Goal: Task Accomplishment & Management: Use online tool/utility

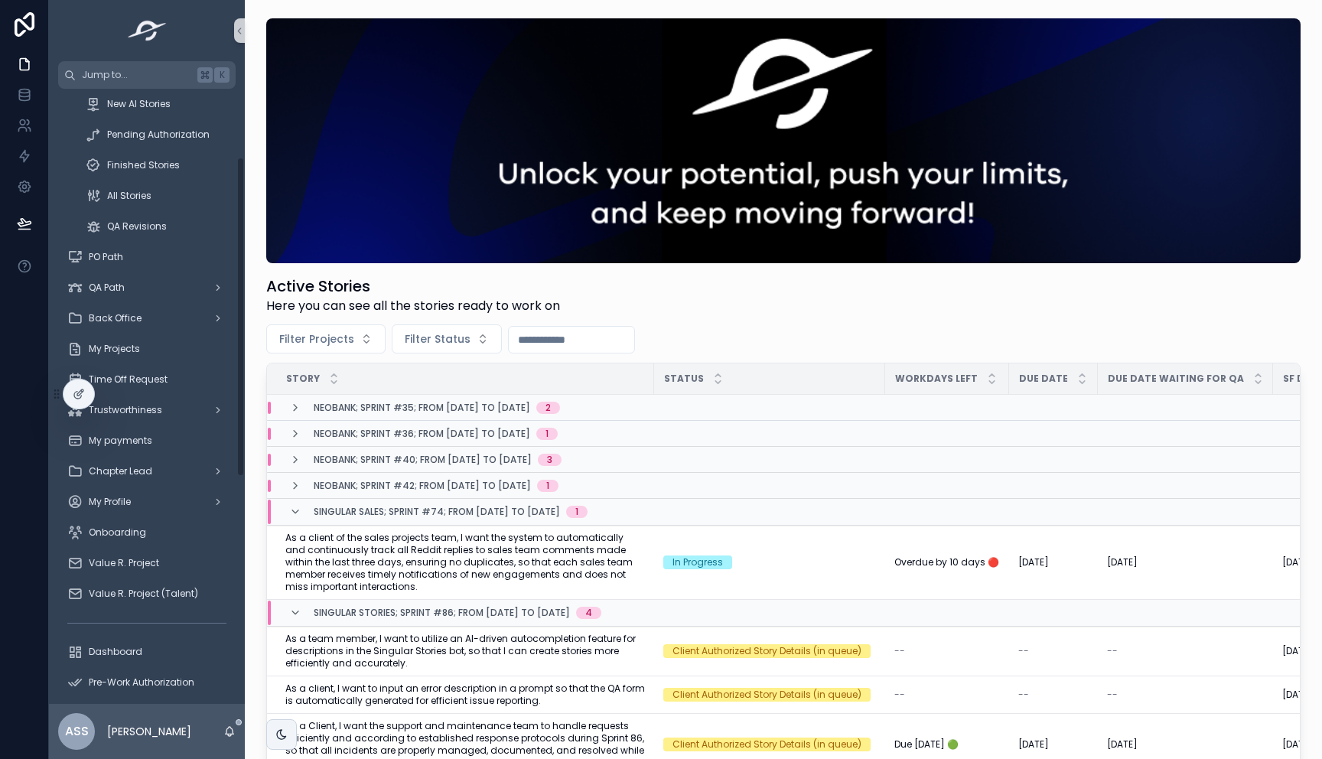
scroll to position [132, 0]
drag, startPoint x: 170, startPoint y: 250, endPoint x: 106, endPoint y: 79, distance: 182.7
click at [106, 79] on span "Jump to..." at bounding box center [136, 75] width 109 height 12
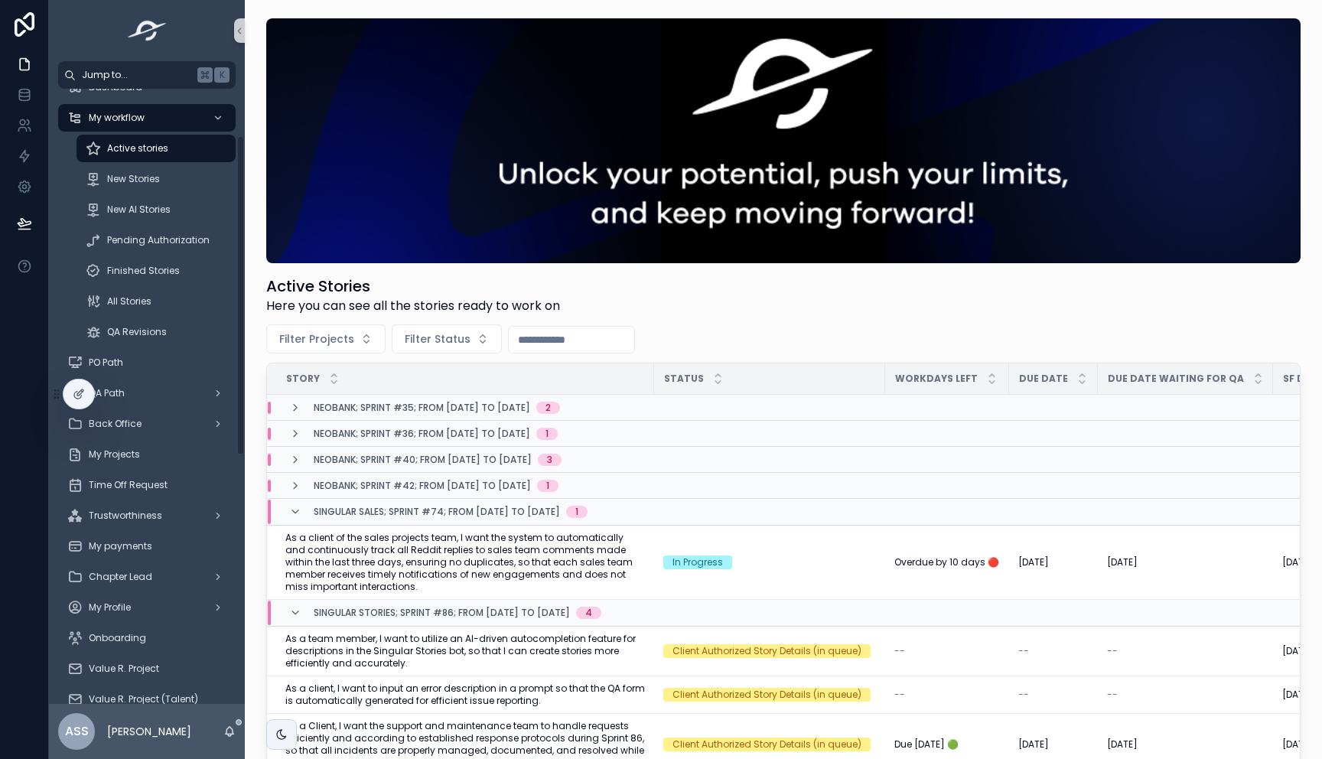
scroll to position [0, 0]
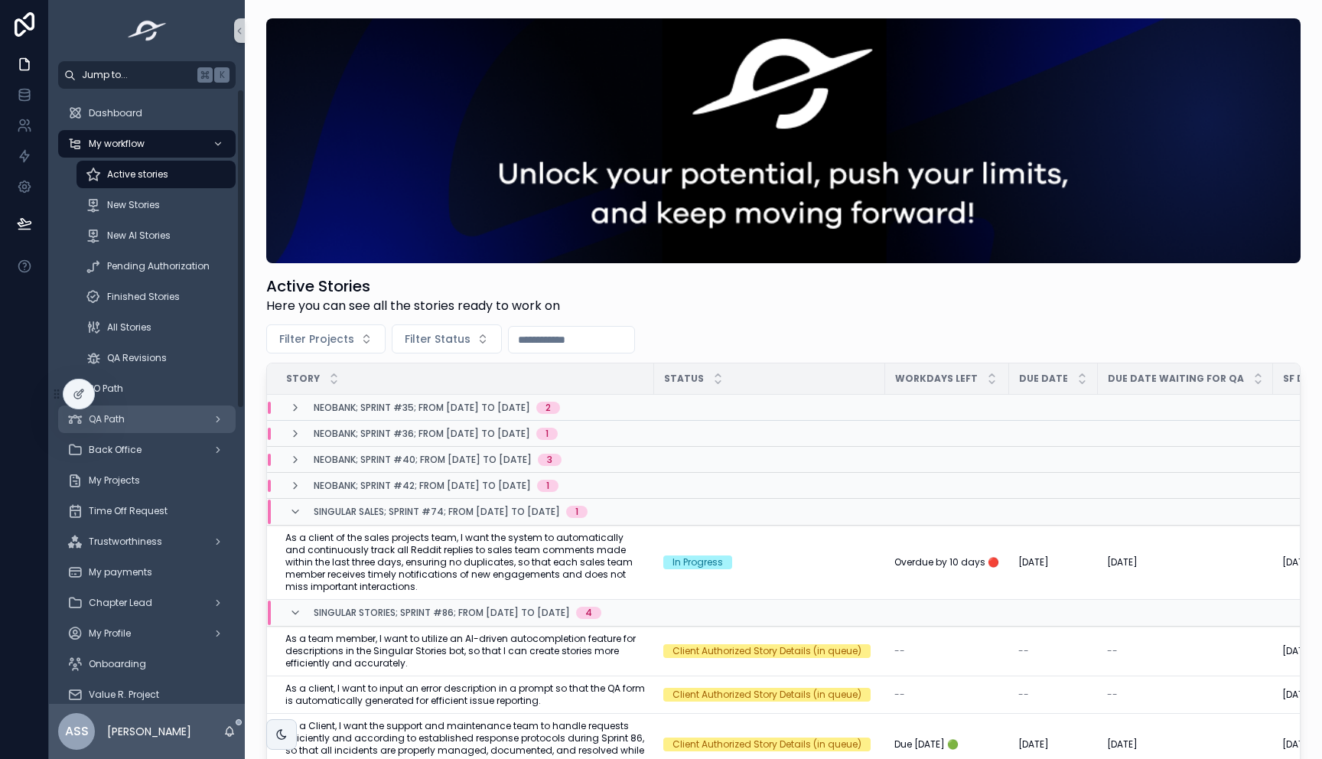
click at [148, 425] on div "QA Path" at bounding box center [146, 419] width 159 height 24
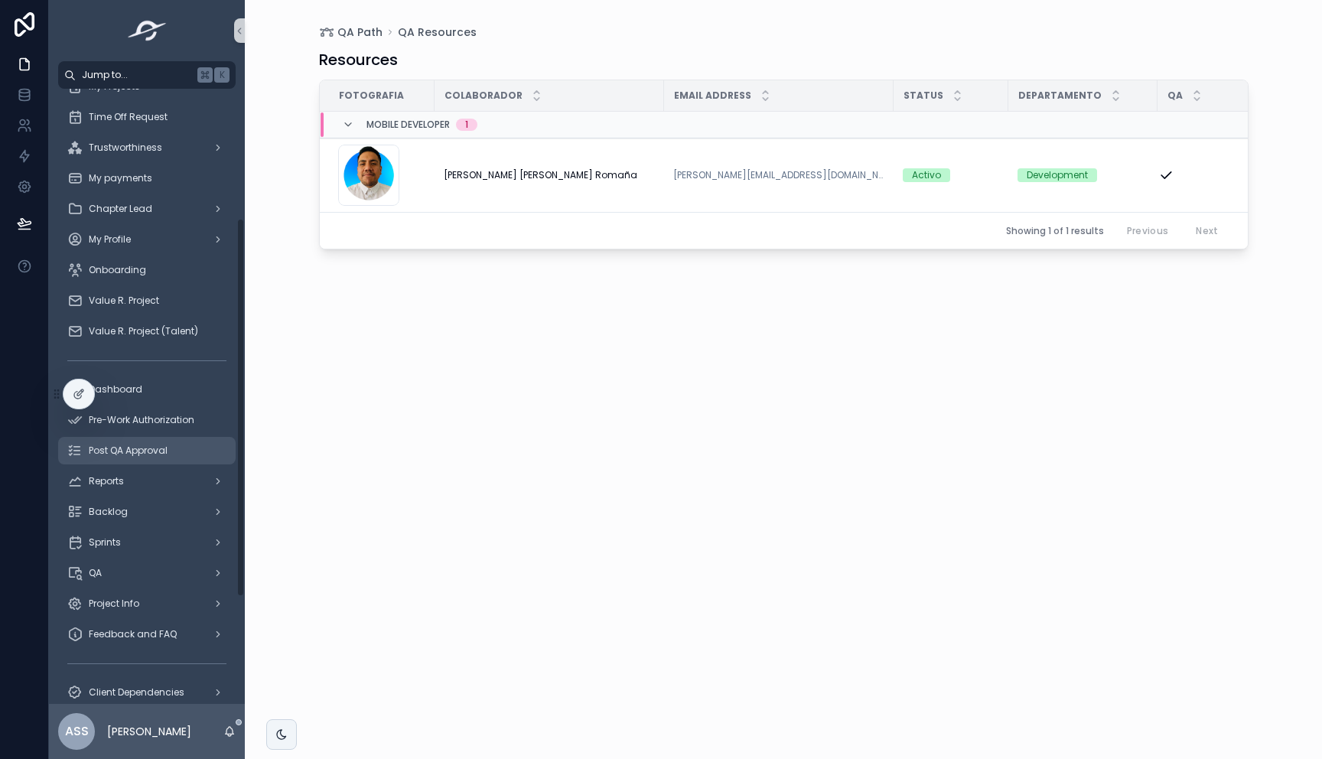
click at [143, 439] on div "Post QA Approval" at bounding box center [146, 450] width 159 height 24
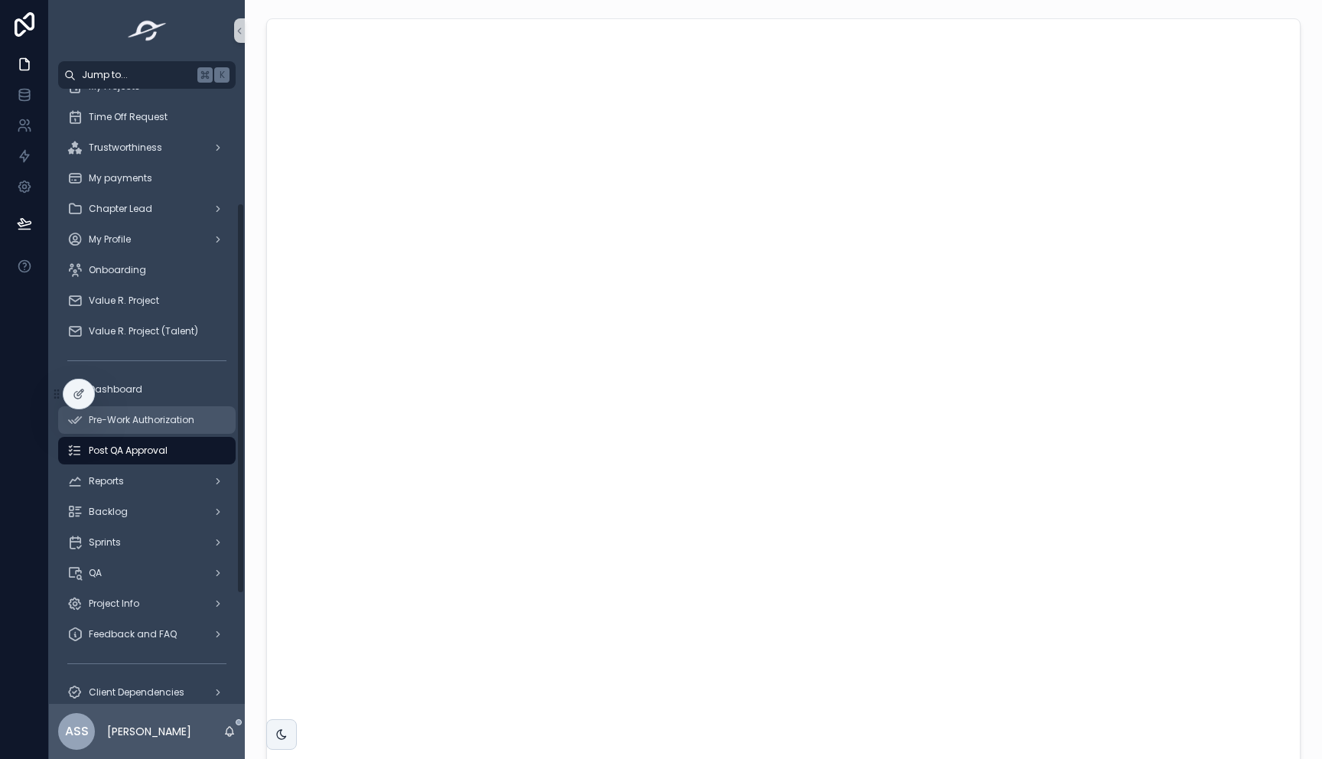
click at [143, 428] on div "Pre-Work Authorization" at bounding box center [146, 420] width 159 height 24
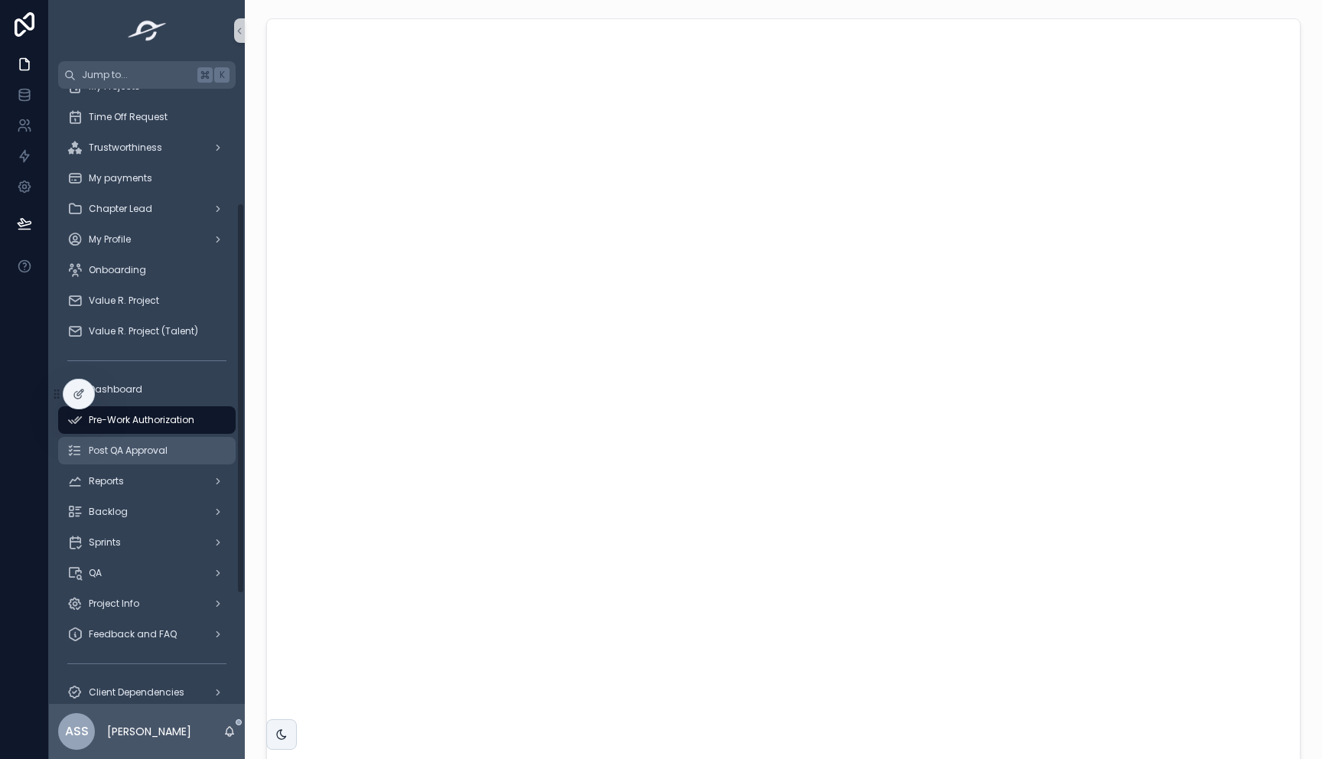
drag, startPoint x: 106, startPoint y: 79, endPoint x: 140, endPoint y: 442, distance: 364.8
click at [140, 442] on div "Post QA Approval" at bounding box center [146, 450] width 159 height 24
drag, startPoint x: 140, startPoint y: 442, endPoint x: 140, endPoint y: 420, distance: 22.2
click at [140, 420] on span "Pre-Work Authorization" at bounding box center [142, 420] width 106 height 12
click at [71, 379] on div at bounding box center [79, 394] width 32 height 31
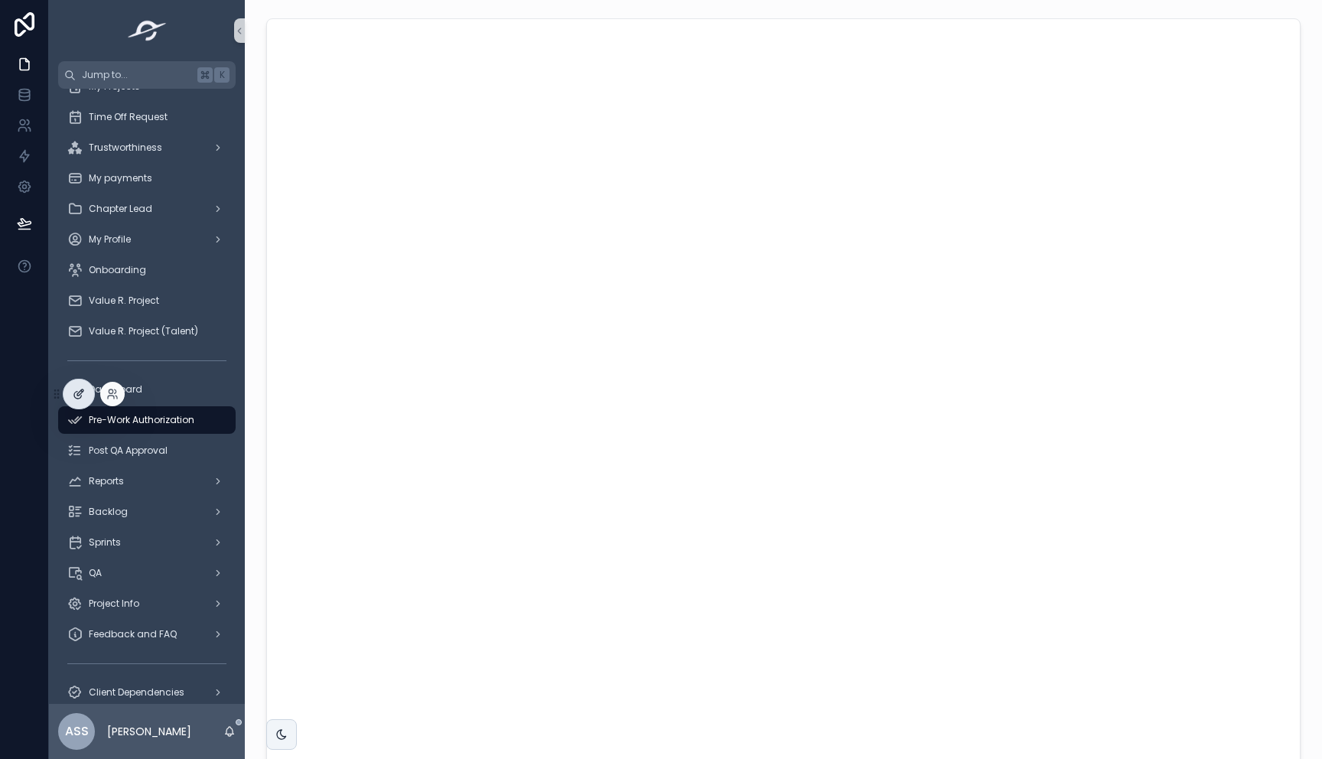
drag, startPoint x: 140, startPoint y: 420, endPoint x: 73, endPoint y: 386, distance: 74.6
click at [73, 386] on div at bounding box center [78, 393] width 31 height 29
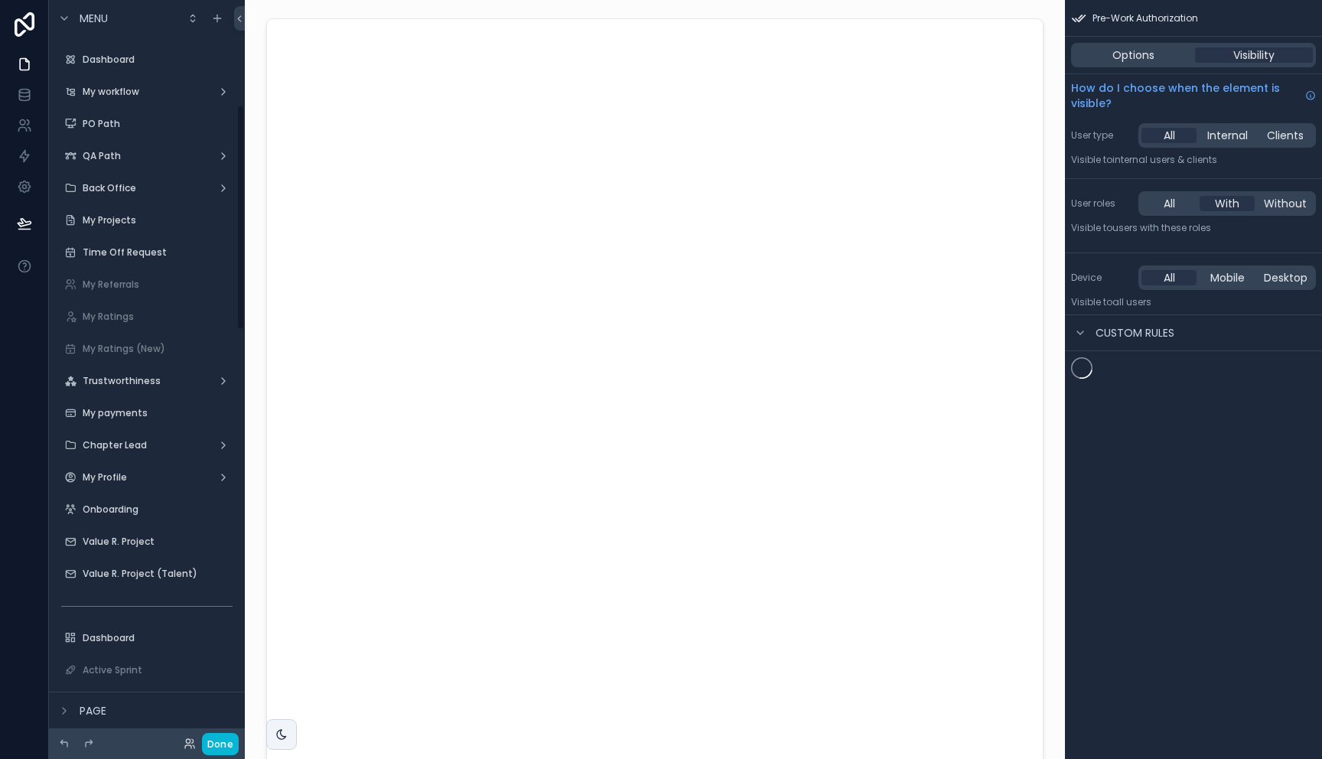
scroll to position [347, 0]
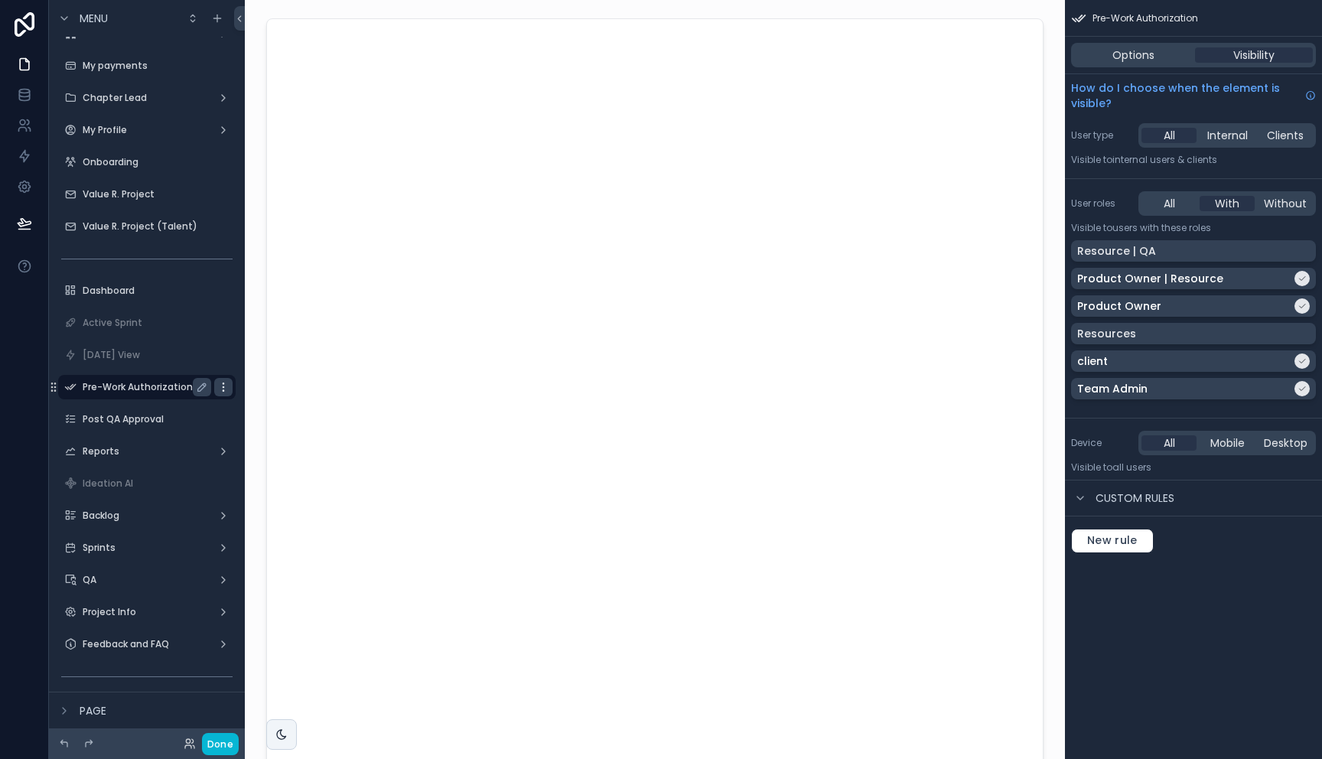
drag, startPoint x: 73, startPoint y: 386, endPoint x: 223, endPoint y: 392, distance: 149.2
click at [223, 392] on icon "scrollable content" at bounding box center [223, 387] width 12 height 12
drag, startPoint x: 223, startPoint y: 392, endPoint x: 1259, endPoint y: 50, distance: 1091.2
click at [1259, 50] on span "Visibility" at bounding box center [1253, 54] width 41 height 15
click at [1302, 278] on icon "scrollable content" at bounding box center [1301, 278] width 9 height 9
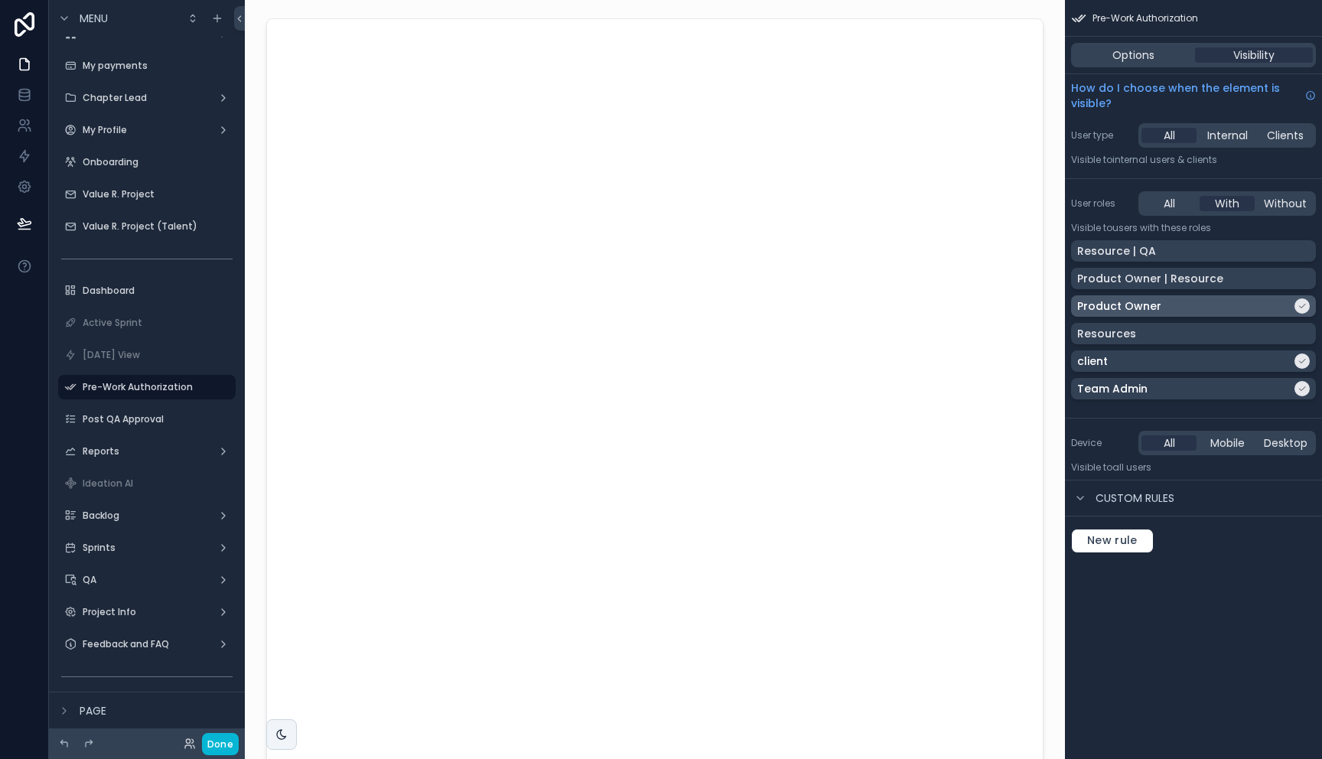
drag, startPoint x: 1259, startPoint y: 50, endPoint x: 1302, endPoint y: 303, distance: 256.9
click at [1302, 303] on icon "scrollable content" at bounding box center [1301, 305] width 9 height 9
click at [1302, 360] on icon "scrollable content" at bounding box center [1302, 361] width 6 height 4
click at [1302, 386] on icon "scrollable content" at bounding box center [1301, 388] width 9 height 9
click at [23, 226] on icon at bounding box center [24, 223] width 13 height 8
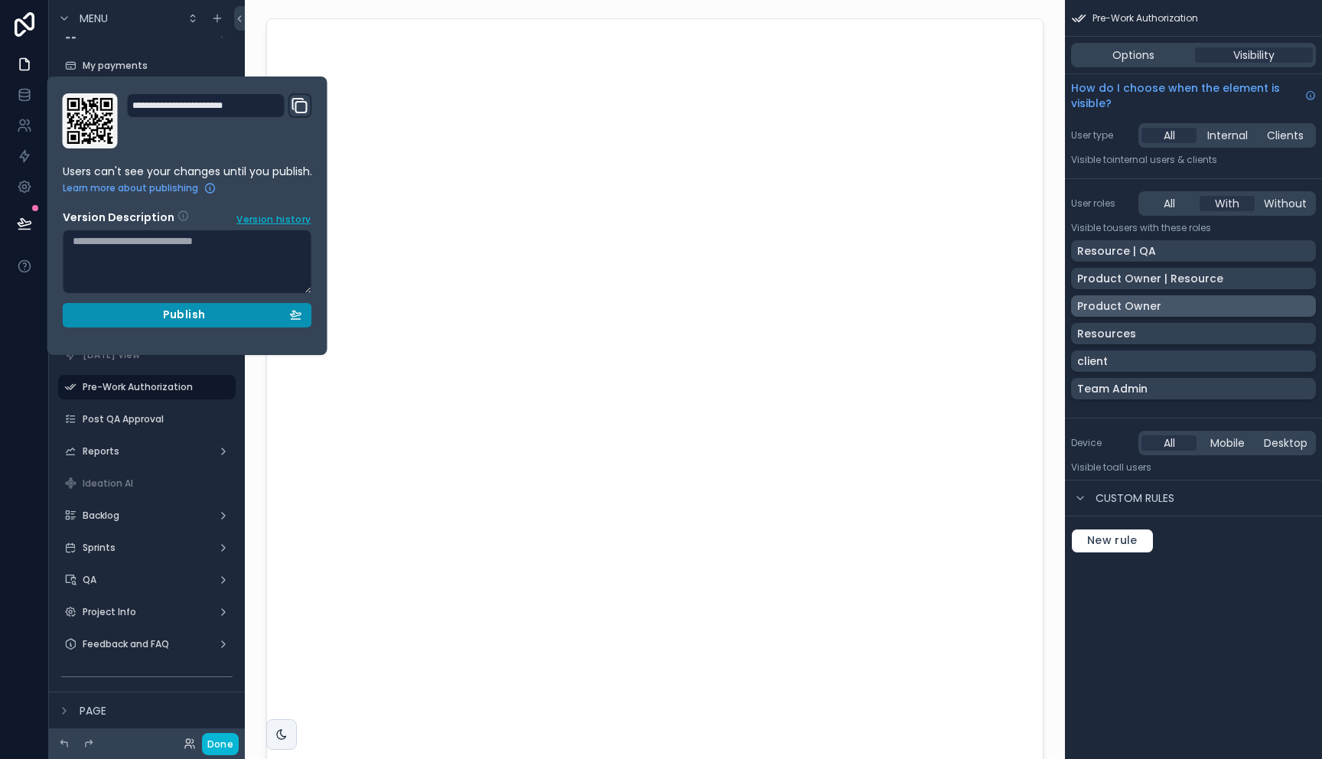
click at [164, 311] on span "Publish" at bounding box center [184, 315] width 42 height 14
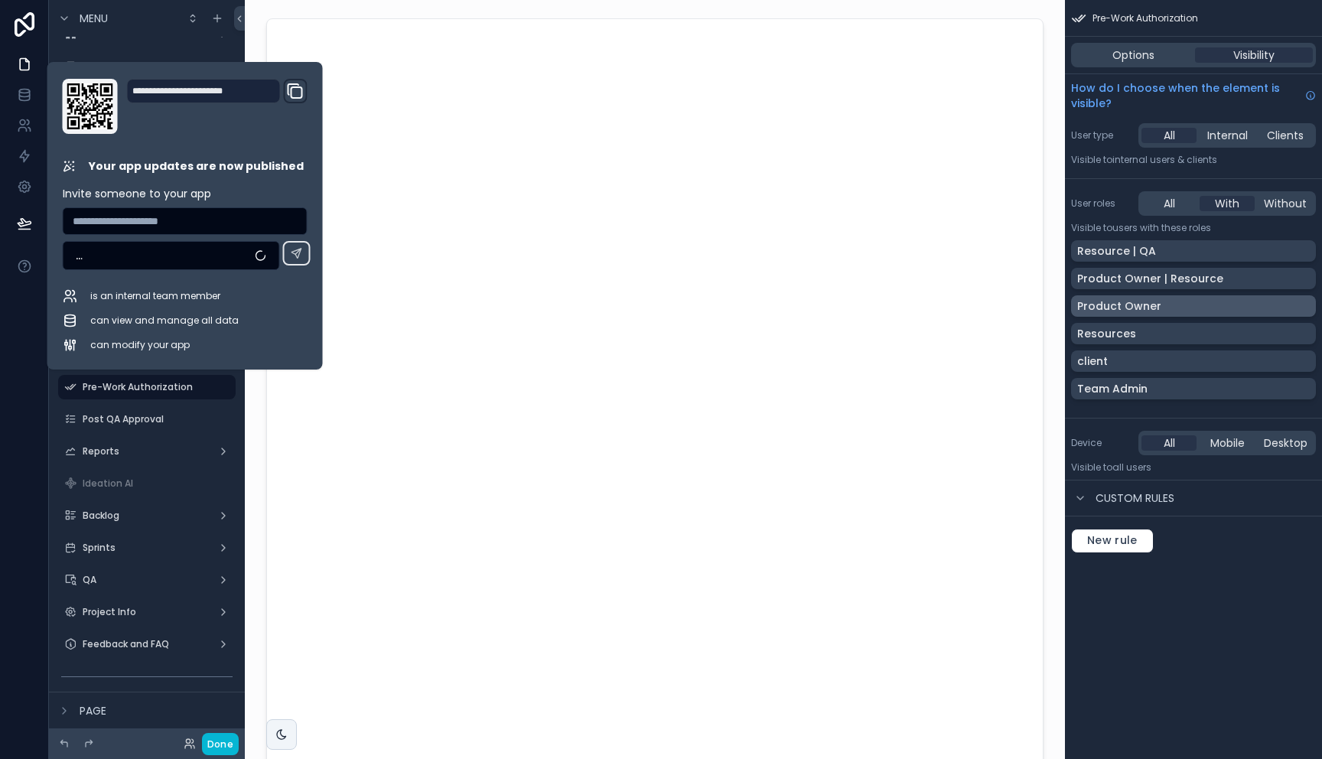
click at [1043, 207] on div "Title Add a title and subtitle List Add a list related to this record Details A…" at bounding box center [655, 744] width 820 height 1488
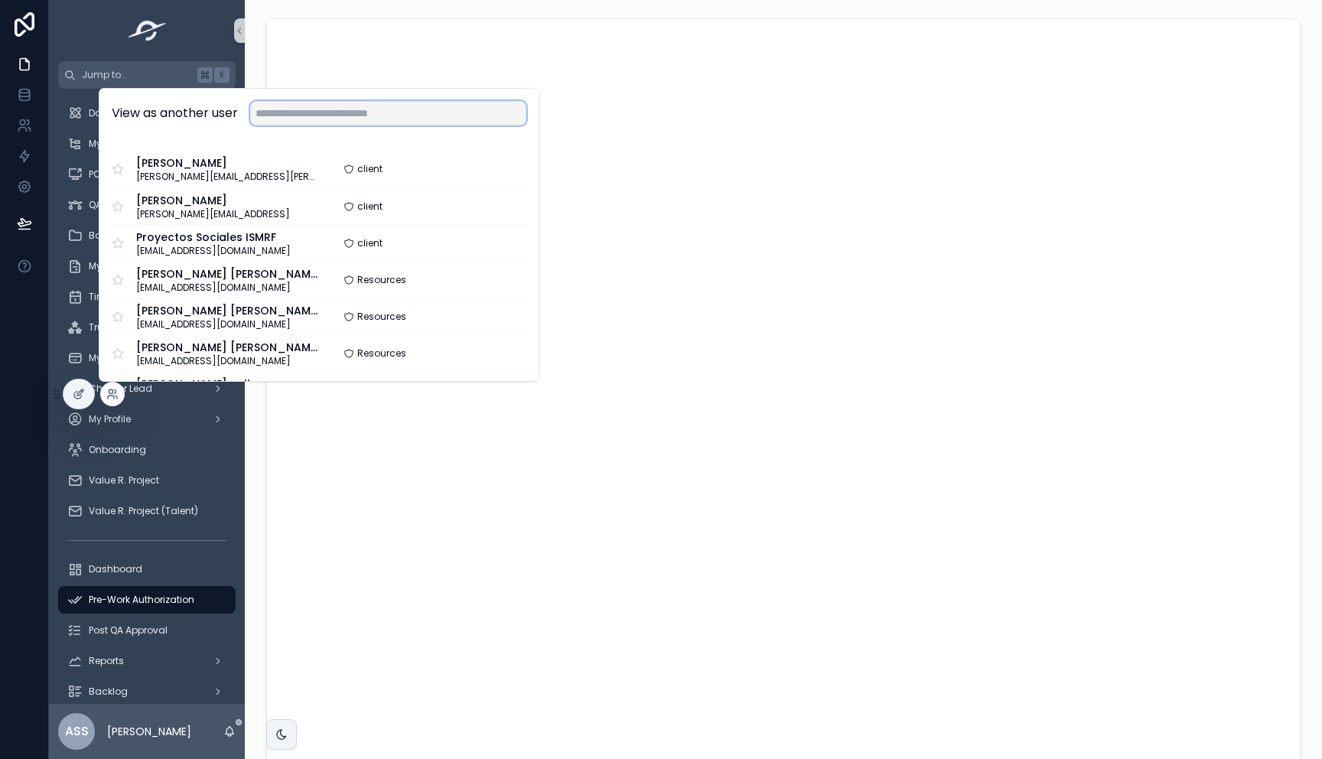
click at [333, 103] on input "text" at bounding box center [388, 113] width 276 height 24
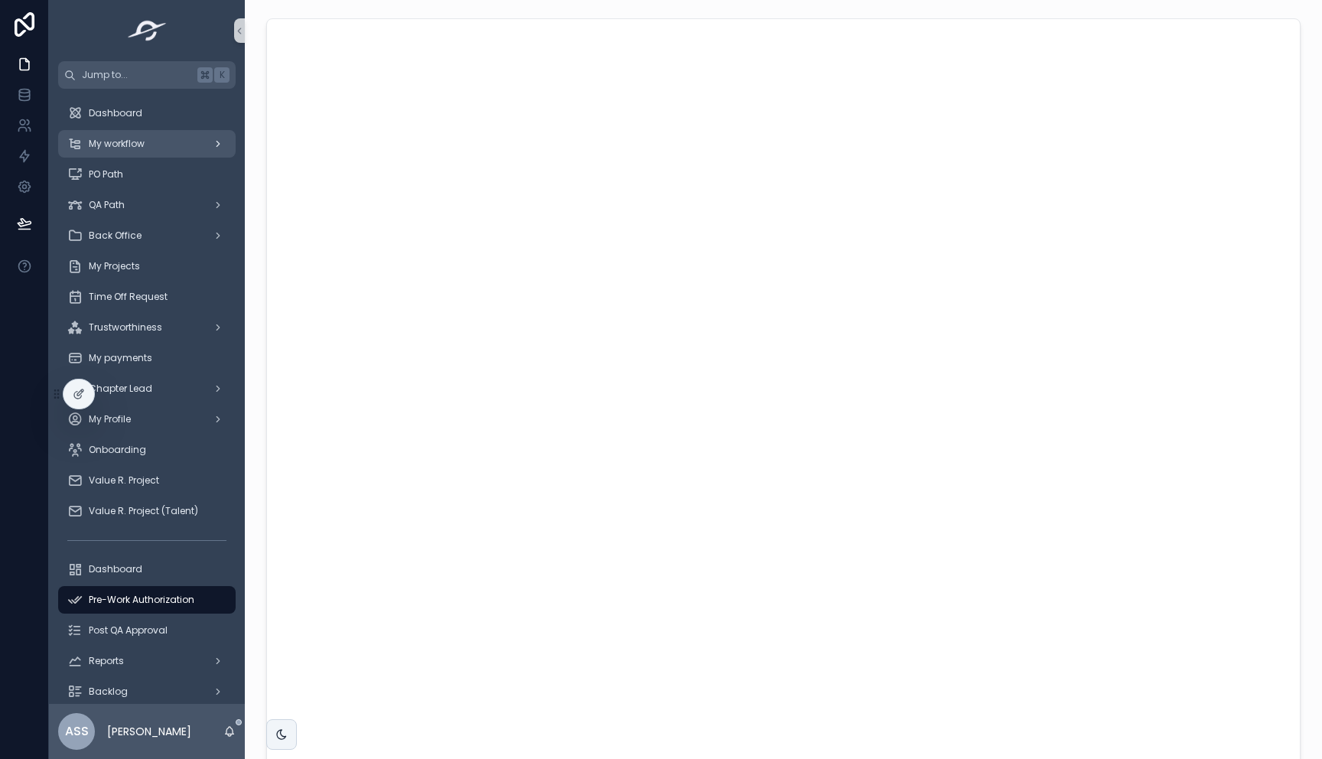
click at [141, 145] on span "My workflow" at bounding box center [117, 144] width 56 height 12
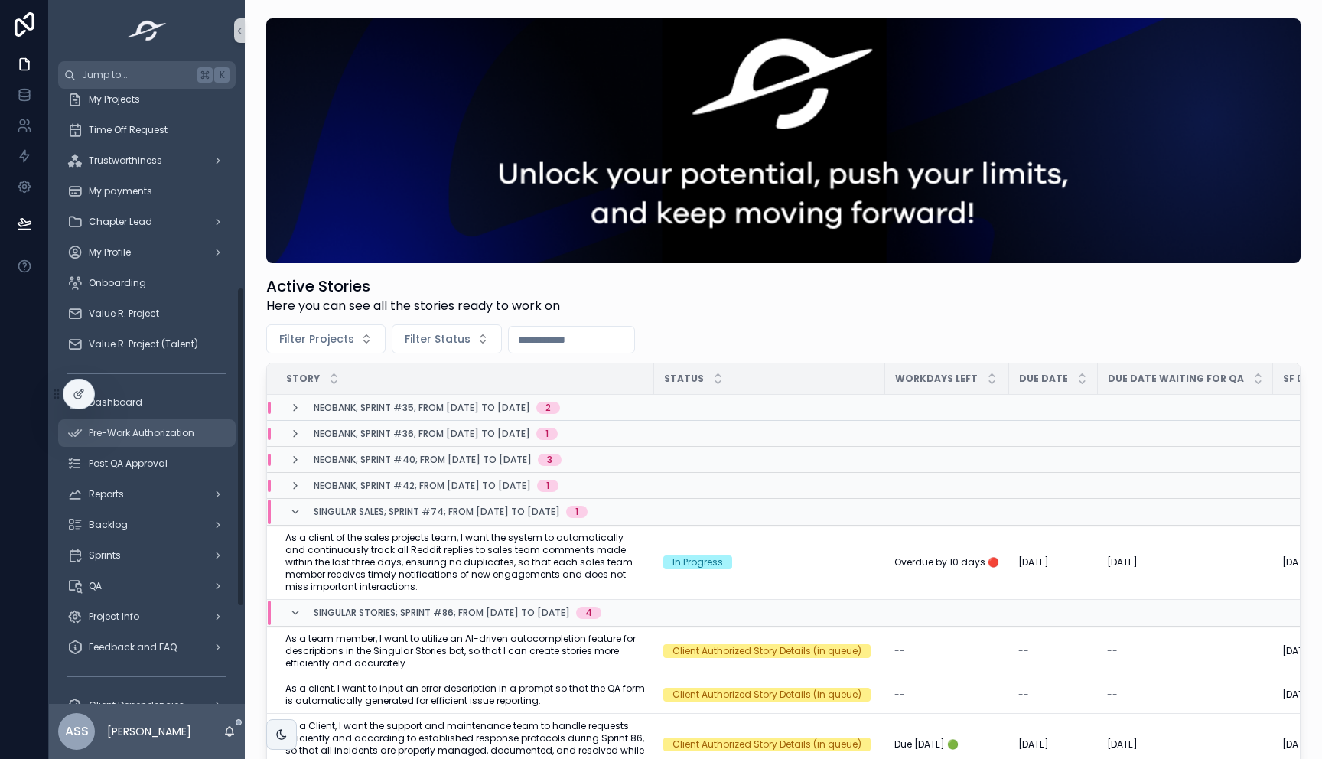
click at [154, 432] on span "Pre-Work Authorization" at bounding box center [142, 433] width 106 height 12
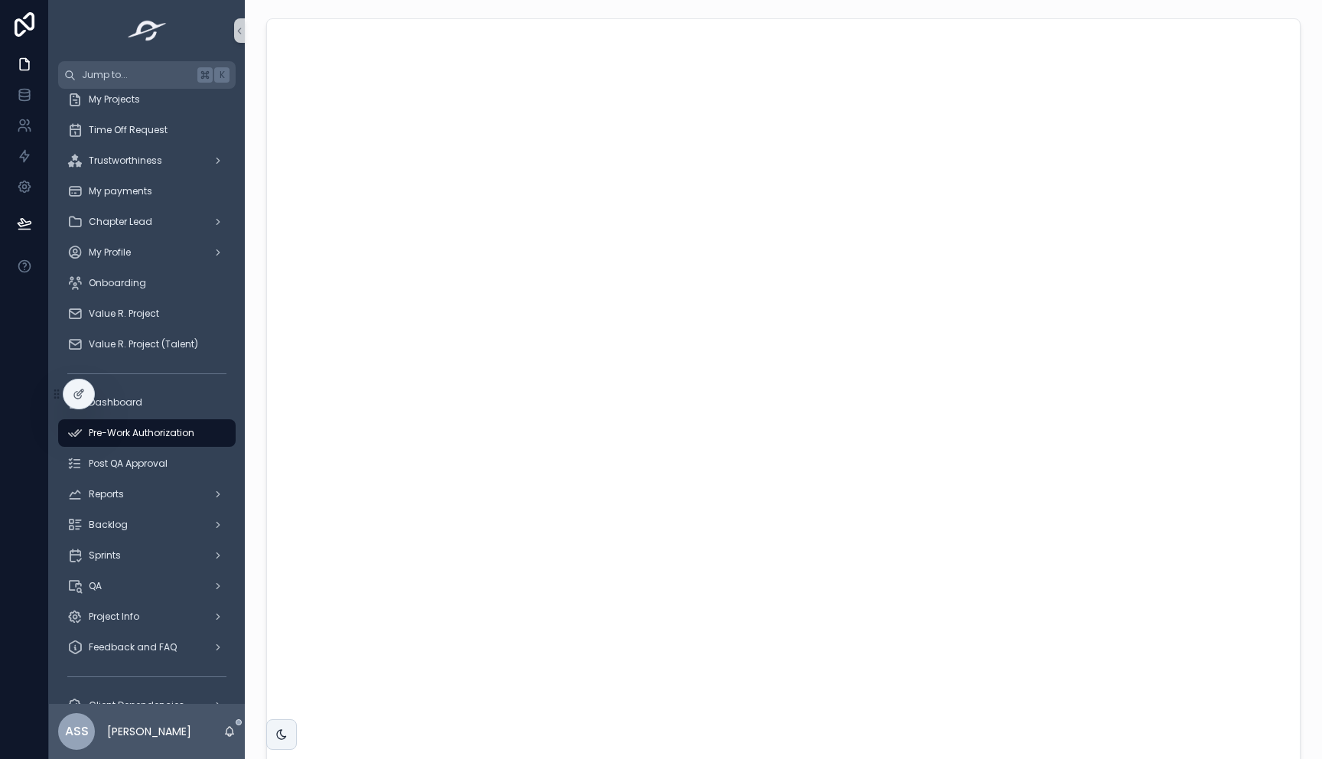
scroll to position [3, 0]
click at [110, 395] on icon at bounding box center [112, 394] width 12 height 12
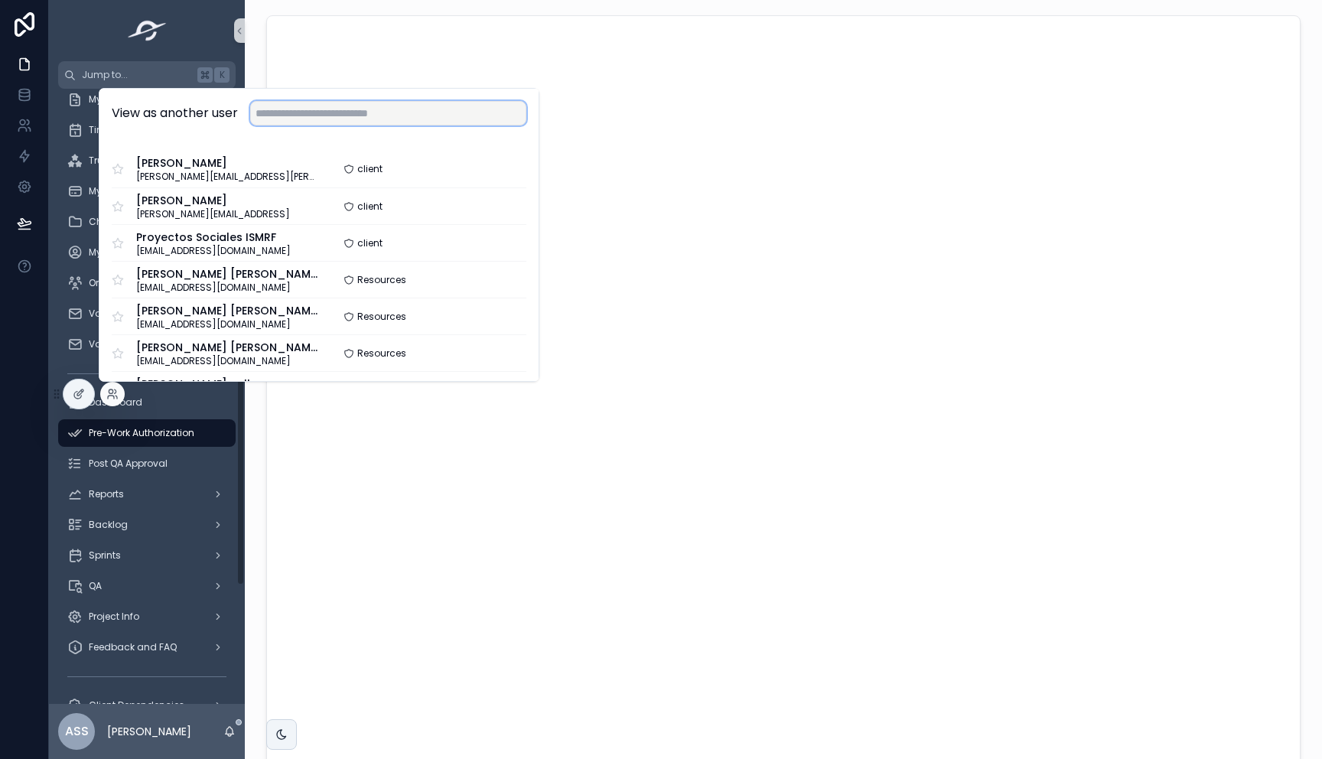
click at [389, 122] on input "text" at bounding box center [388, 113] width 276 height 24
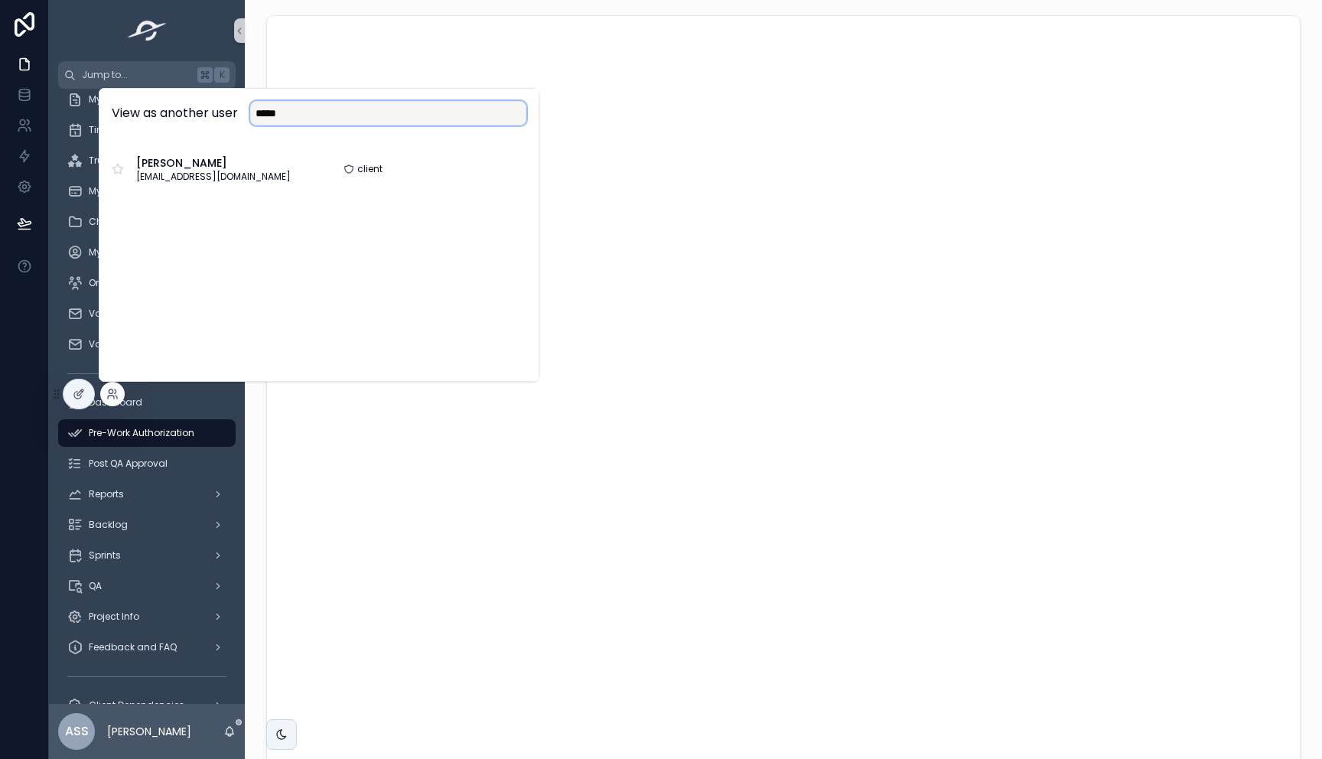
drag, startPoint x: 304, startPoint y: 115, endPoint x: 158, endPoint y: 115, distance: 146.1
click at [158, 115] on div "View as another user *****" at bounding box center [319, 113] width 415 height 24
type input "*"
drag, startPoint x: 294, startPoint y: 113, endPoint x: 145, endPoint y: 96, distance: 150.2
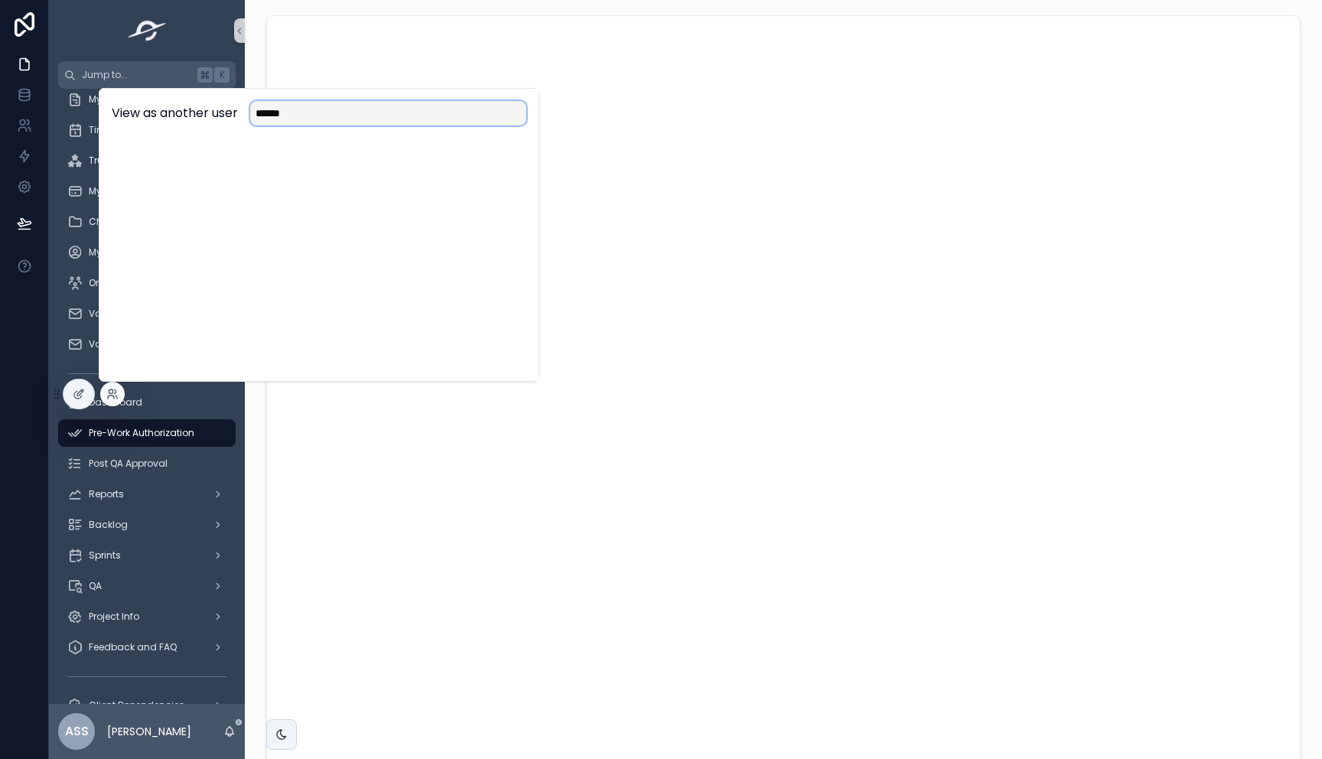
click at [145, 96] on div "View as another user ******" at bounding box center [318, 114] width 439 height 50
type input "*"
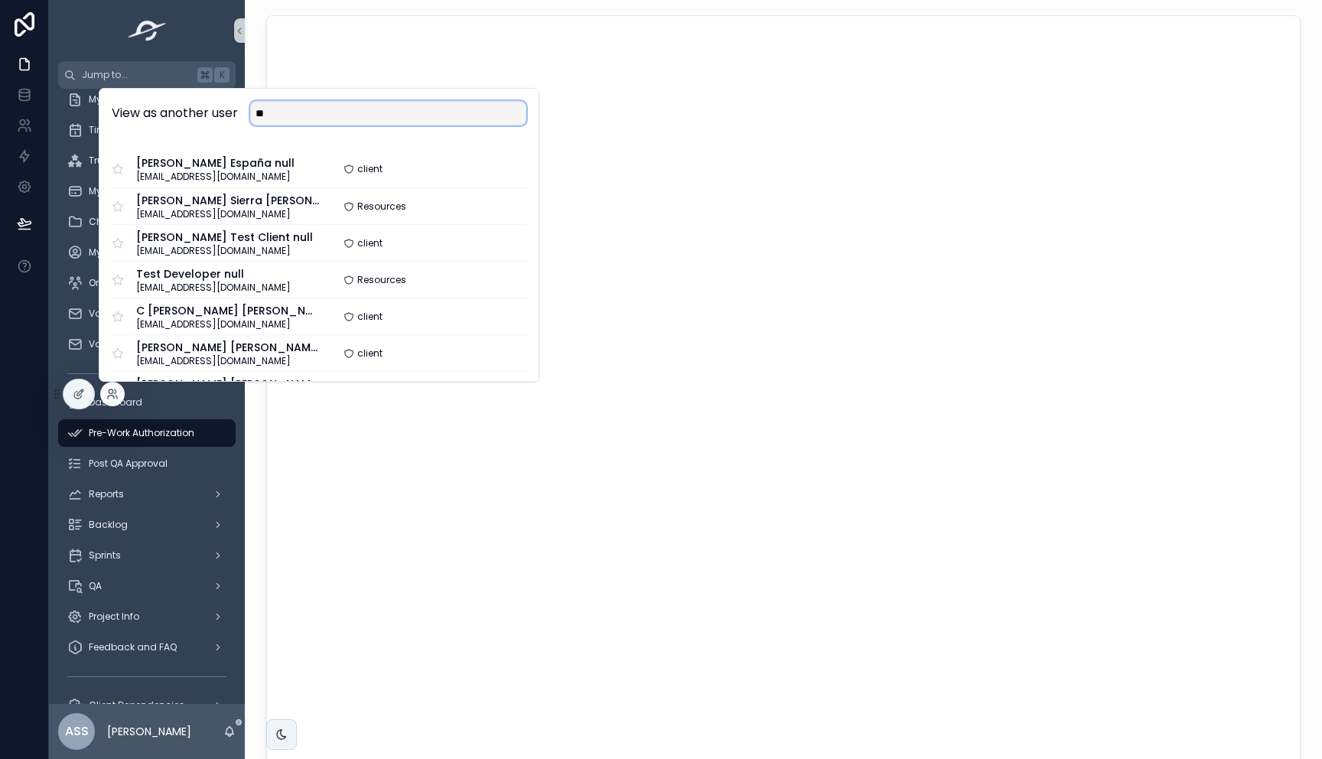
type input "*"
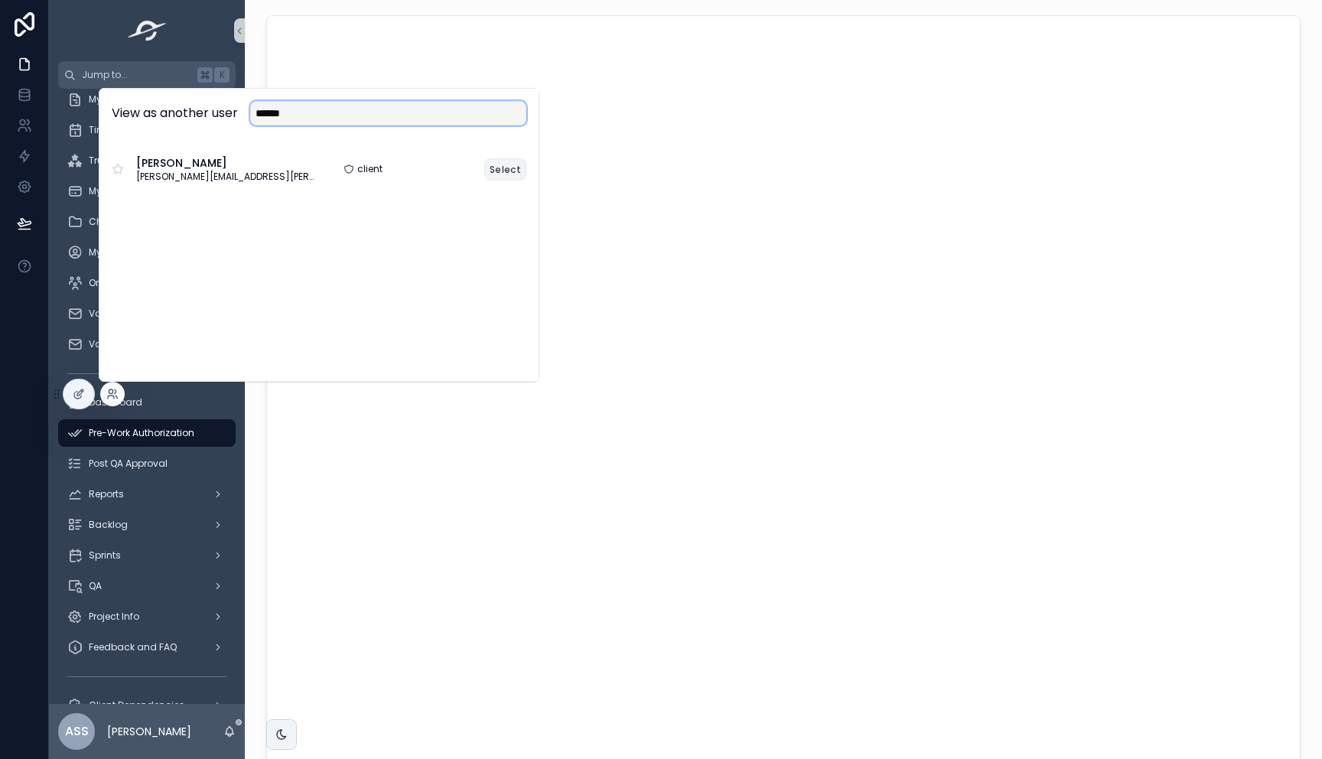
type input "******"
click at [501, 174] on button "Select" at bounding box center [505, 169] width 42 height 22
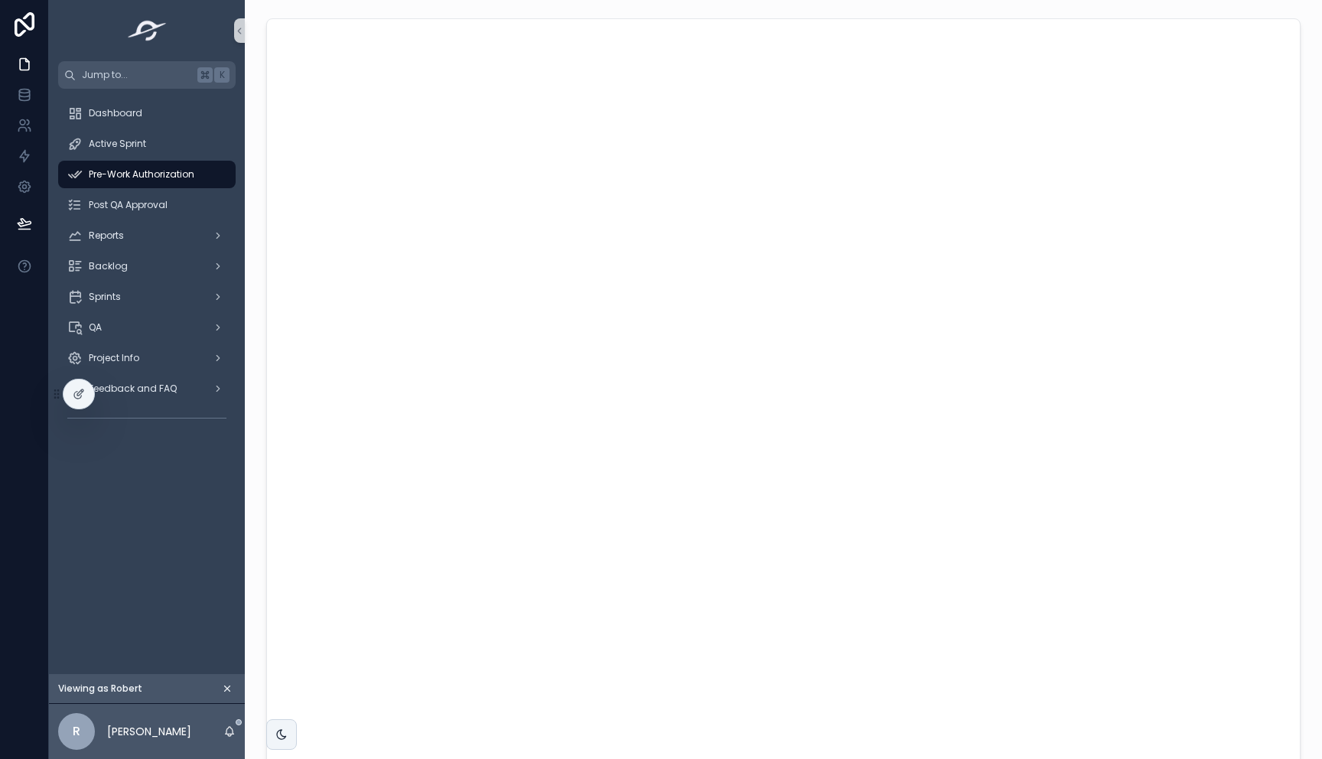
scroll to position [1, 0]
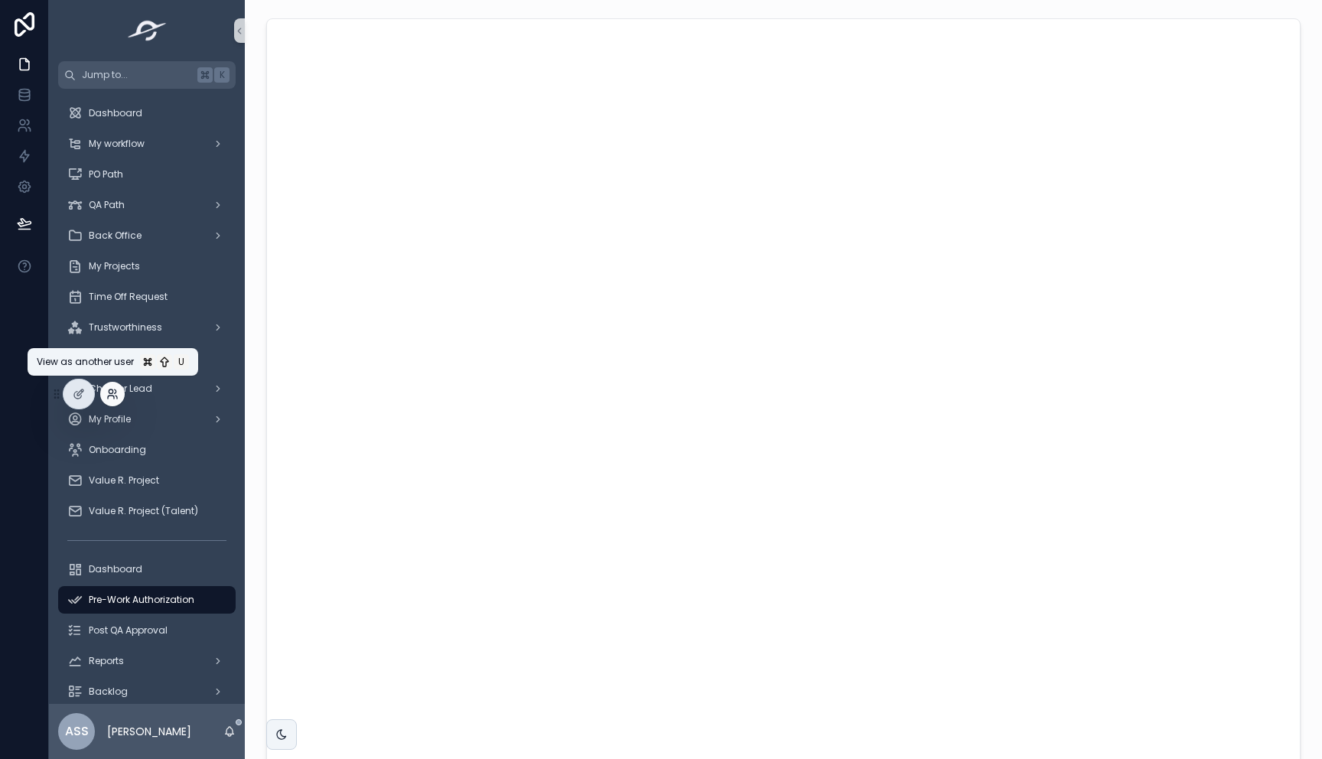
click at [113, 395] on icon at bounding box center [112, 394] width 12 height 12
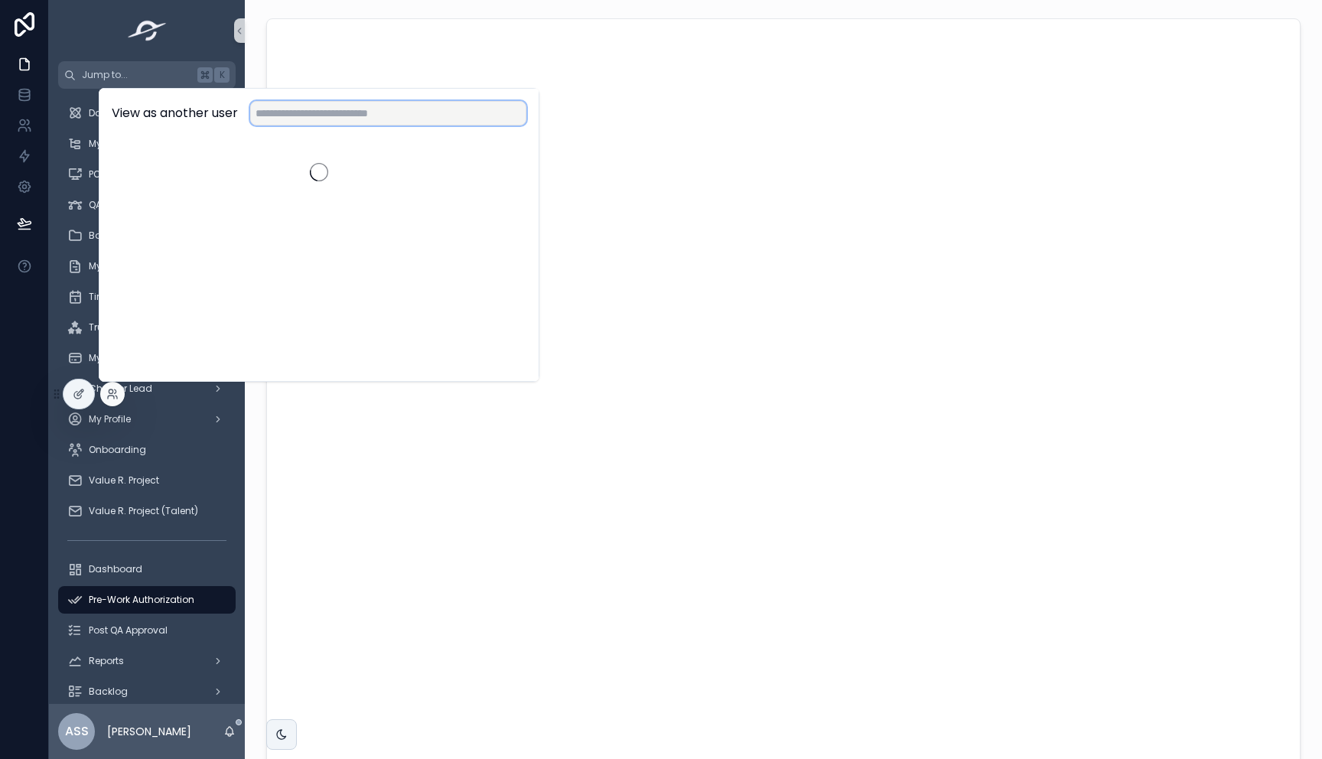
click at [325, 112] on input "text" at bounding box center [388, 113] width 276 height 24
type input "******"
click at [506, 164] on button "Select" at bounding box center [505, 169] width 42 height 22
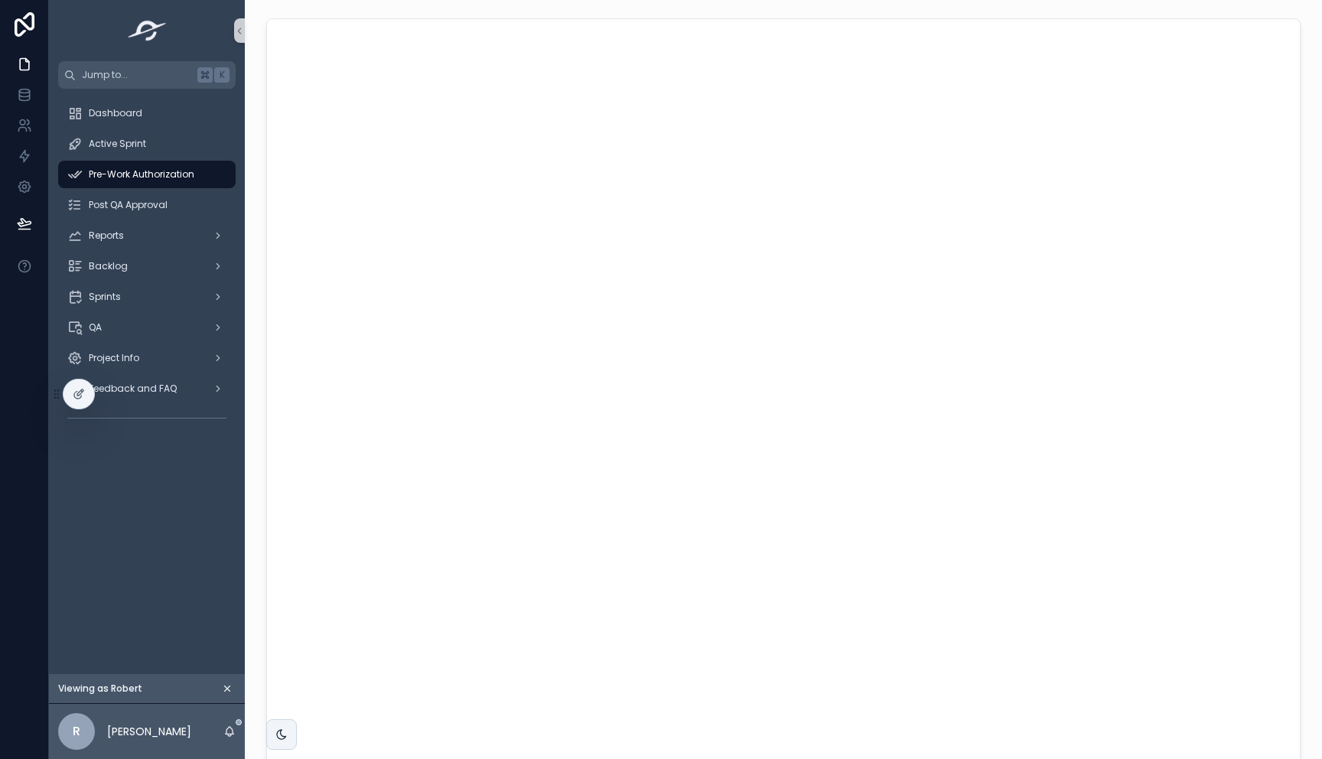
click at [140, 570] on div "Dashboard Active Sprint Pre-Work Authorization Post QA Approval Reports Backlog…" at bounding box center [147, 381] width 196 height 585
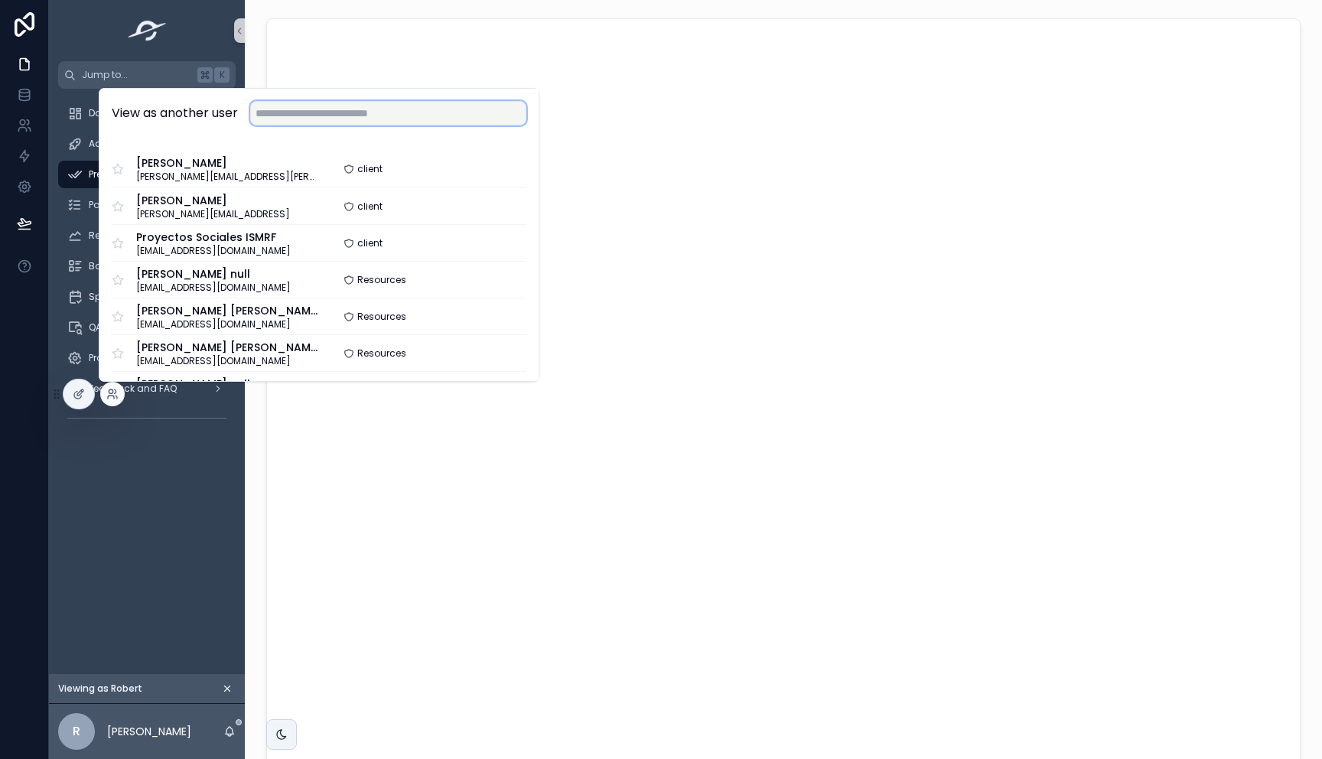
click at [350, 118] on input "text" at bounding box center [388, 113] width 276 height 24
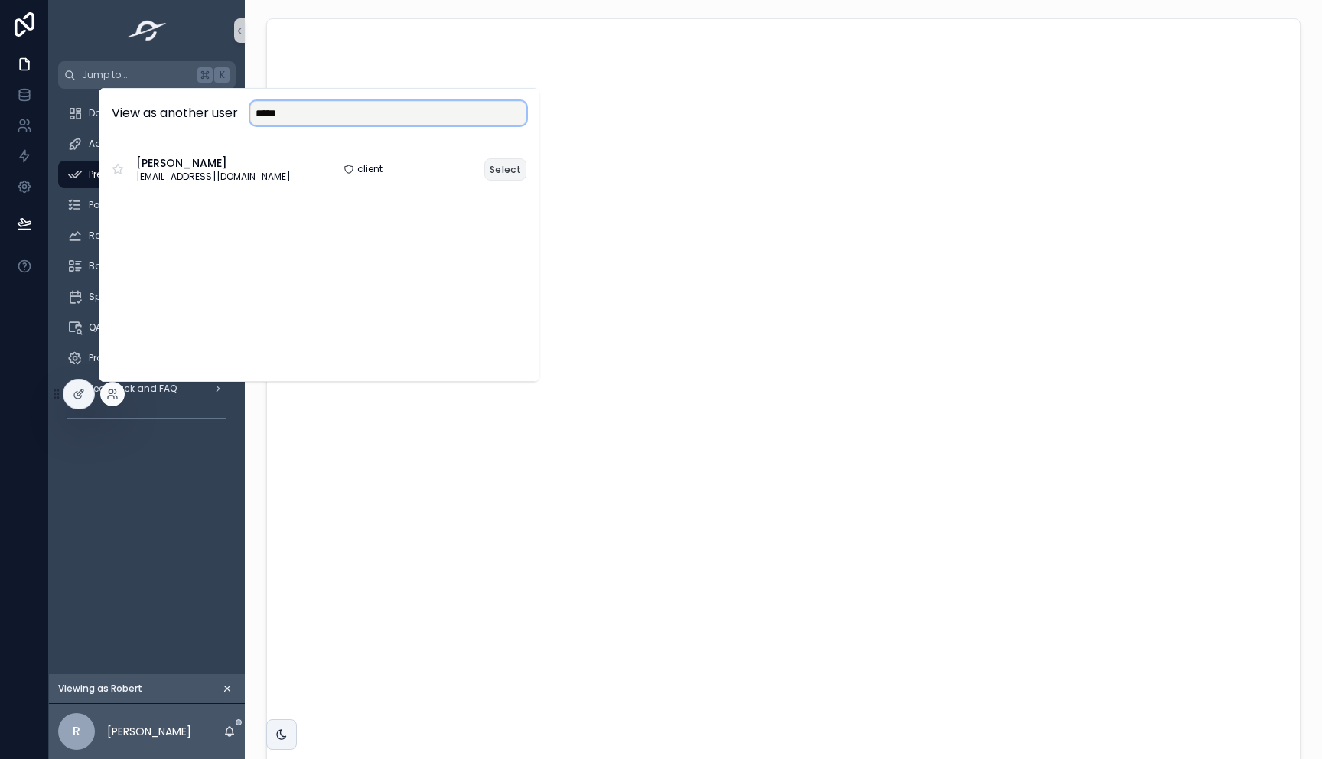
type input "*****"
click at [507, 166] on button "Select" at bounding box center [505, 169] width 42 height 22
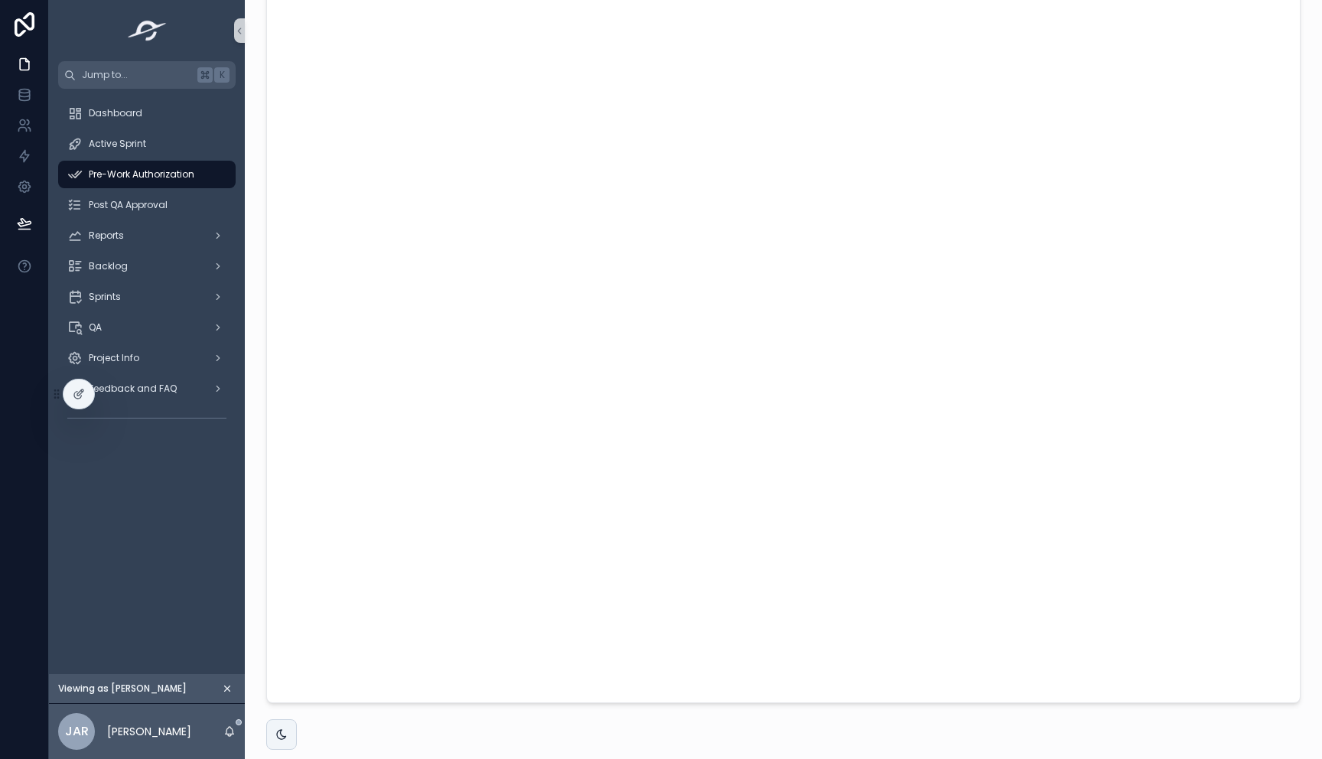
scroll to position [109, 0]
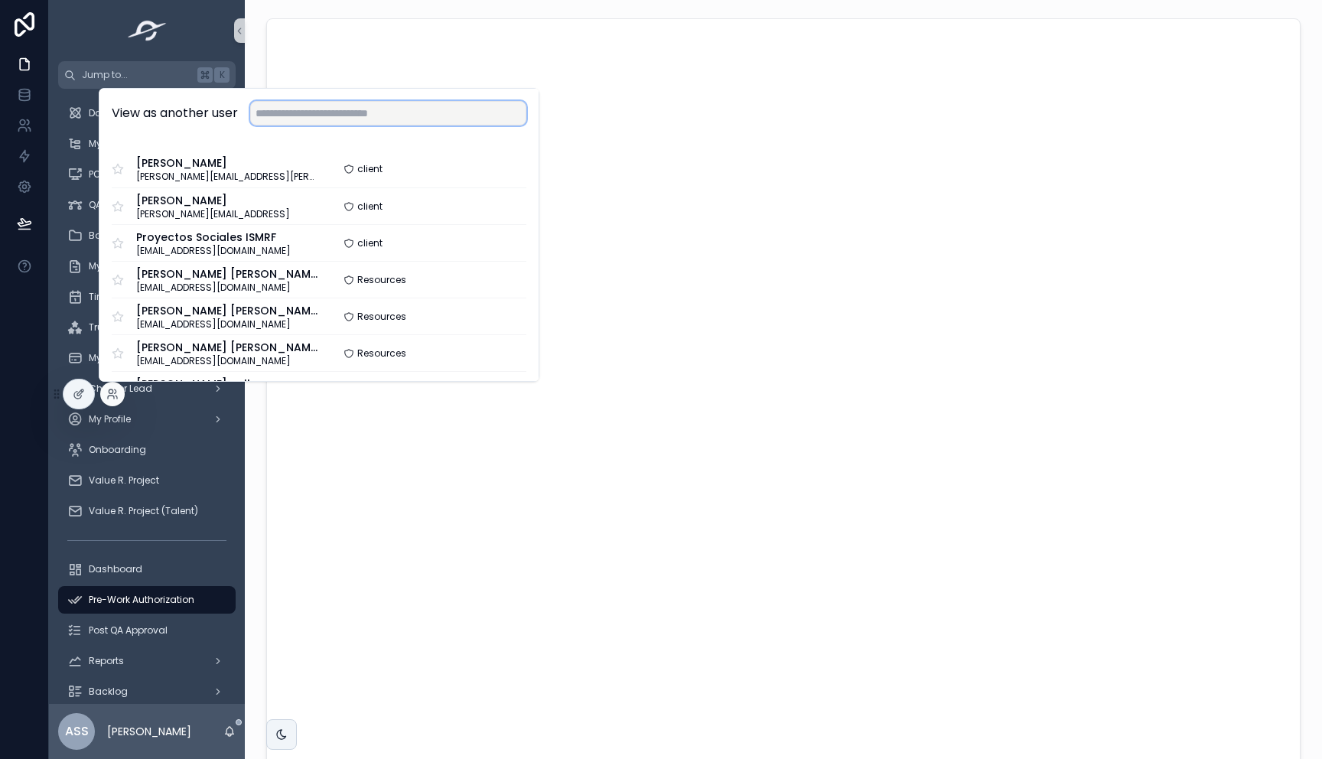
click at [327, 115] on input "text" at bounding box center [388, 113] width 276 height 24
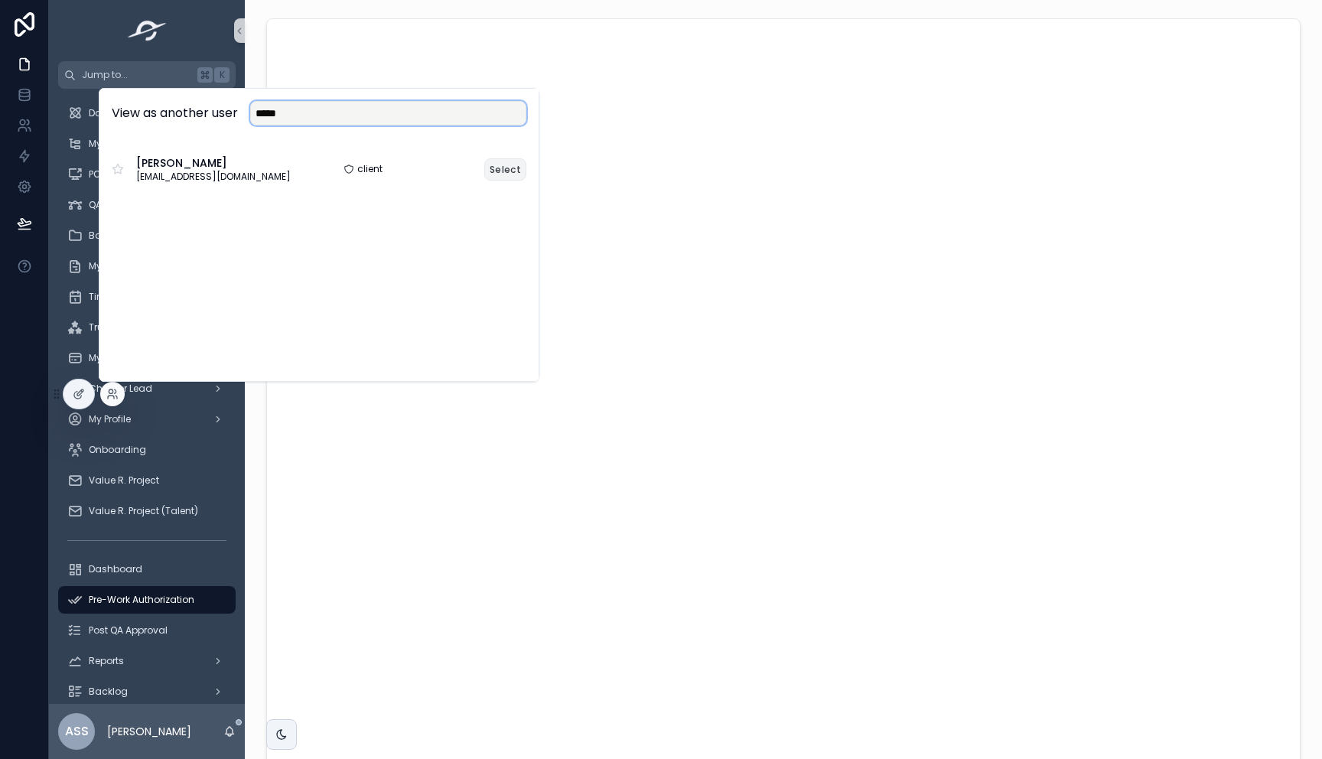
type input "*****"
click at [505, 172] on button "Select" at bounding box center [505, 169] width 42 height 22
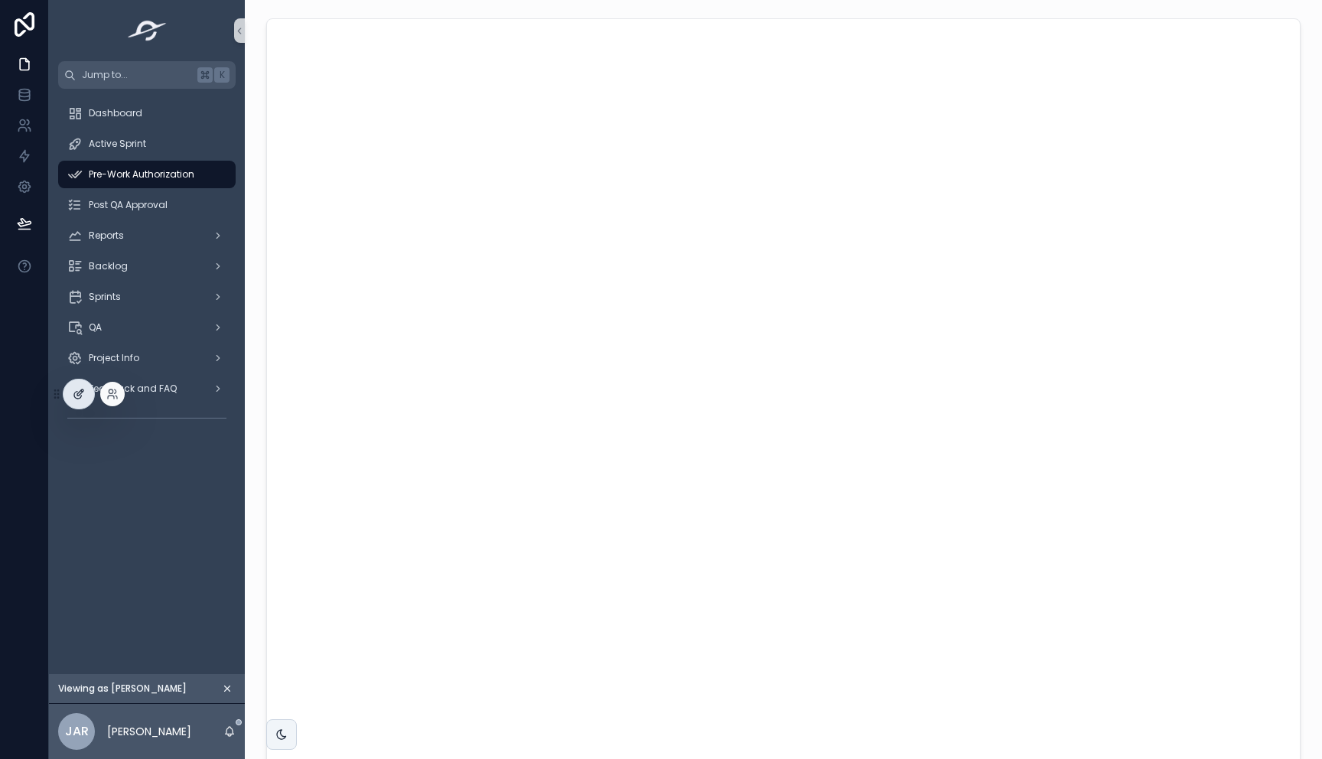
click at [75, 401] on div at bounding box center [78, 393] width 31 height 29
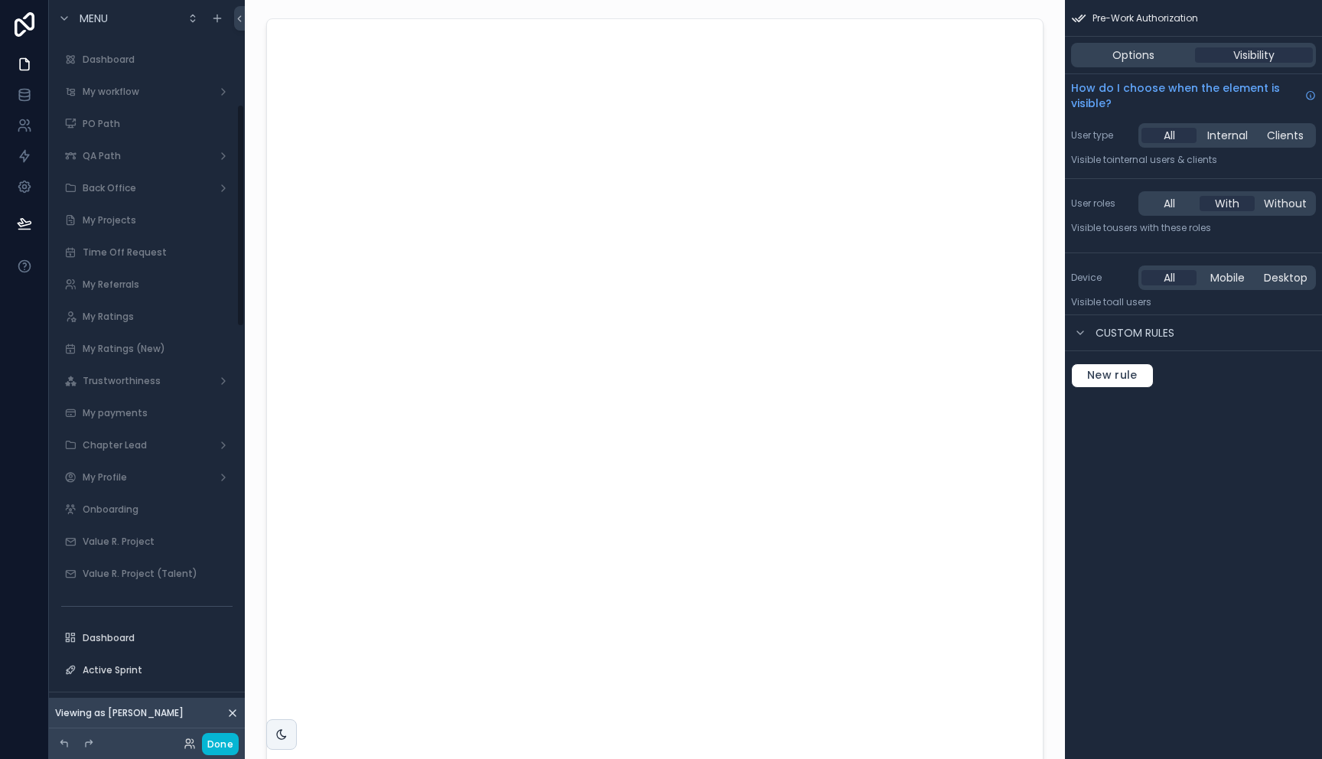
scroll to position [347, 0]
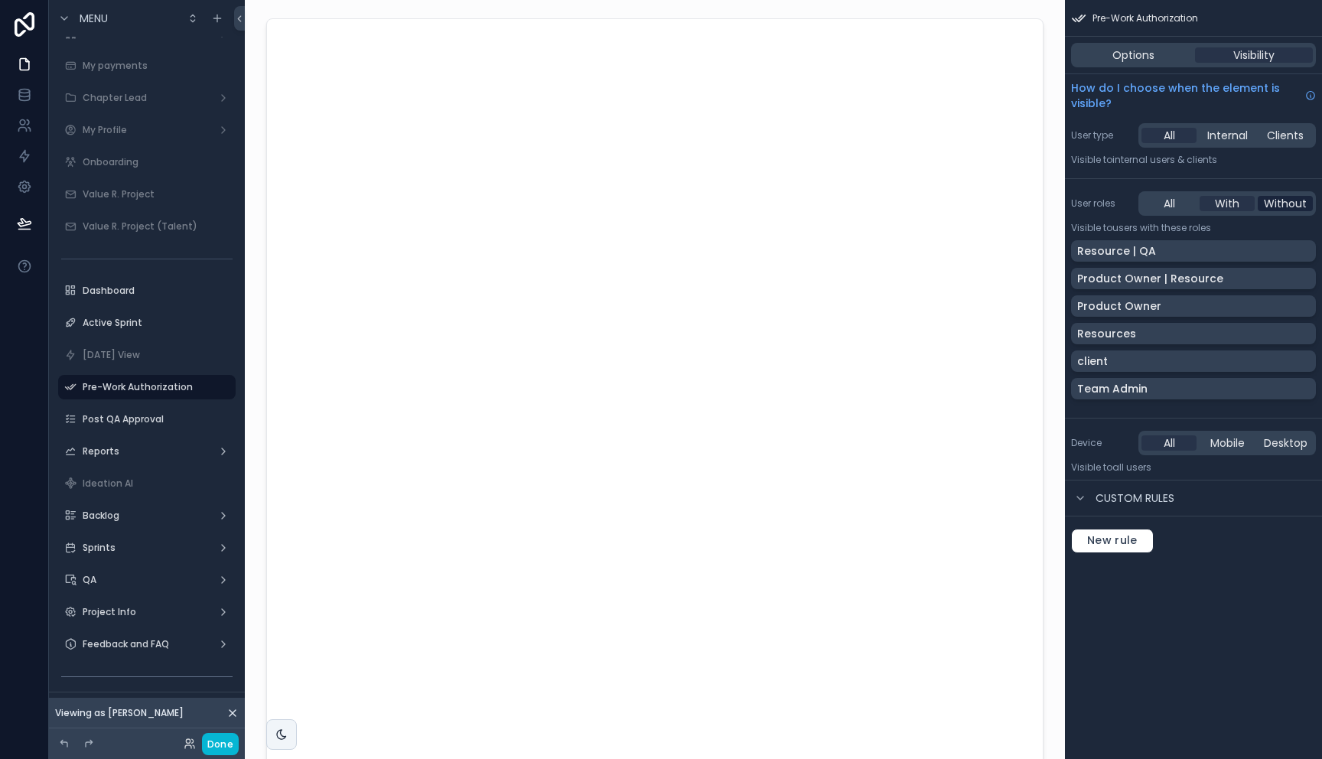
click at [1276, 202] on span "Without" at bounding box center [1284, 203] width 43 height 15
click at [1296, 248] on div "Resource | QA" at bounding box center [1193, 250] width 233 height 15
drag, startPoint x: 1289, startPoint y: 280, endPoint x: 1289, endPoint y: 304, distance: 24.5
click at [1290, 280] on div "Product Owner | Resource" at bounding box center [1193, 278] width 233 height 15
click at [1291, 307] on div "Product Owner" at bounding box center [1193, 305] width 233 height 15
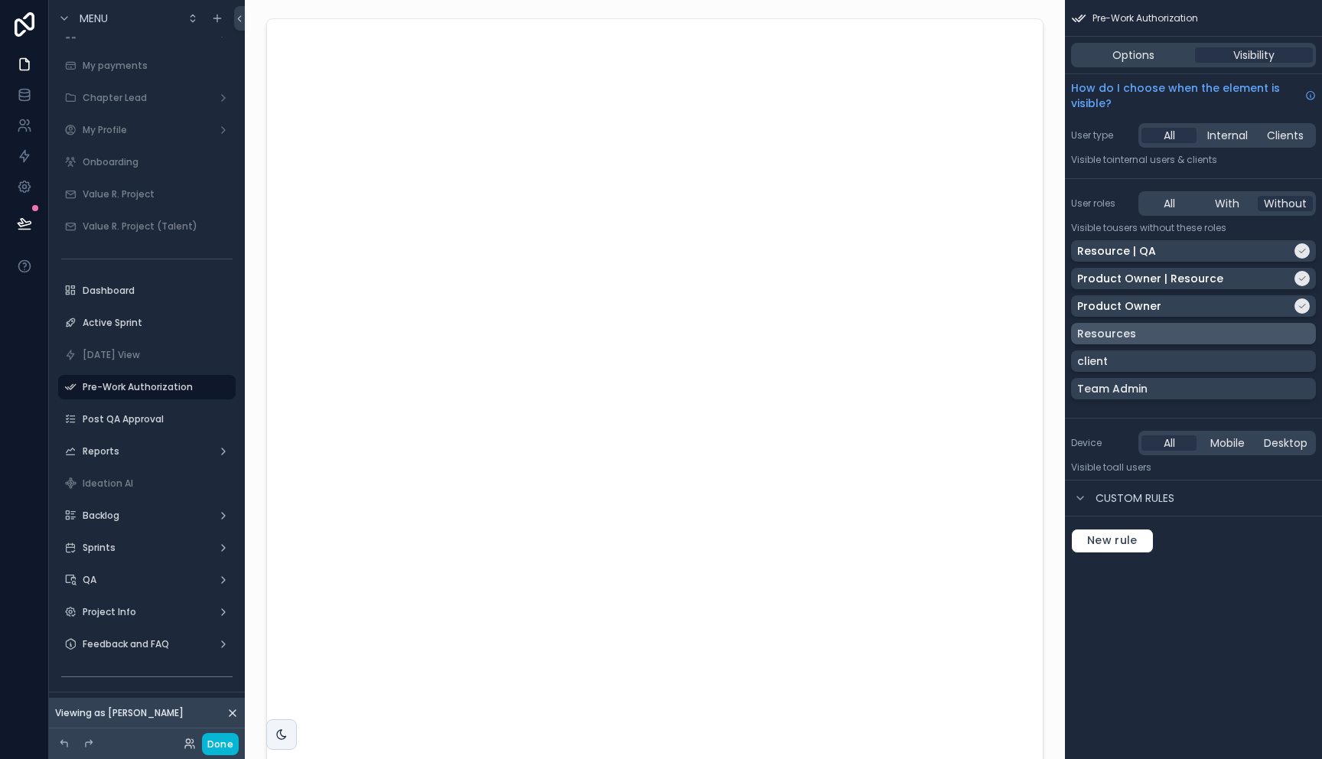
click at [1286, 338] on div "Resources" at bounding box center [1193, 333] width 233 height 15
click at [1283, 357] on div "client" at bounding box center [1193, 360] width 233 height 15
click at [219, 743] on button "Done" at bounding box center [220, 744] width 37 height 22
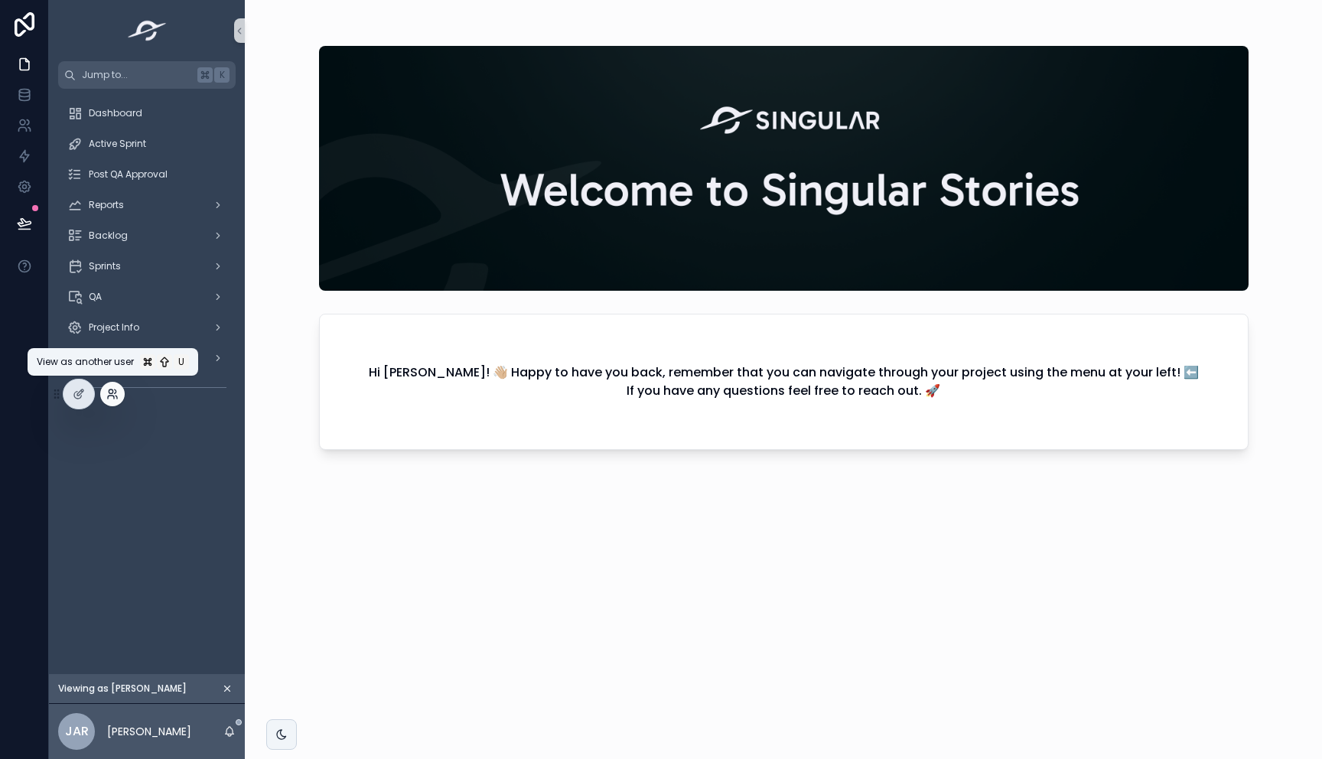
click at [114, 397] on icon at bounding box center [112, 394] width 12 height 12
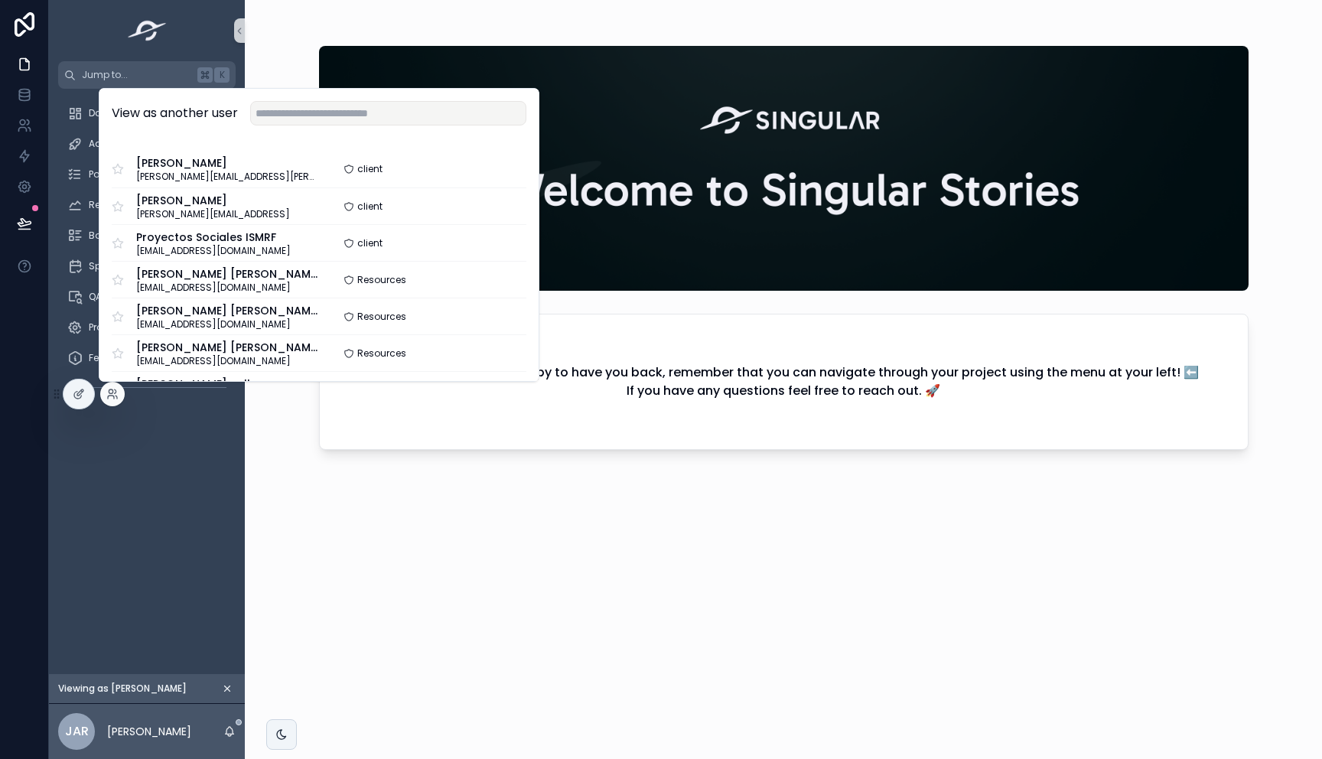
click at [151, 480] on div "Dashboard Active Sprint Post QA Approval Reports Backlog Sprints QA Project Inf…" at bounding box center [147, 381] width 196 height 585
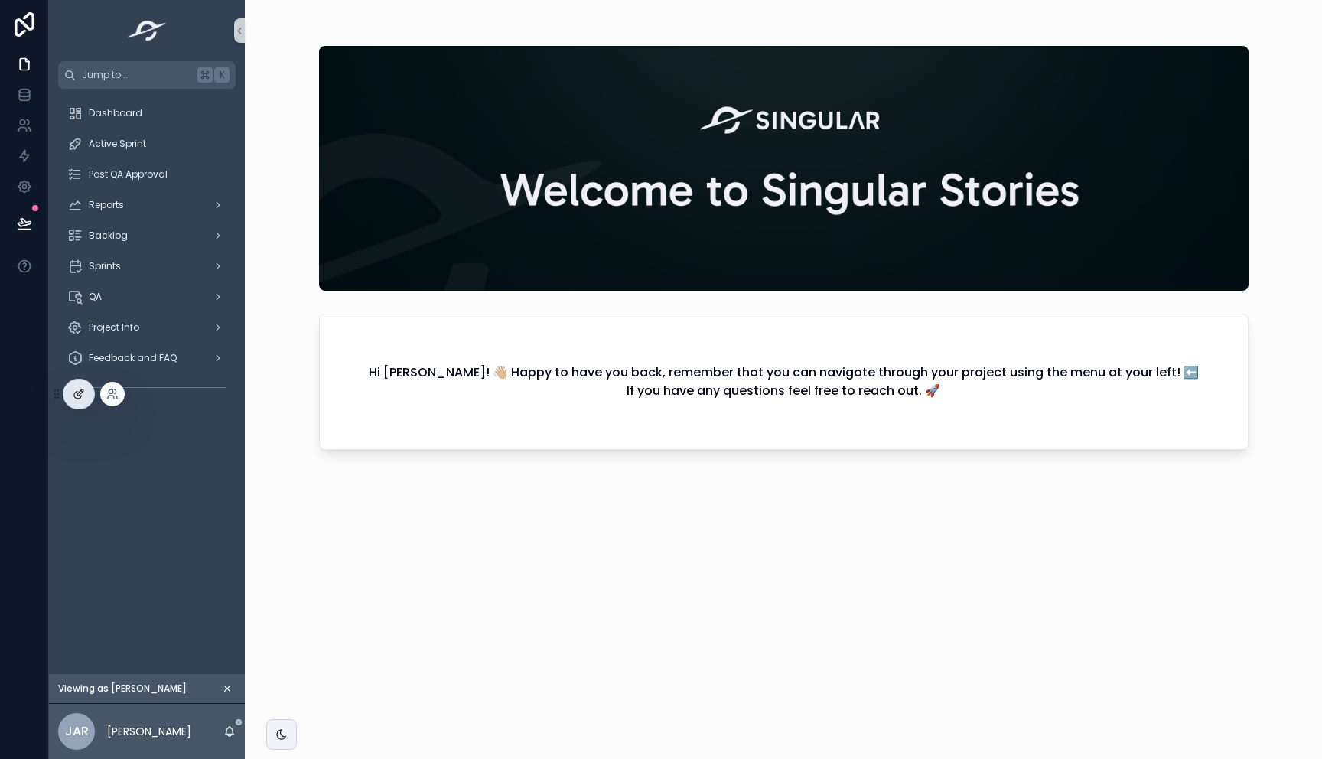
click at [81, 385] on div at bounding box center [78, 393] width 31 height 29
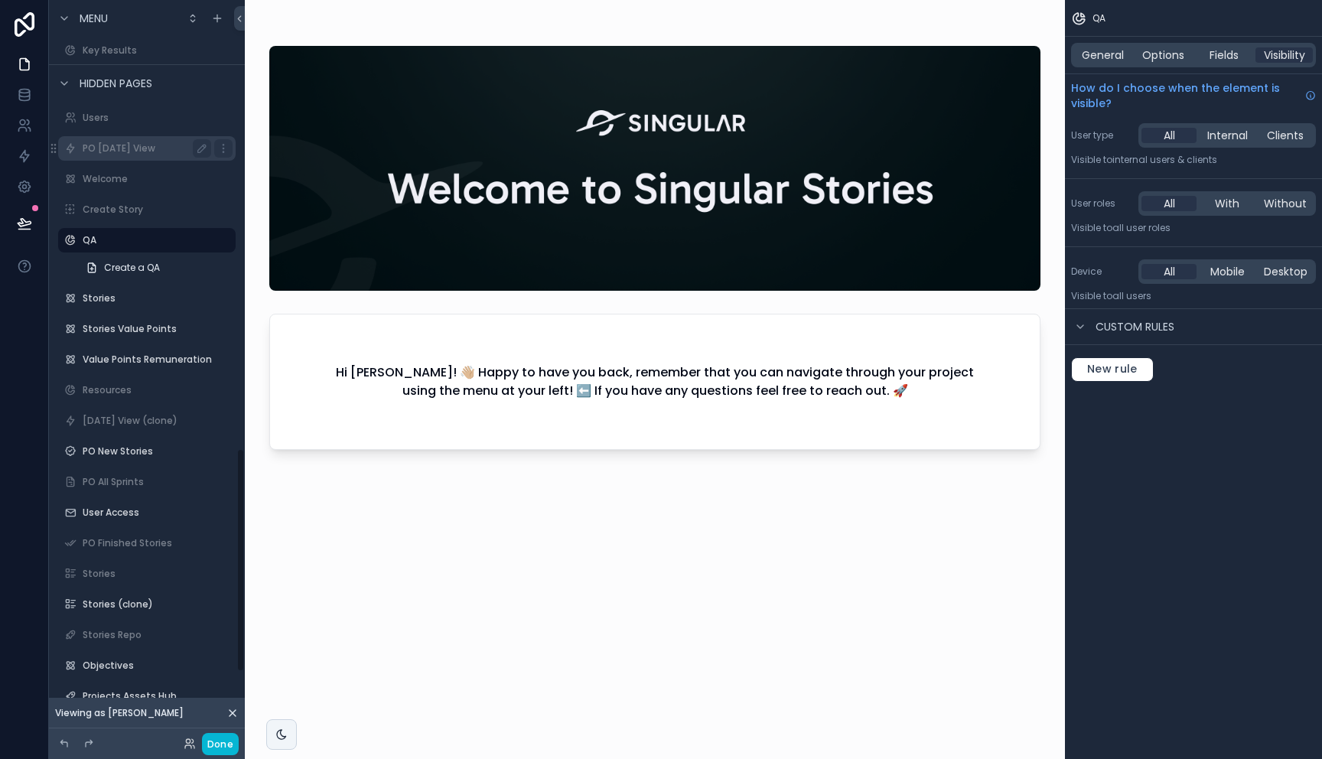
scroll to position [1712, 0]
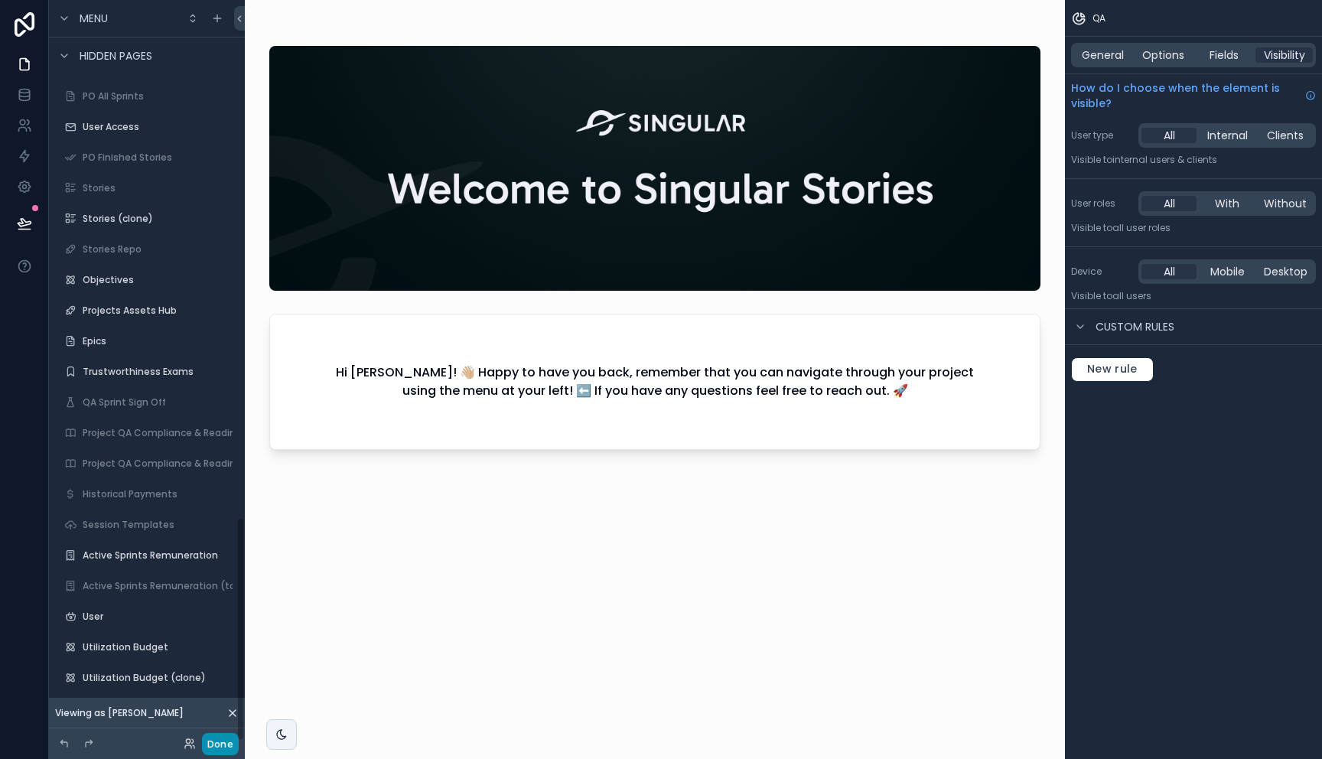
click at [220, 738] on button "Done" at bounding box center [220, 744] width 37 height 22
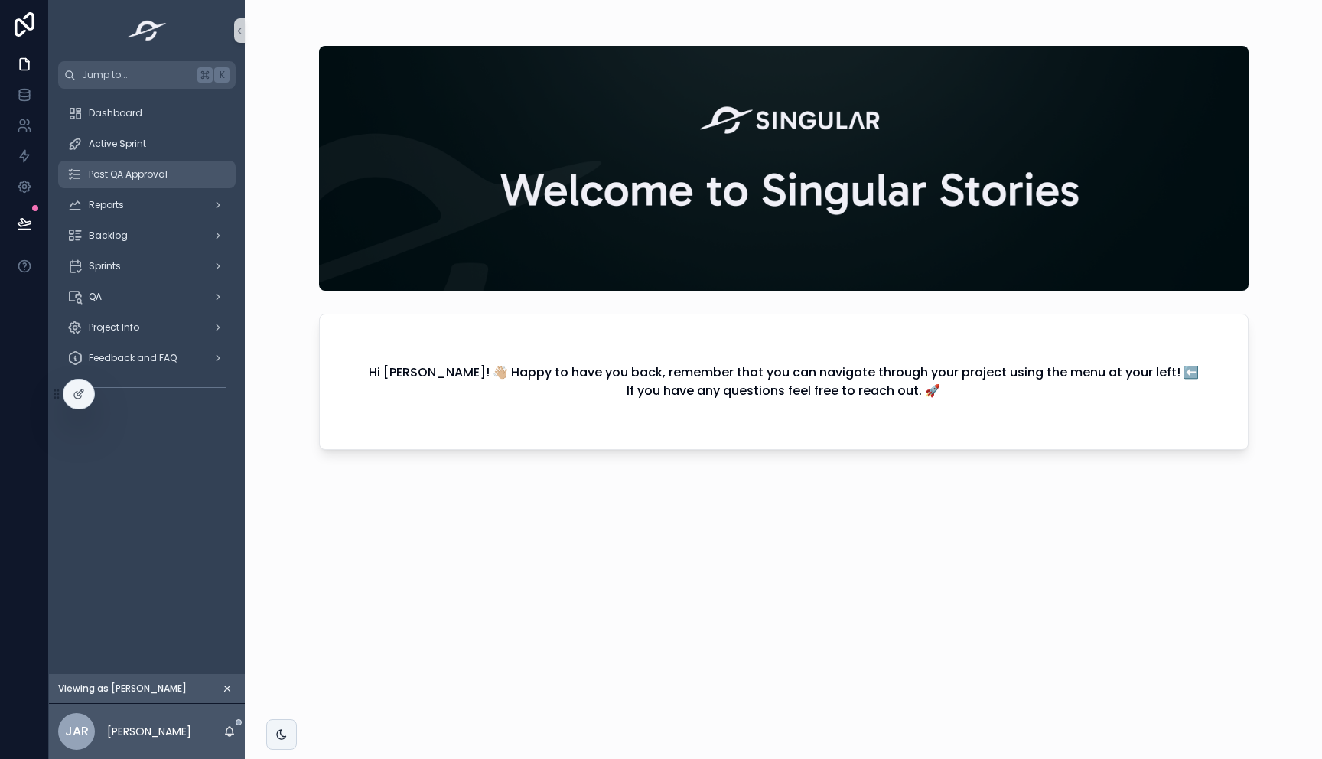
click at [152, 167] on div "Post QA Approval" at bounding box center [146, 174] width 159 height 24
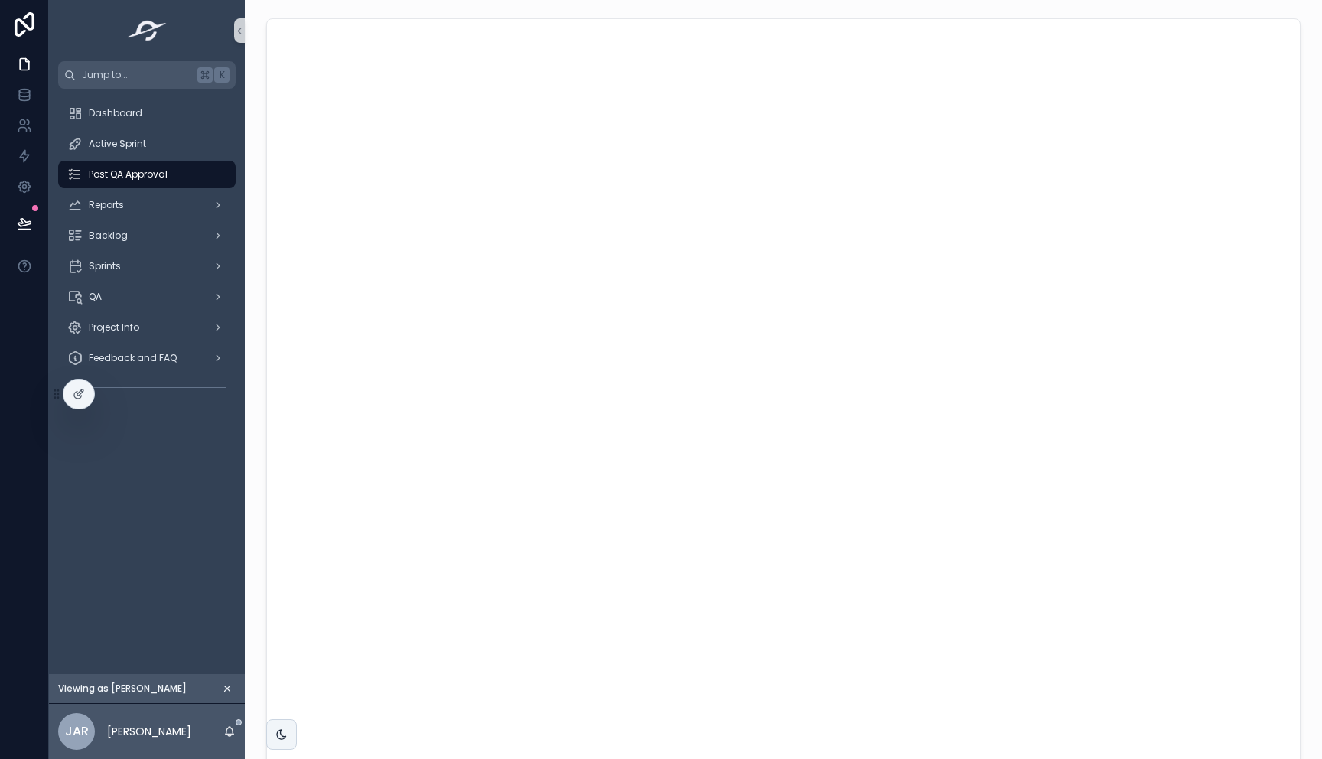
click at [164, 460] on div "Dashboard Active Sprint Post QA Approval Reports Backlog Sprints QA Project Inf…" at bounding box center [147, 381] width 196 height 585
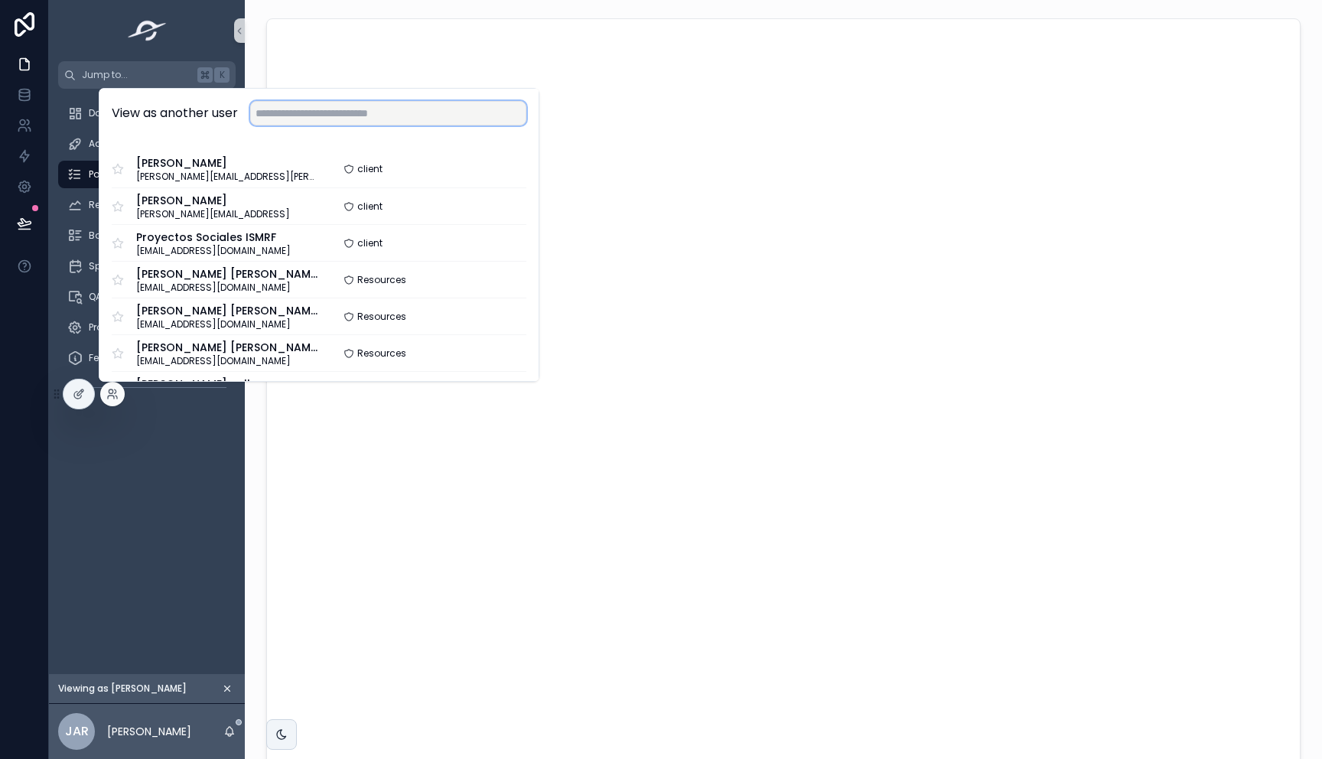
click at [314, 106] on input "text" at bounding box center [388, 113] width 276 height 24
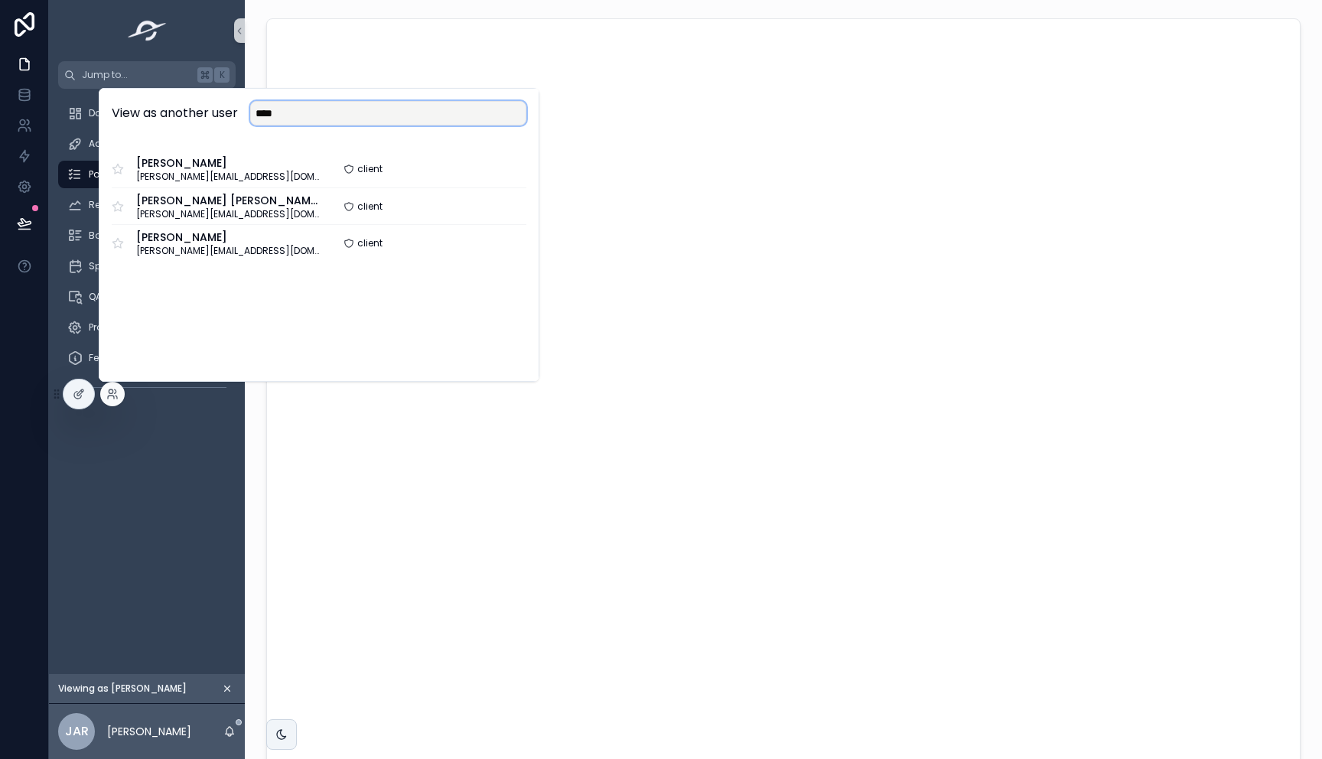
drag, startPoint x: 332, startPoint y: 108, endPoint x: 172, endPoint y: 99, distance: 160.1
click at [172, 99] on div "View as another user ****" at bounding box center [318, 114] width 439 height 50
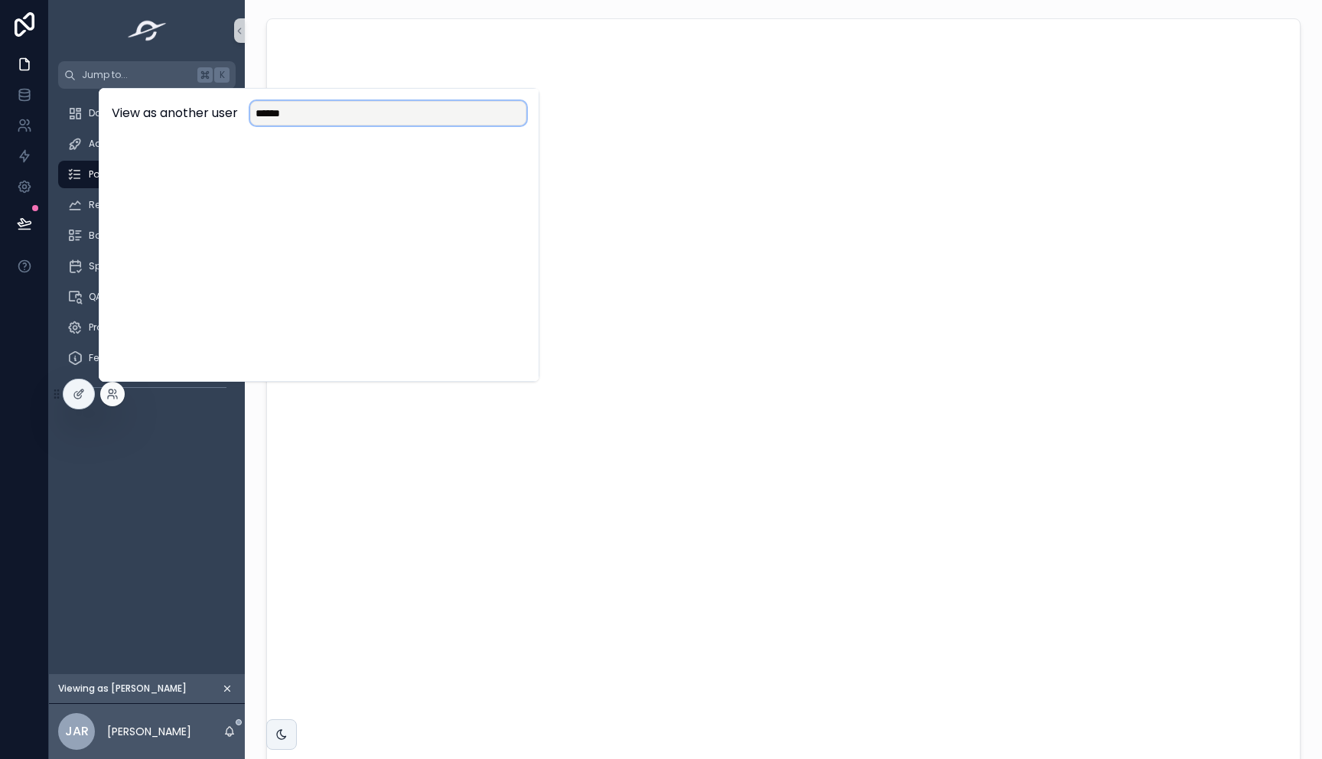
type input "******"
click at [171, 521] on div "Dashboard Active Sprint Post QA Approval Reports Backlog Sprints QA Project Inf…" at bounding box center [147, 381] width 196 height 585
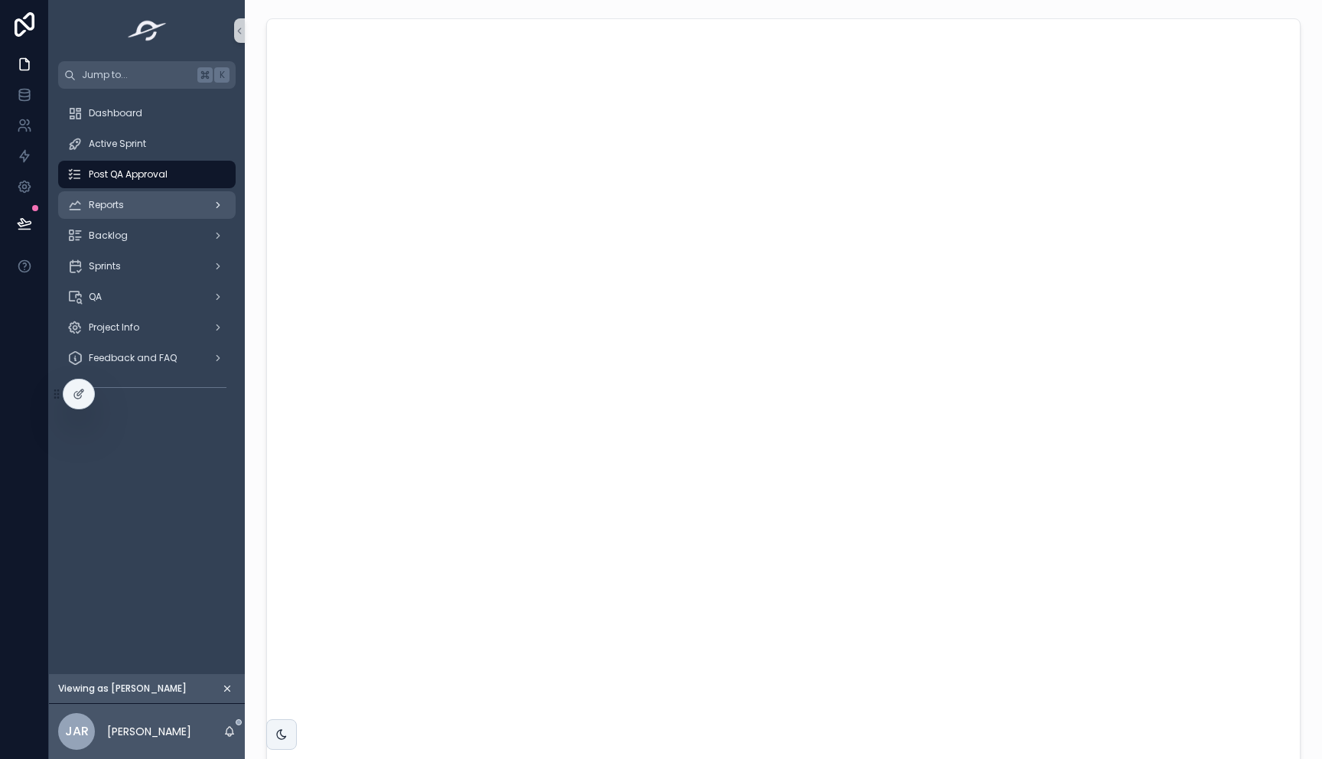
click at [167, 198] on div "Reports" at bounding box center [146, 205] width 159 height 24
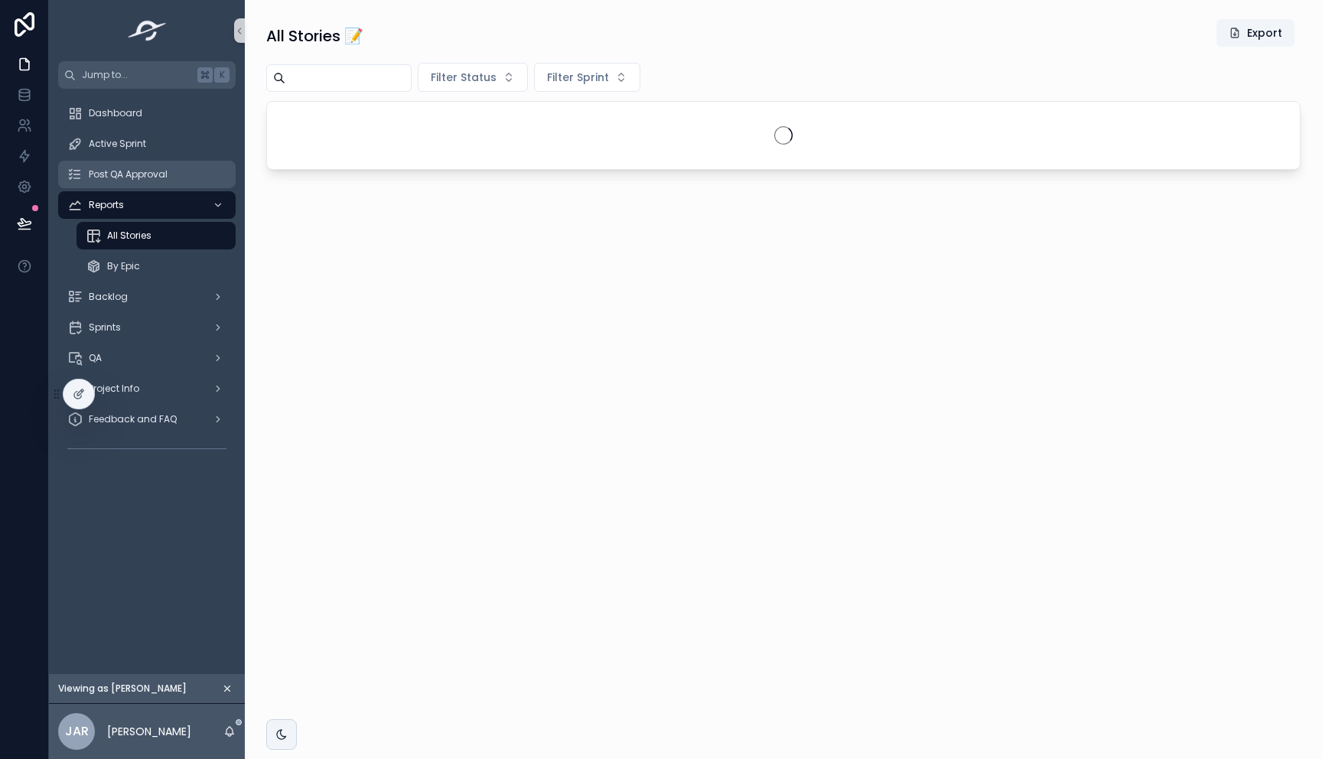
click at [161, 174] on span "Post QA Approval" at bounding box center [128, 174] width 79 height 12
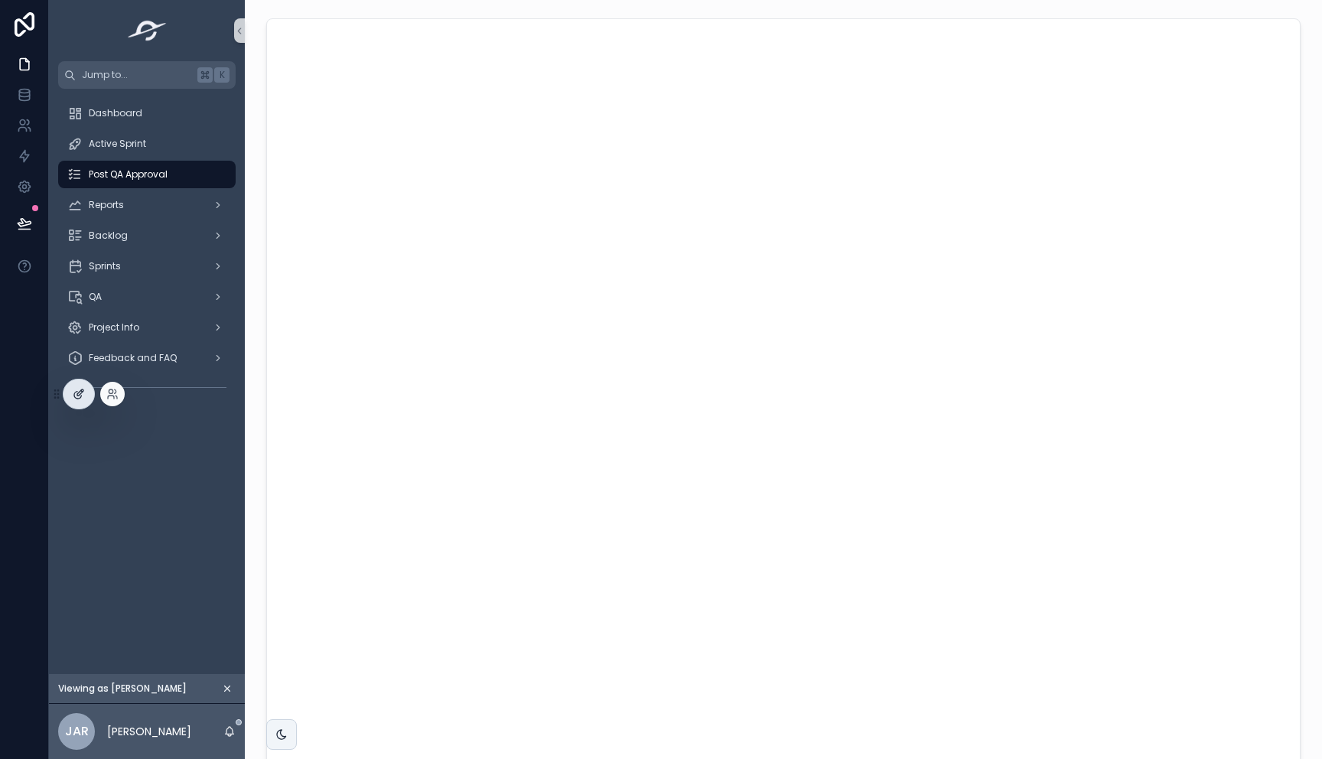
click at [78, 398] on icon at bounding box center [77, 395] width 7 height 7
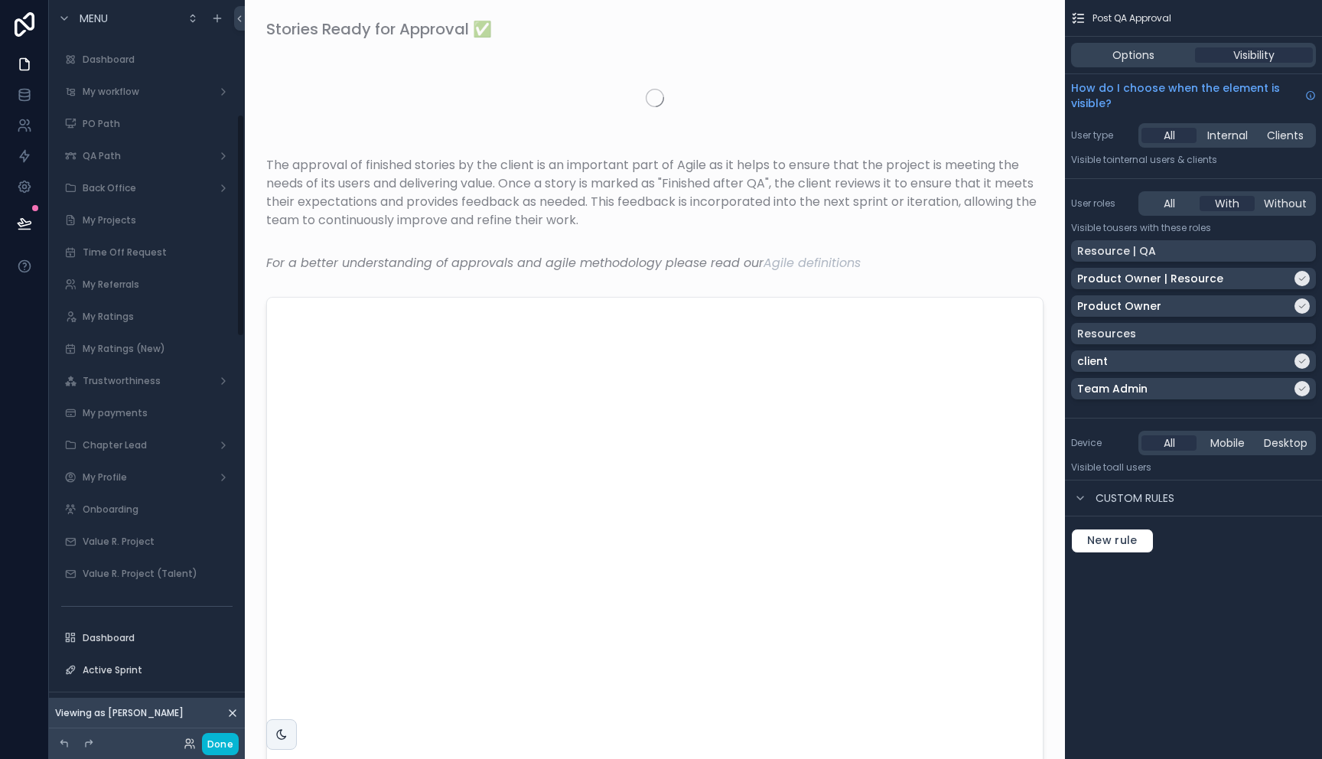
scroll to position [379, 0]
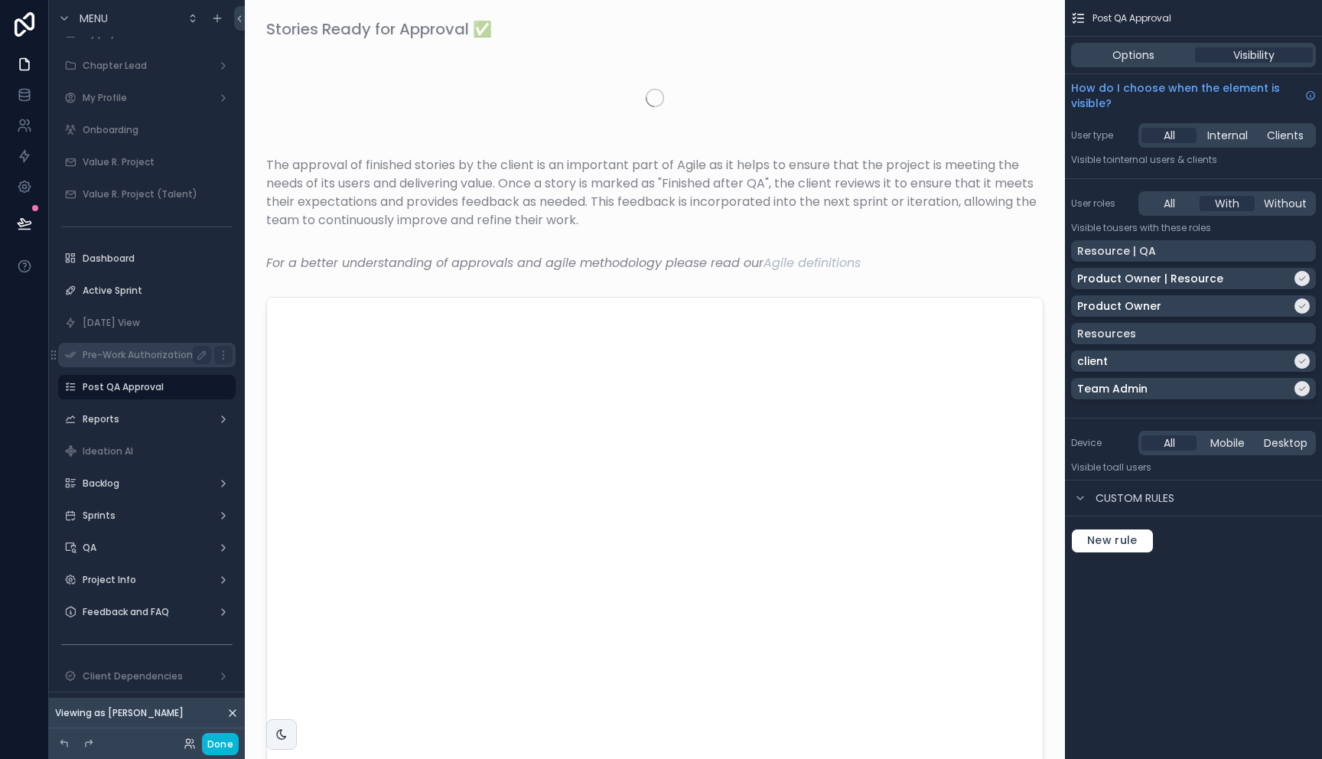
click at [141, 357] on label "Pre-Work Authorization" at bounding box center [144, 355] width 122 height 12
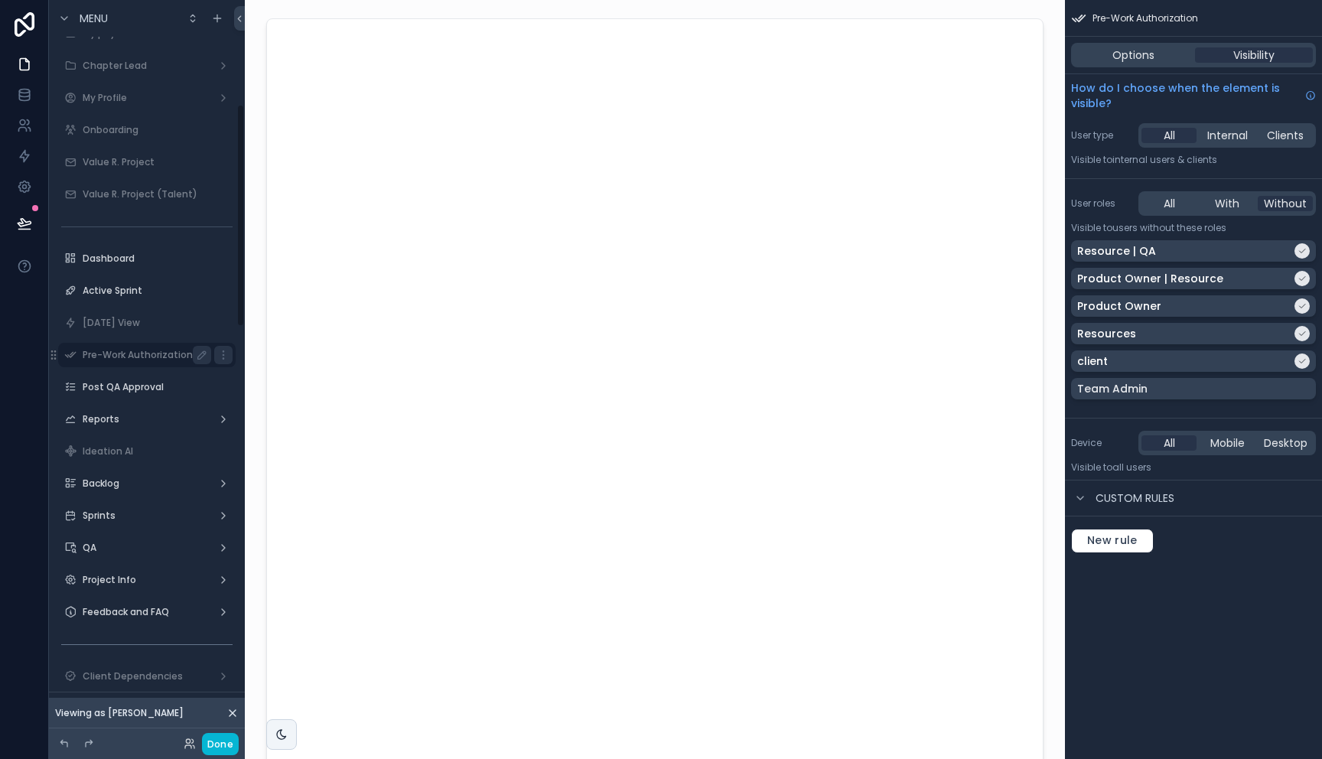
scroll to position [347, 0]
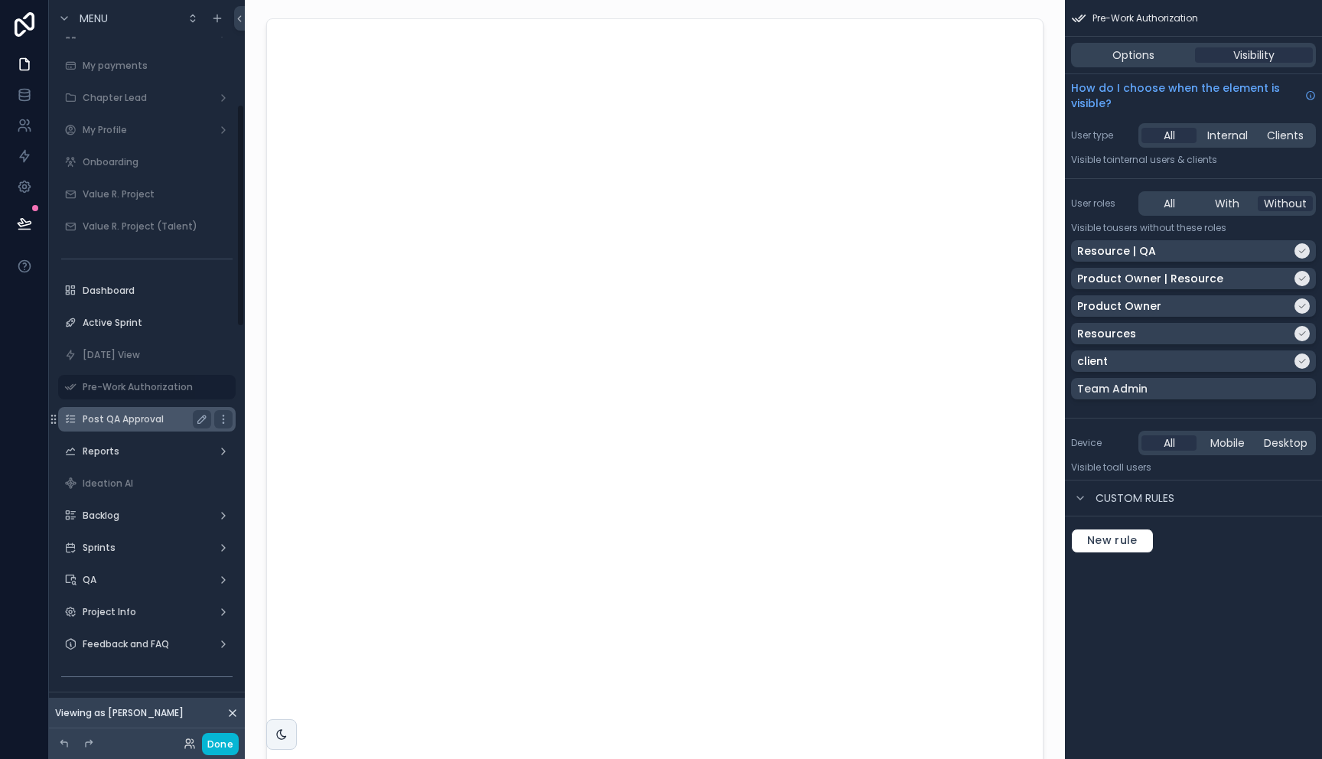
click at [106, 428] on div "Post QA Approval" at bounding box center [147, 419] width 128 height 18
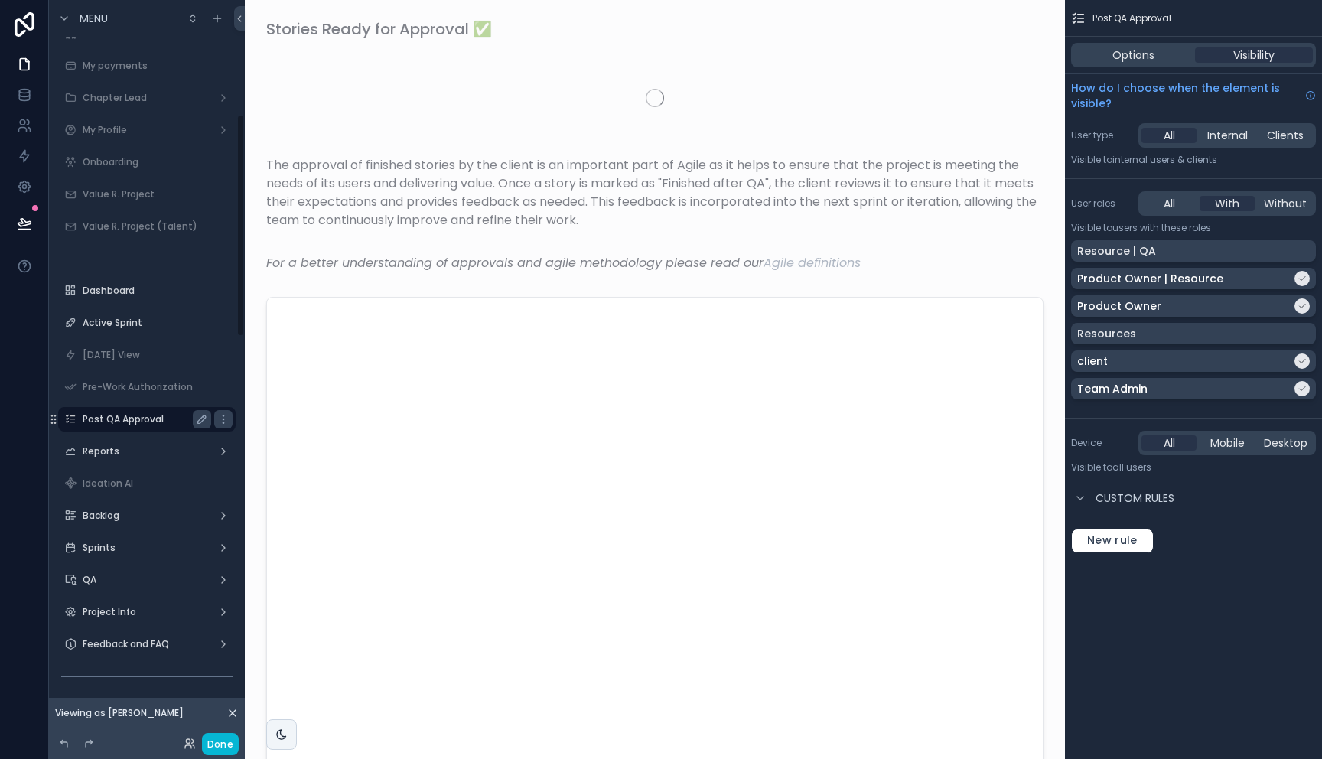
scroll to position [379, 0]
click at [119, 369] on div "scrollable content" at bounding box center [147, 370] width 196 height 3
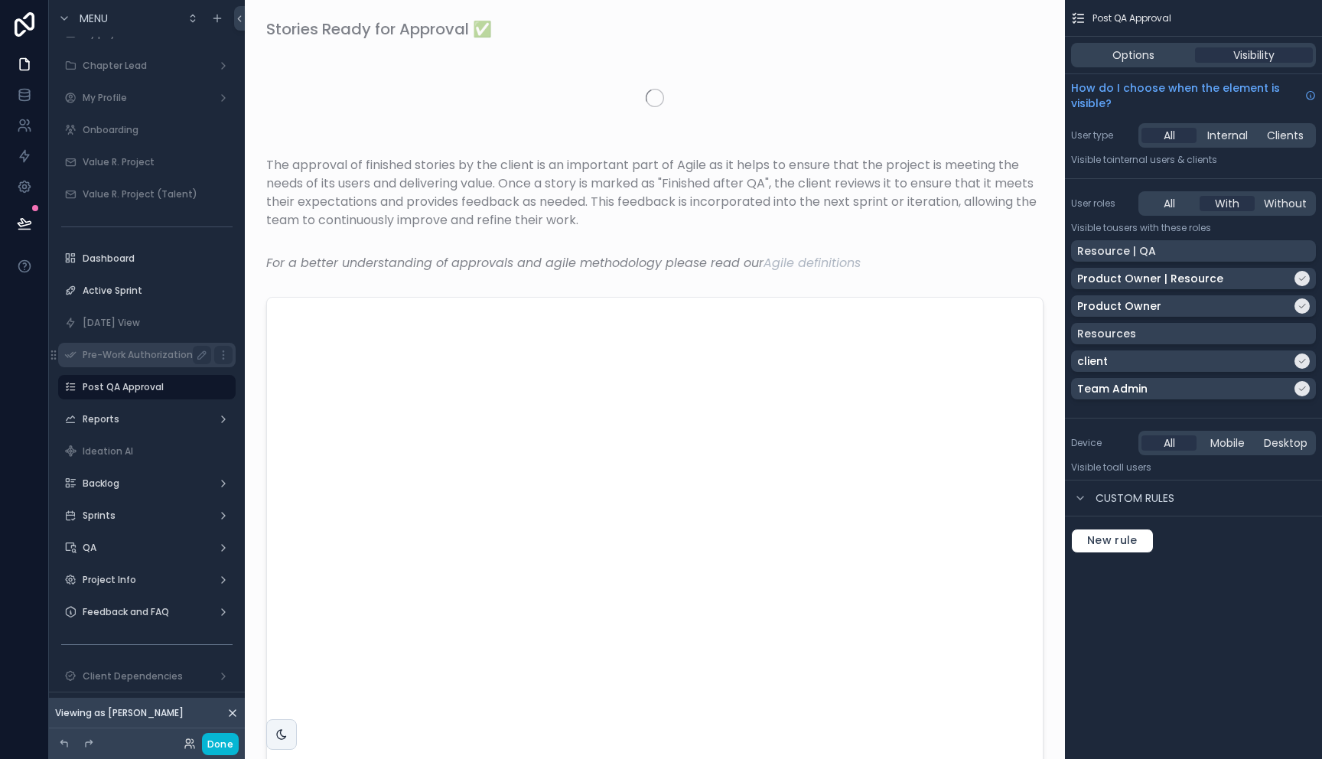
click at [115, 362] on div "Pre-Work Authorization" at bounding box center [147, 355] width 128 height 18
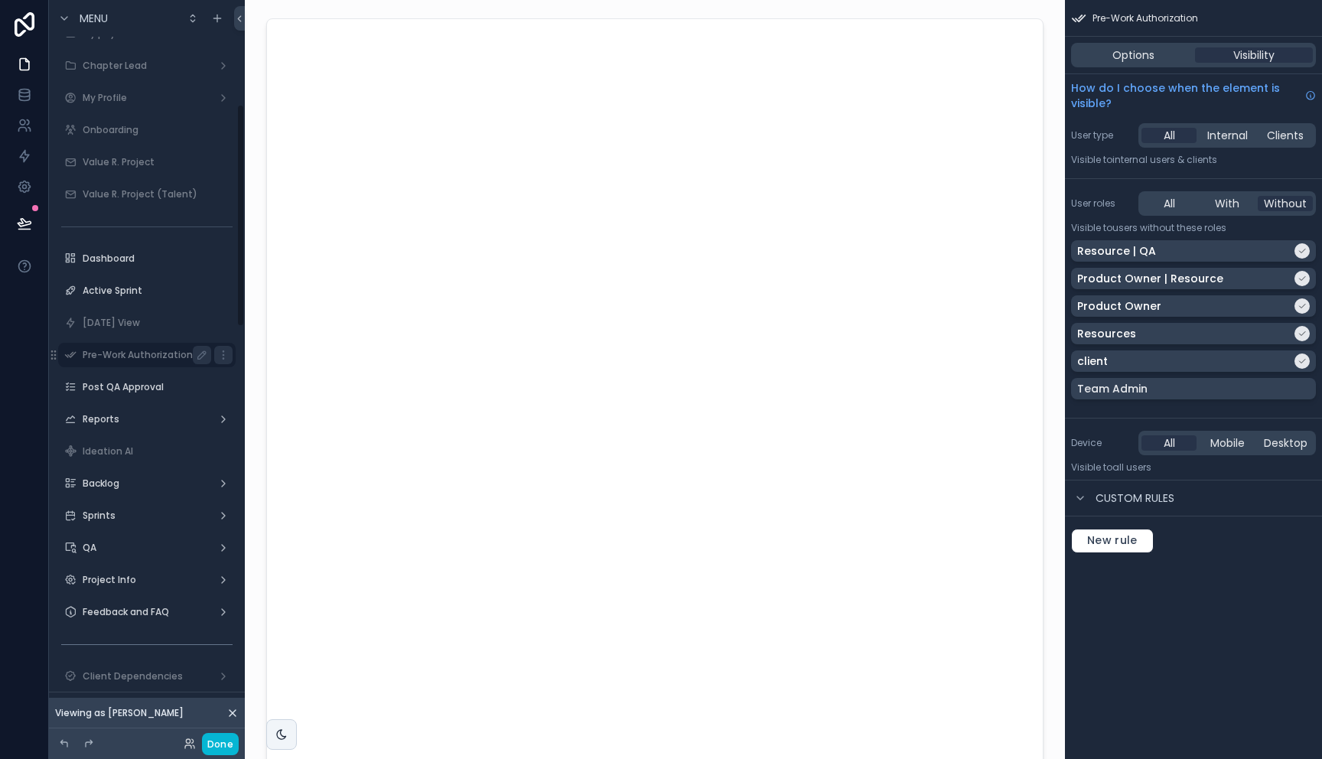
scroll to position [347, 0]
click at [220, 743] on button "Done" at bounding box center [220, 744] width 37 height 22
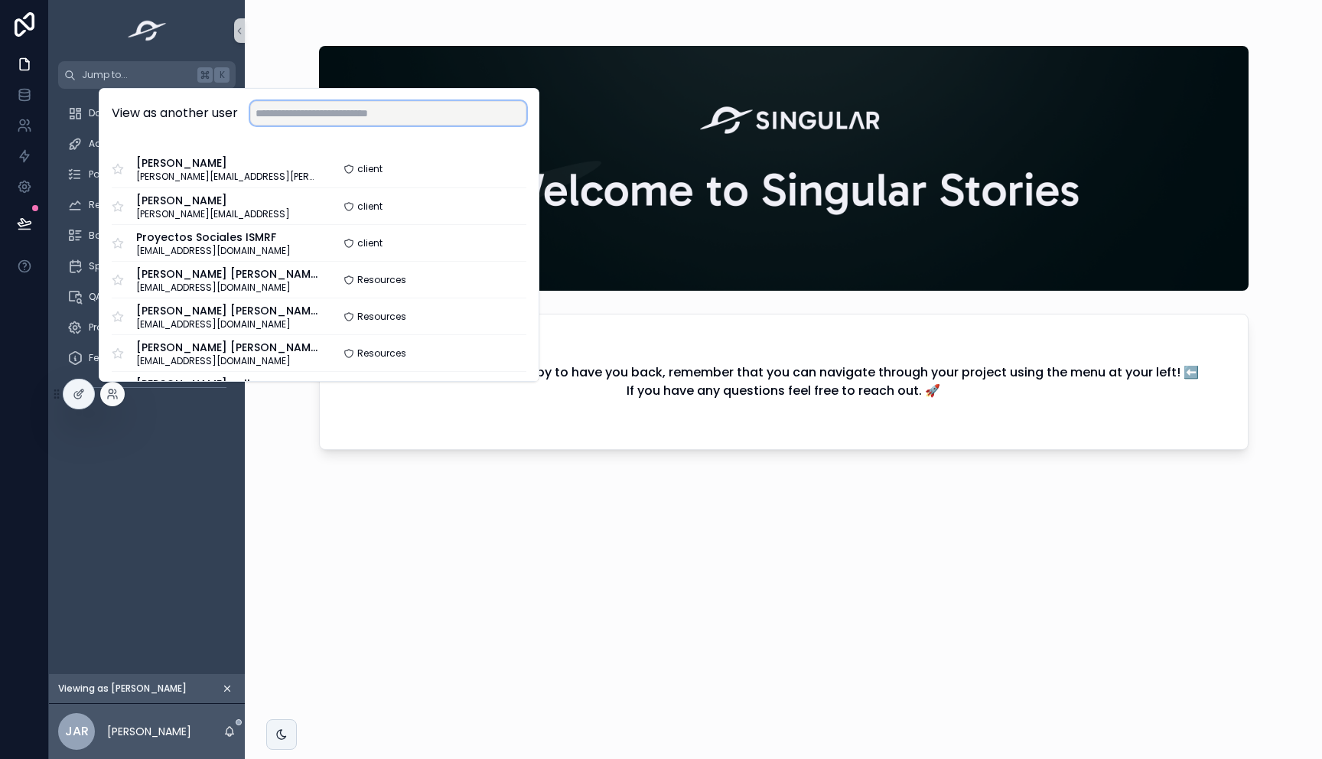
click at [318, 112] on input "text" at bounding box center [388, 113] width 276 height 24
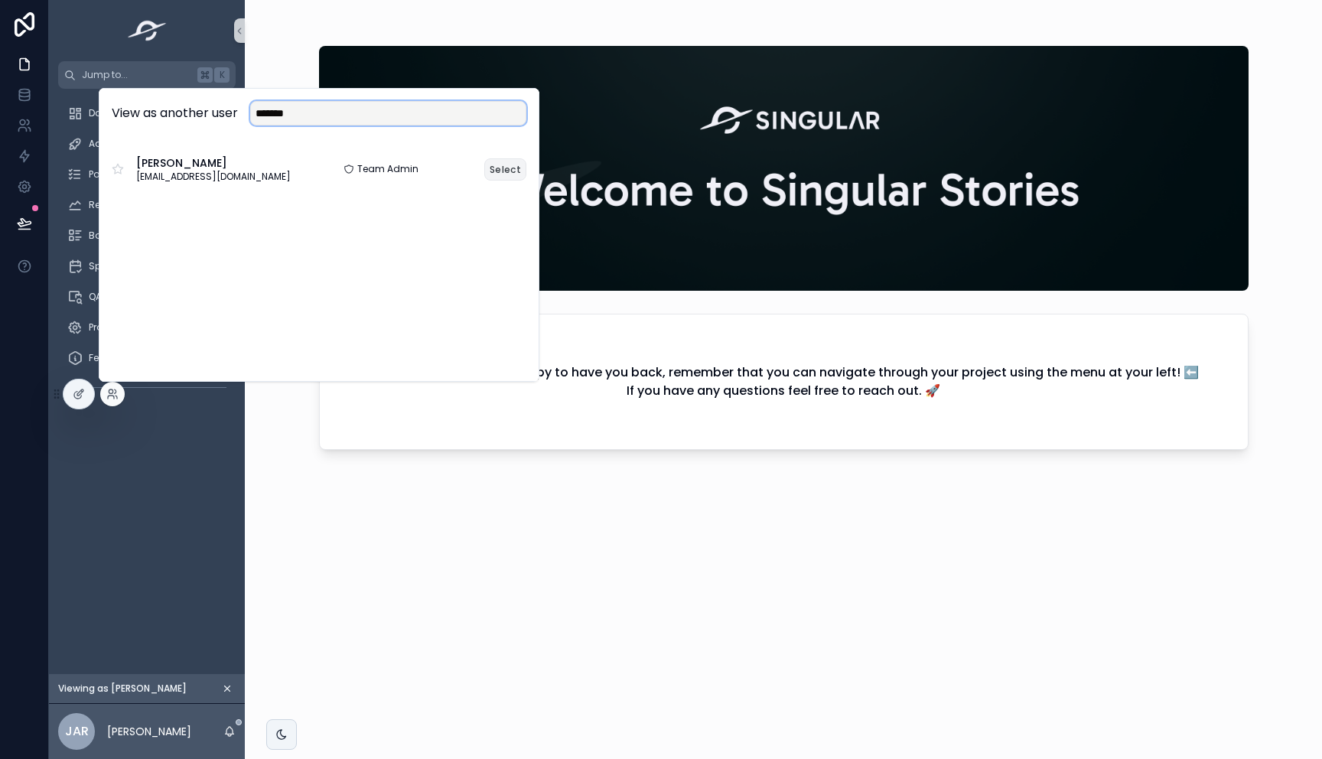
type input "*******"
click at [512, 161] on button "Select" at bounding box center [505, 169] width 42 height 22
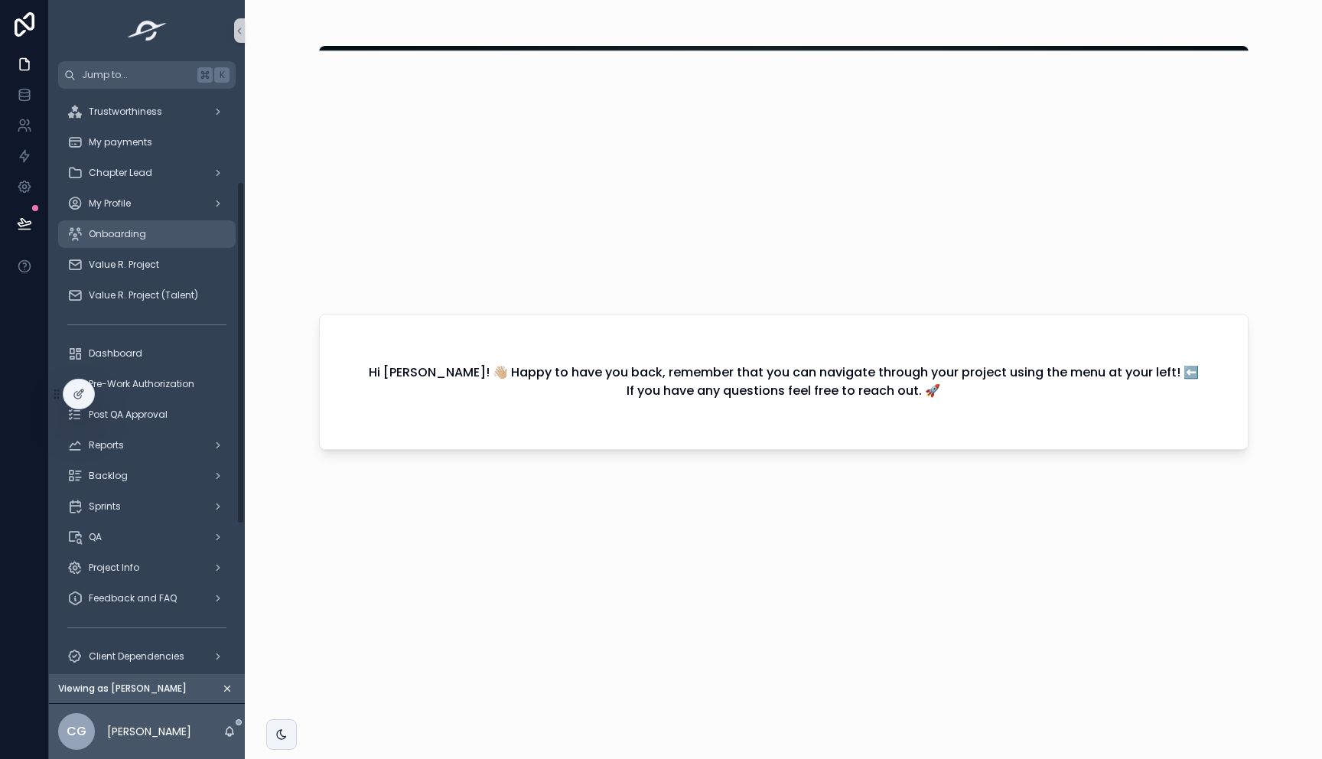
scroll to position [258, 0]
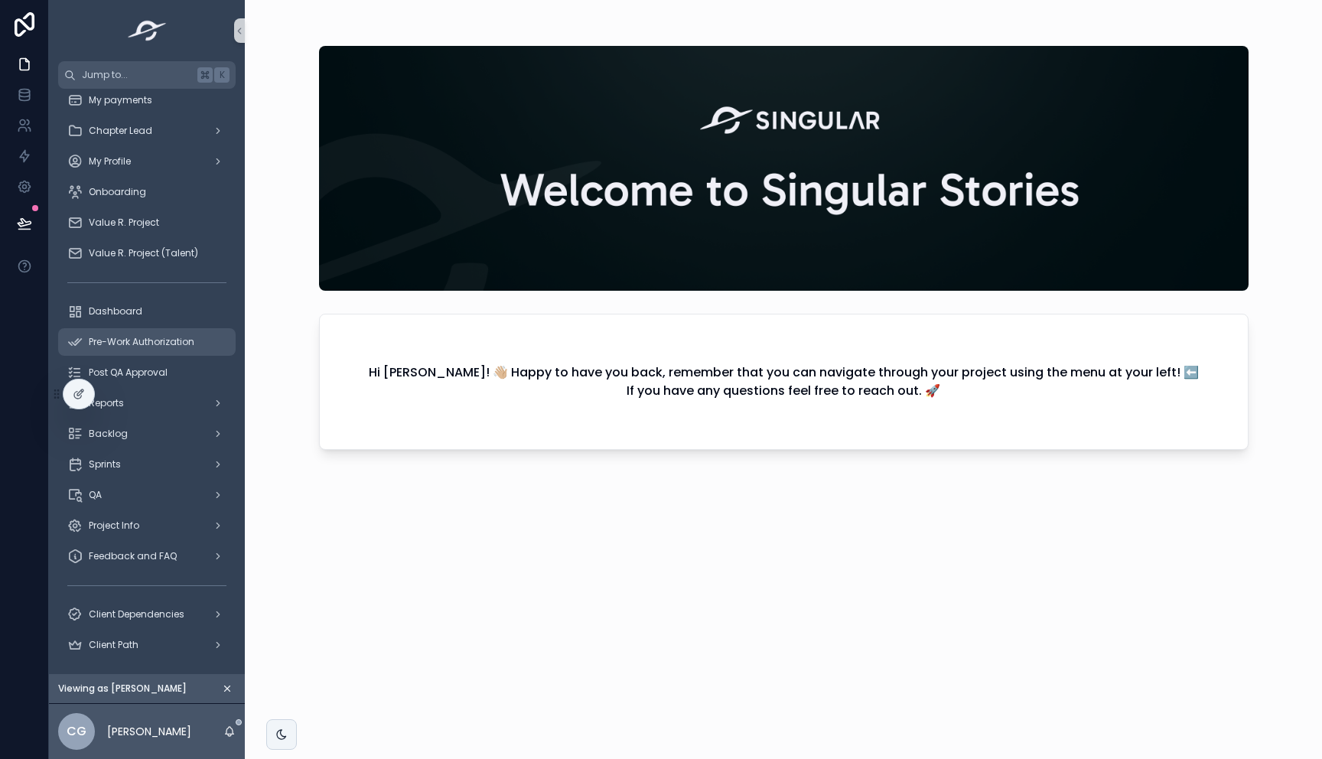
click at [151, 343] on span "Pre-Work Authorization" at bounding box center [142, 342] width 106 height 12
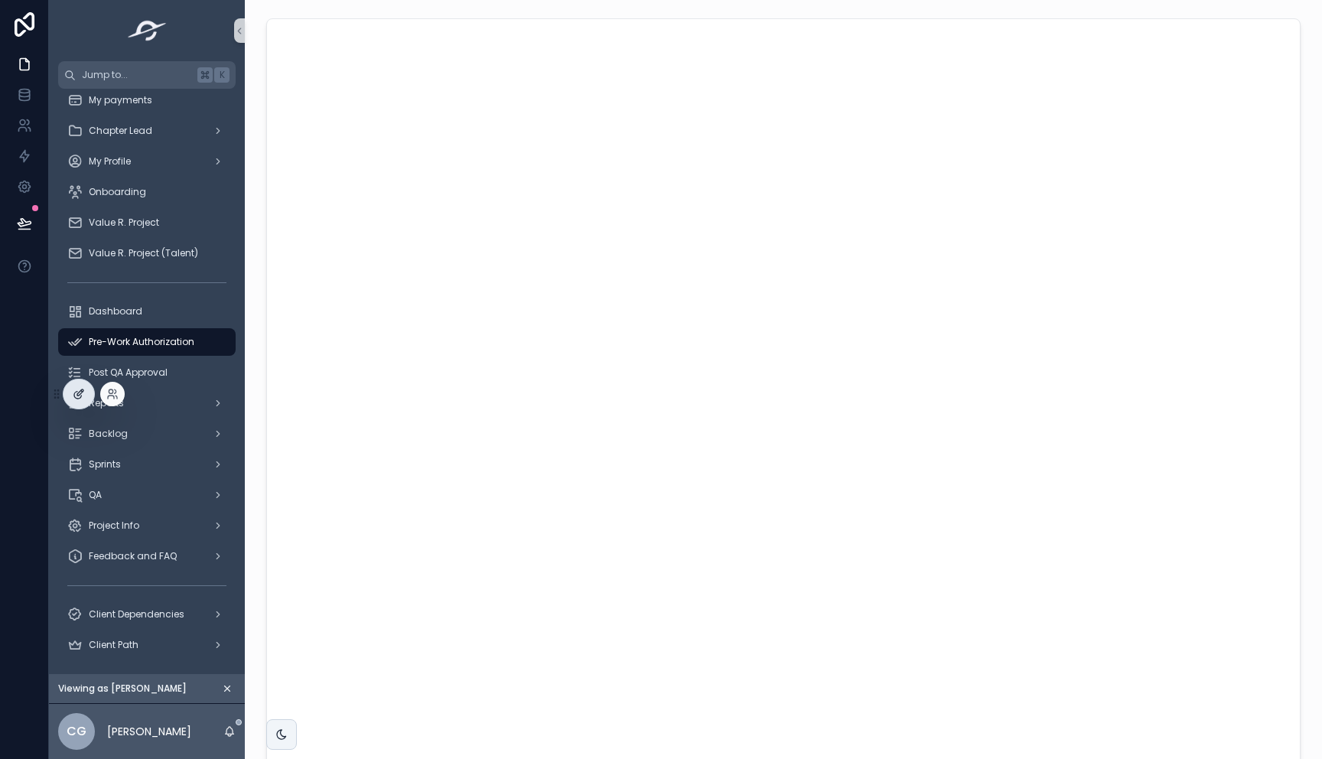
click at [79, 397] on icon at bounding box center [79, 394] width 12 height 12
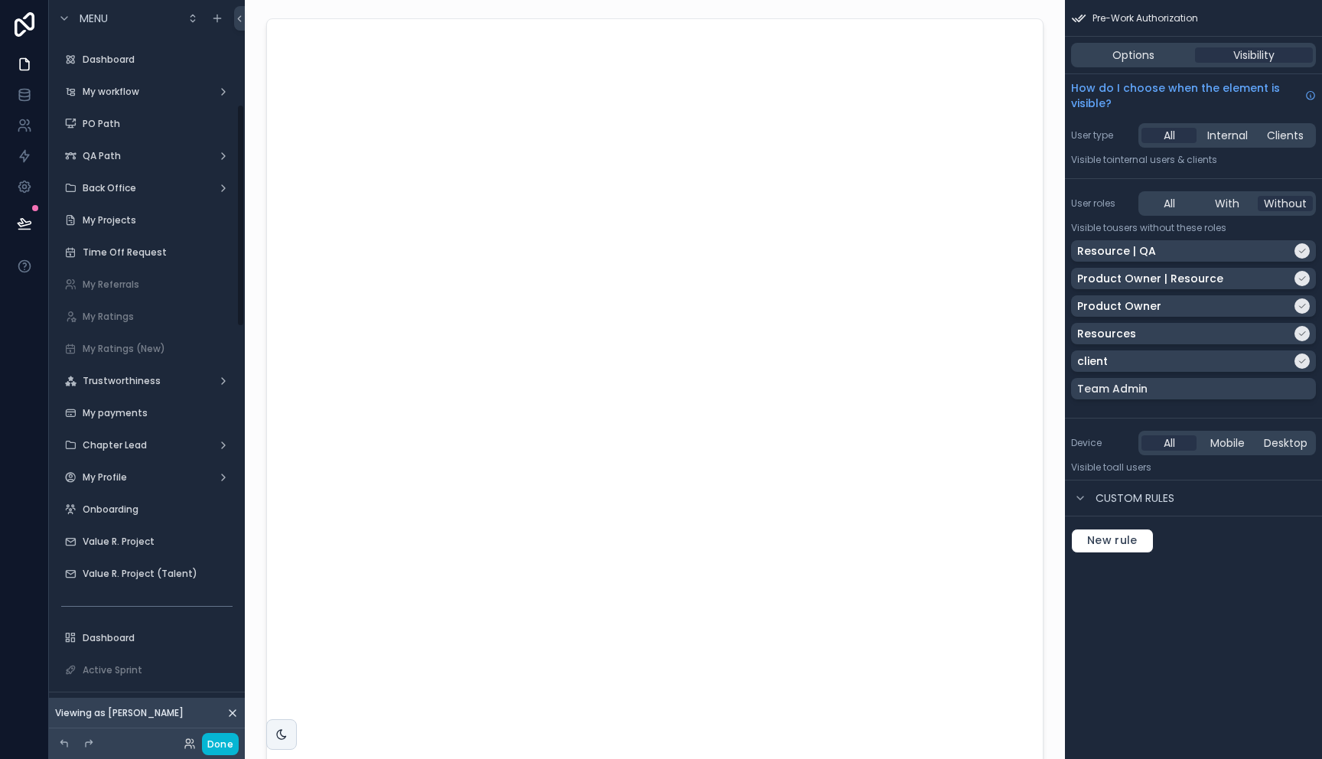
scroll to position [347, 0]
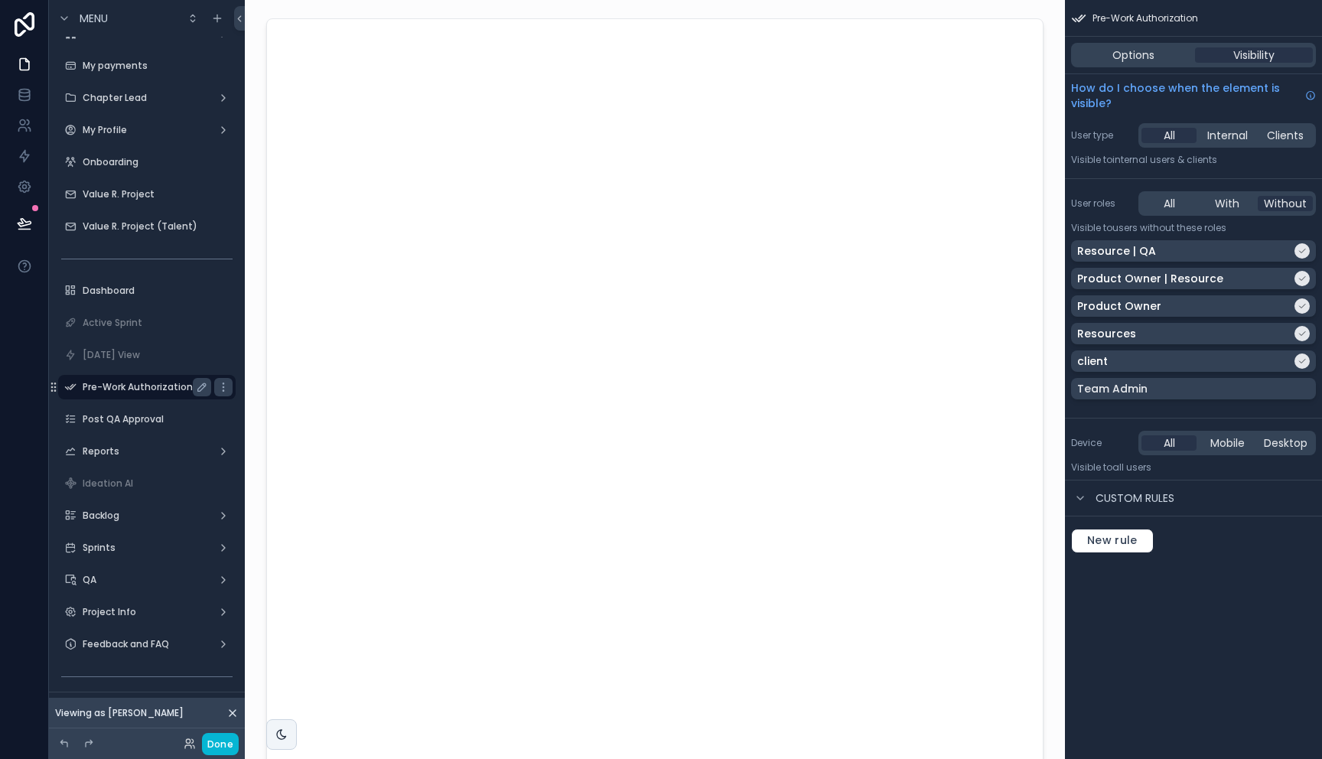
click at [124, 390] on label "Pre-Work Authorization" at bounding box center [144, 387] width 122 height 12
click at [1293, 360] on div "client" at bounding box center [1193, 360] width 233 height 15
click at [191, 746] on icon at bounding box center [188, 746] width 6 height 3
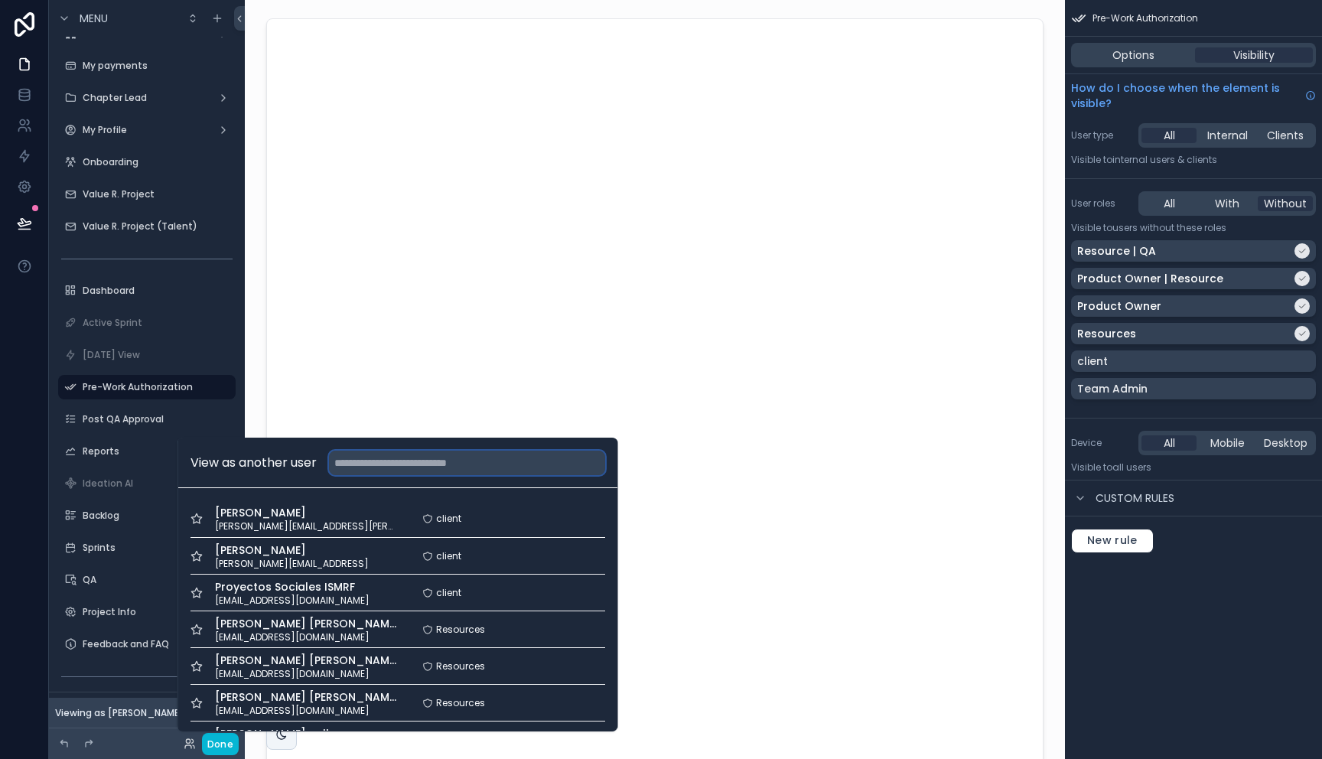
click at [403, 473] on input "text" at bounding box center [467, 462] width 276 height 24
drag, startPoint x: 255, startPoint y: 373, endPoint x: 227, endPoint y: 520, distance: 149.5
click at [255, 373] on div "Title Add a title and subtitle List Add a list related to this record Details A…" at bounding box center [655, 744] width 820 height 1488
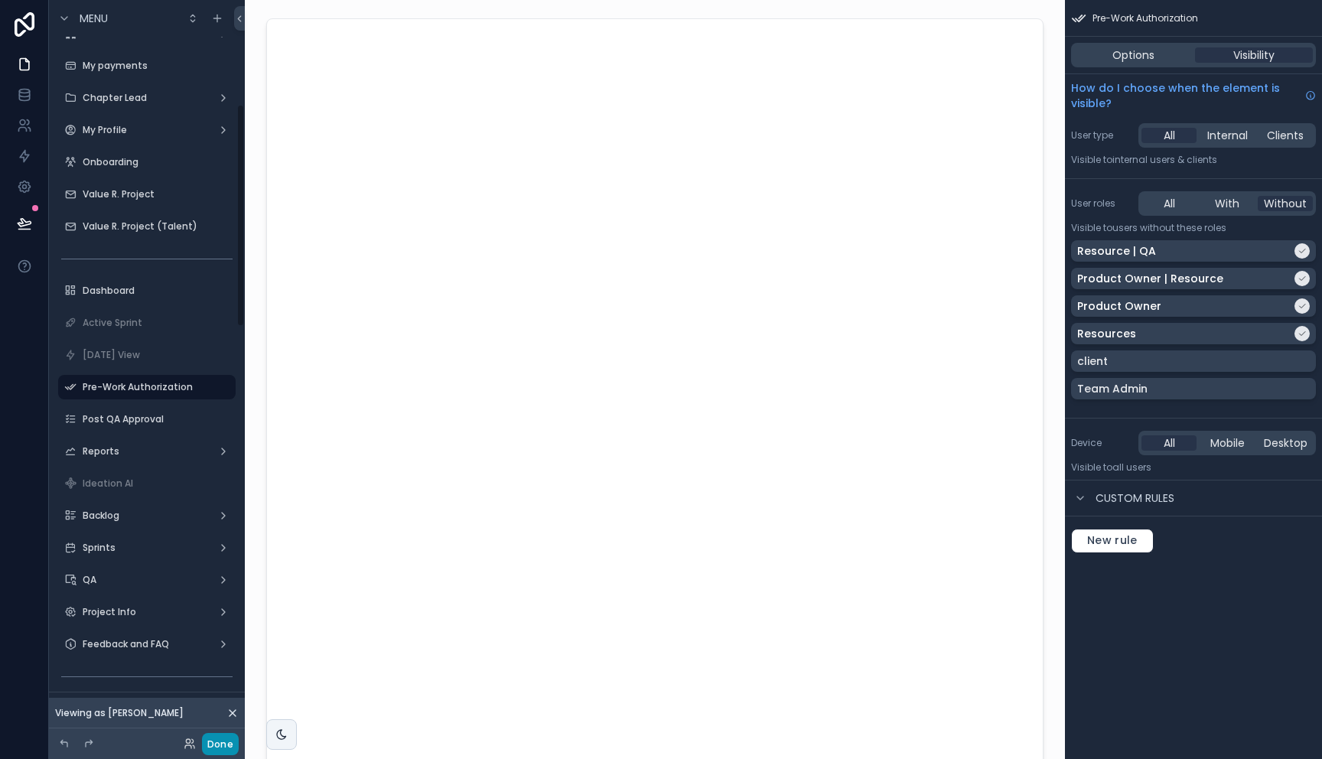
click at [223, 740] on button "Done" at bounding box center [220, 744] width 37 height 22
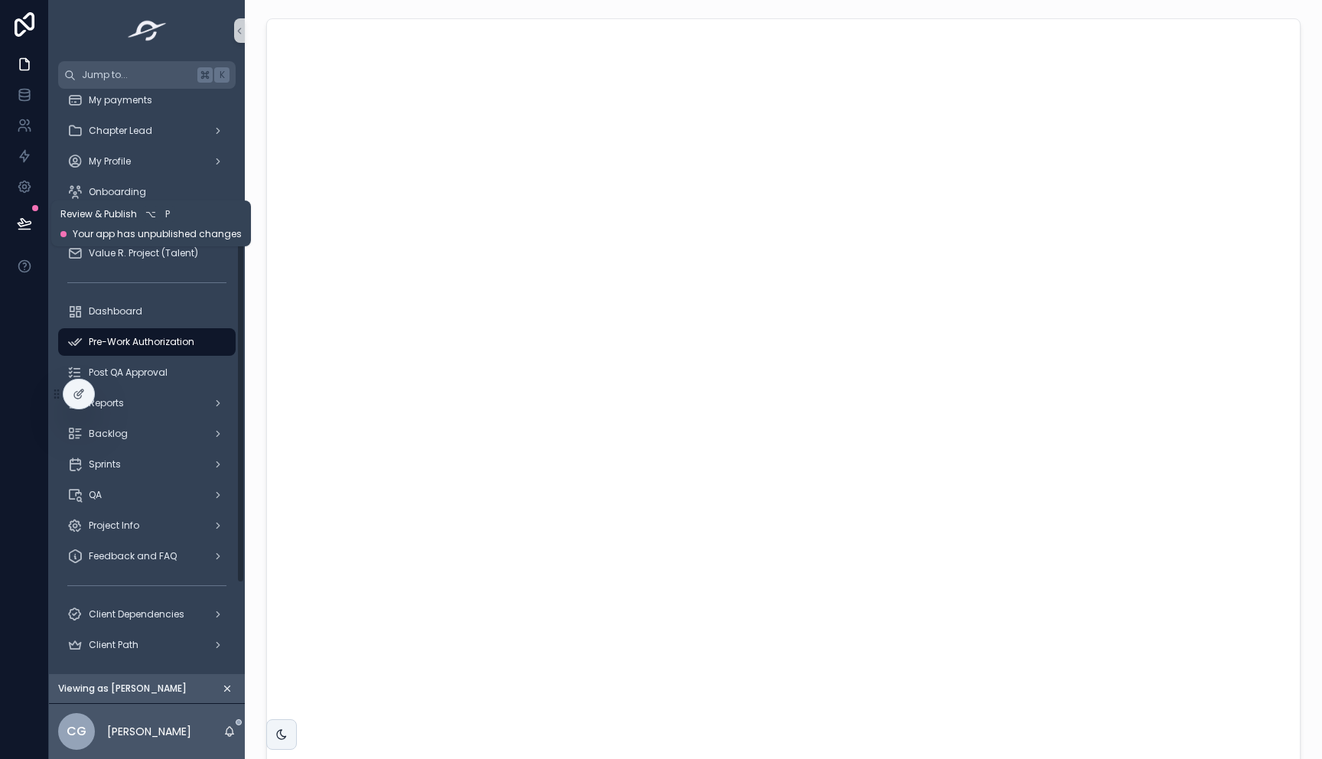
click at [28, 226] on icon at bounding box center [24, 223] width 15 height 15
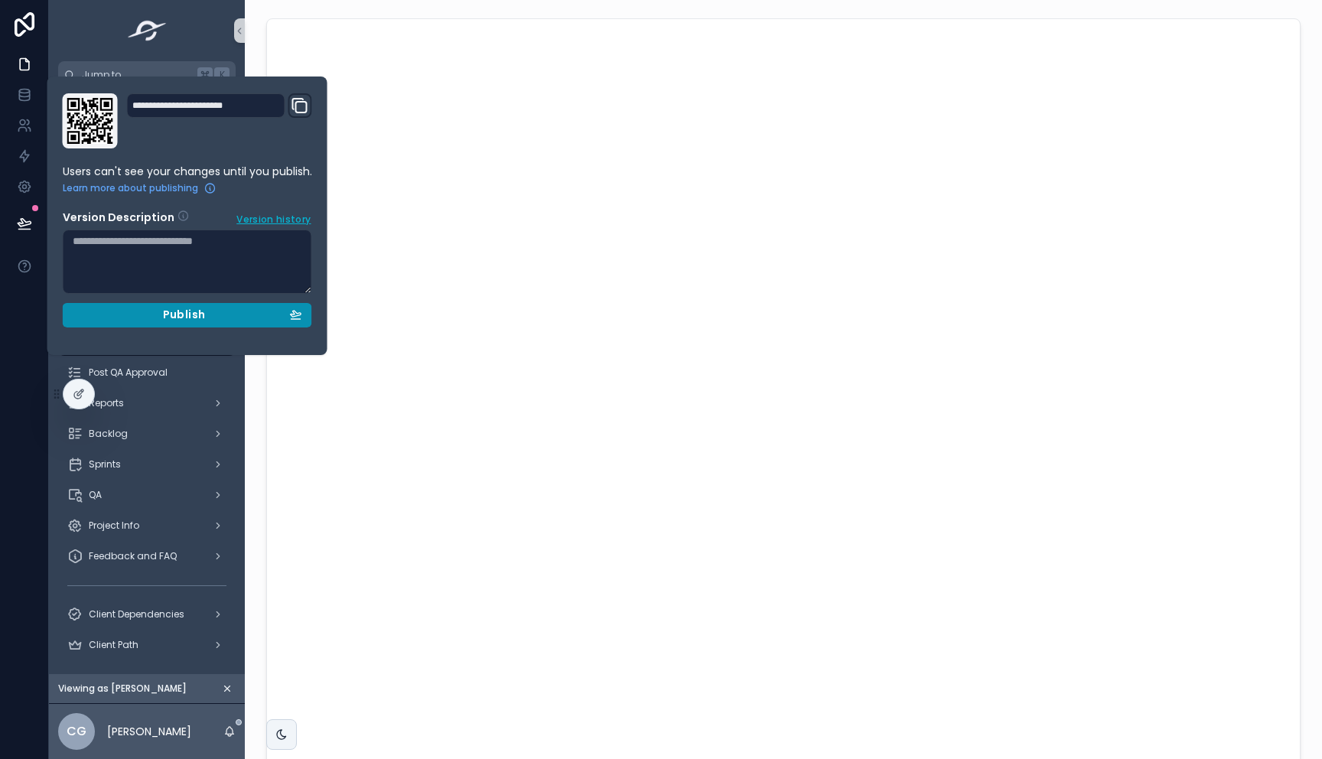
click at [173, 314] on span "Publish" at bounding box center [184, 315] width 42 height 14
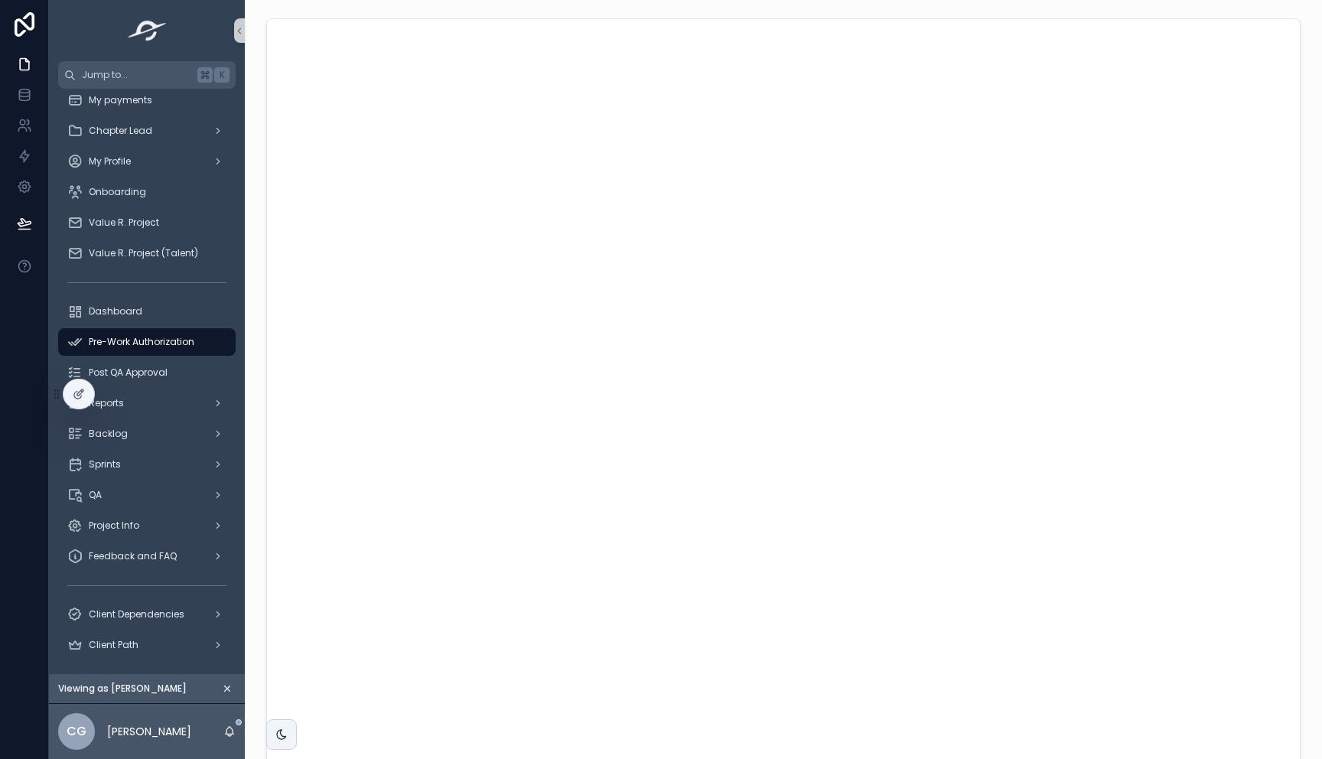
click at [18, 336] on div at bounding box center [24, 379] width 49 height 759
click at [255, 357] on div "scrollable content" at bounding box center [783, 441] width 1077 height 883
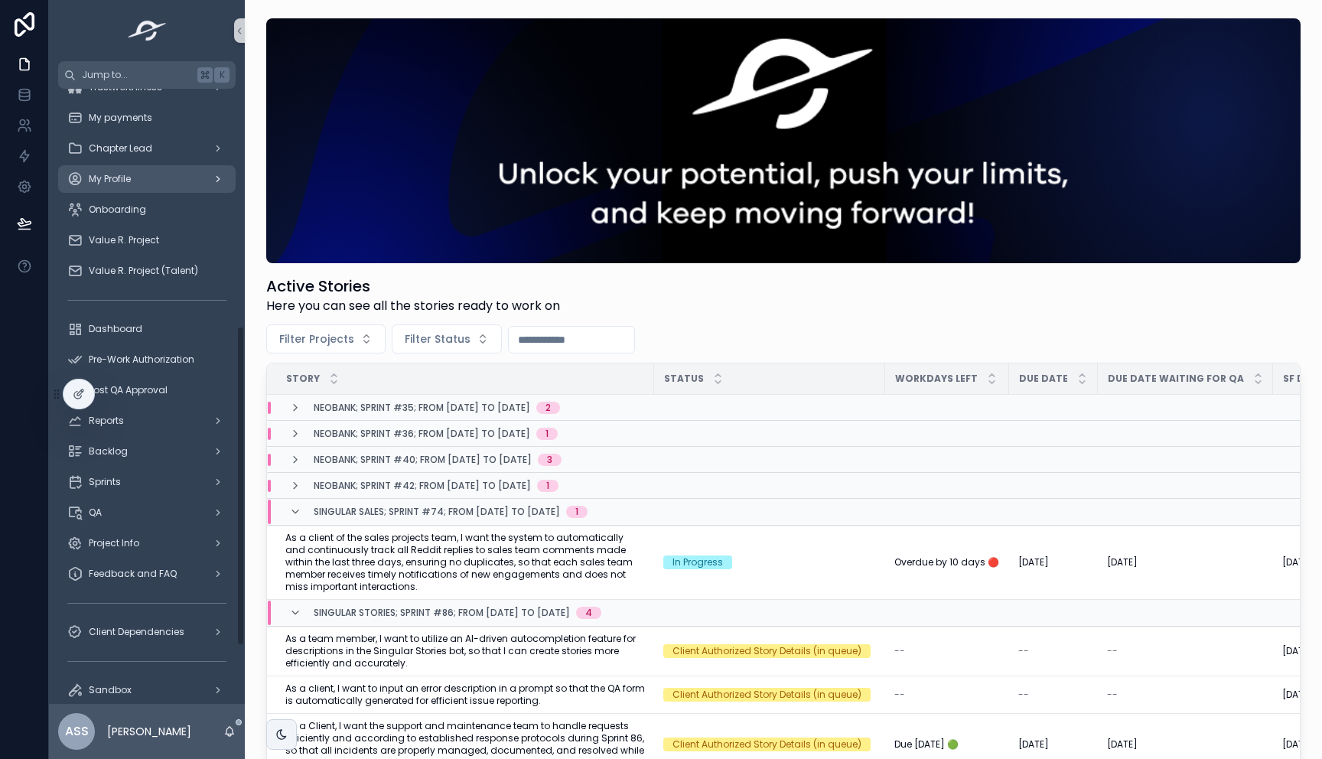
click at [150, 177] on div "My Profile" at bounding box center [146, 179] width 159 height 24
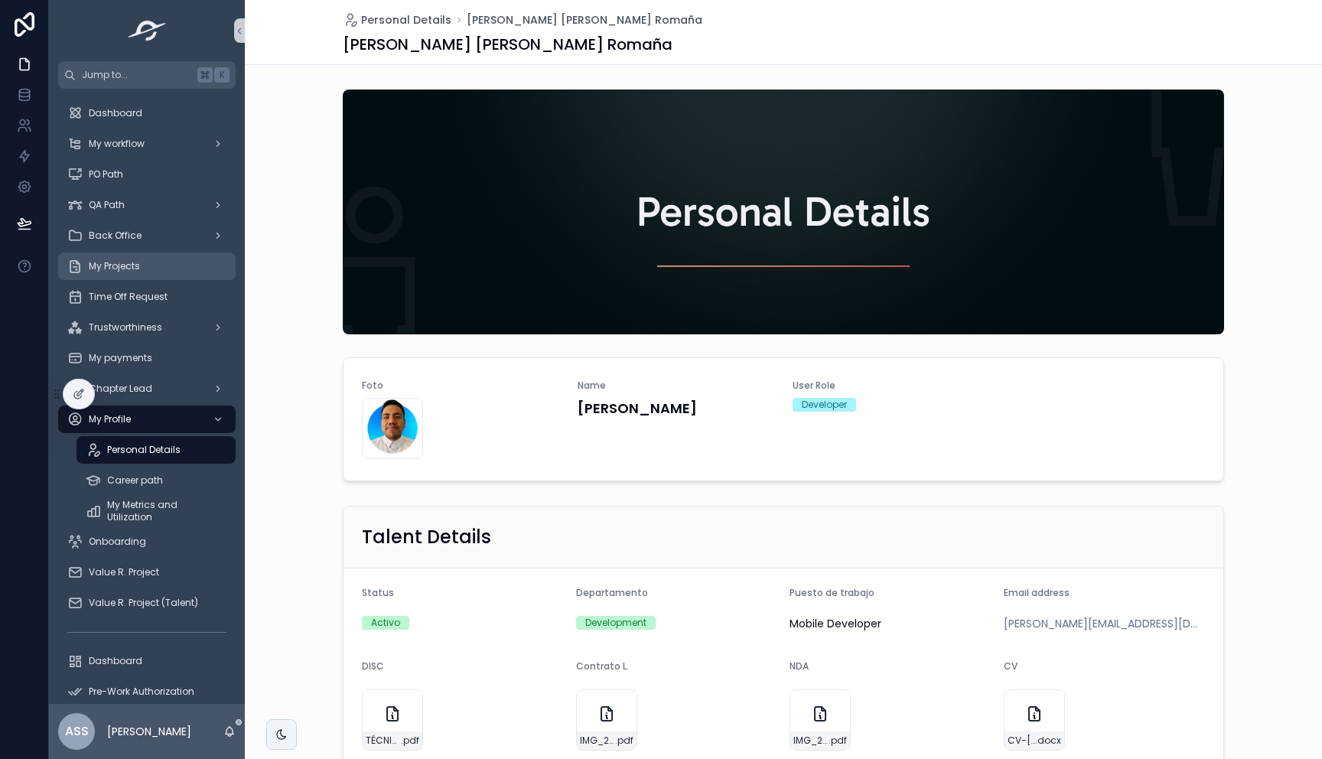
click at [122, 268] on span "My Projects" at bounding box center [114, 266] width 51 height 12
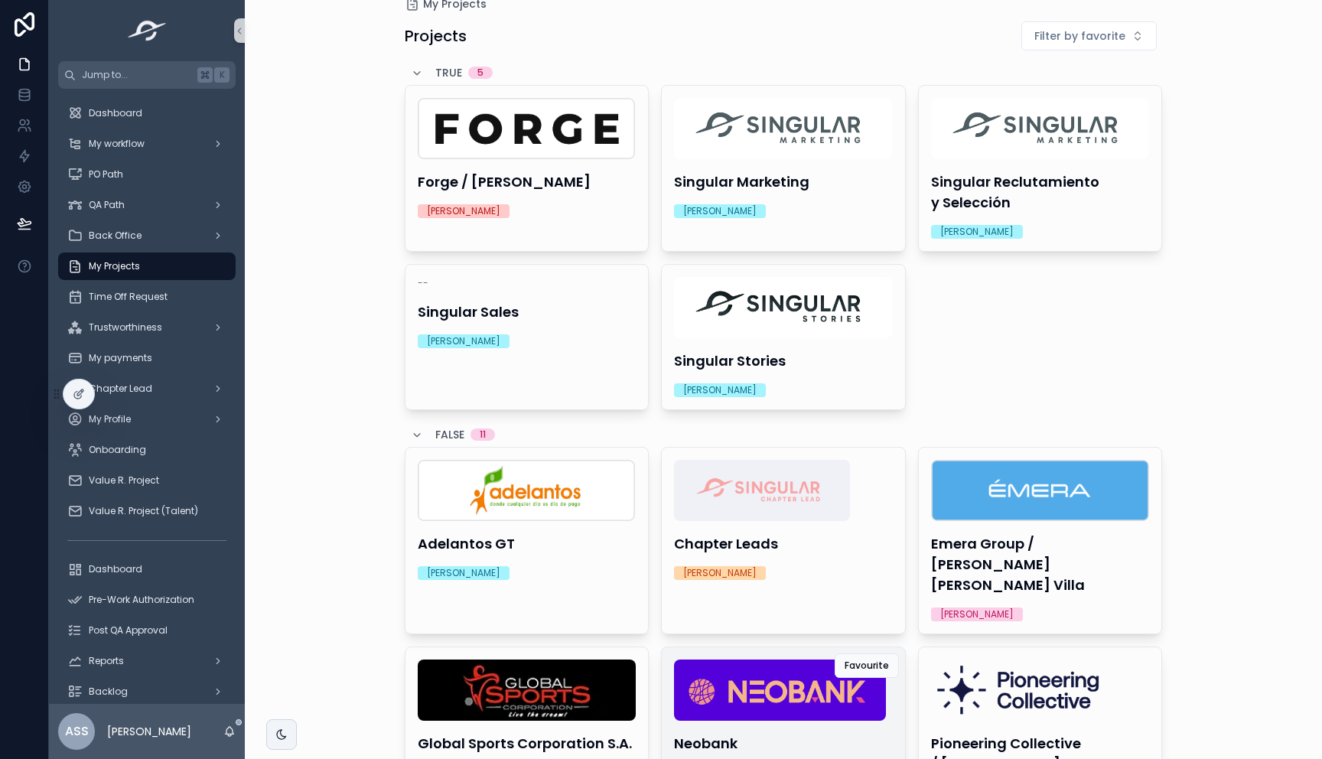
scroll to position [29, 0]
click at [802, 666] on img "scrollable content" at bounding box center [780, 688] width 212 height 61
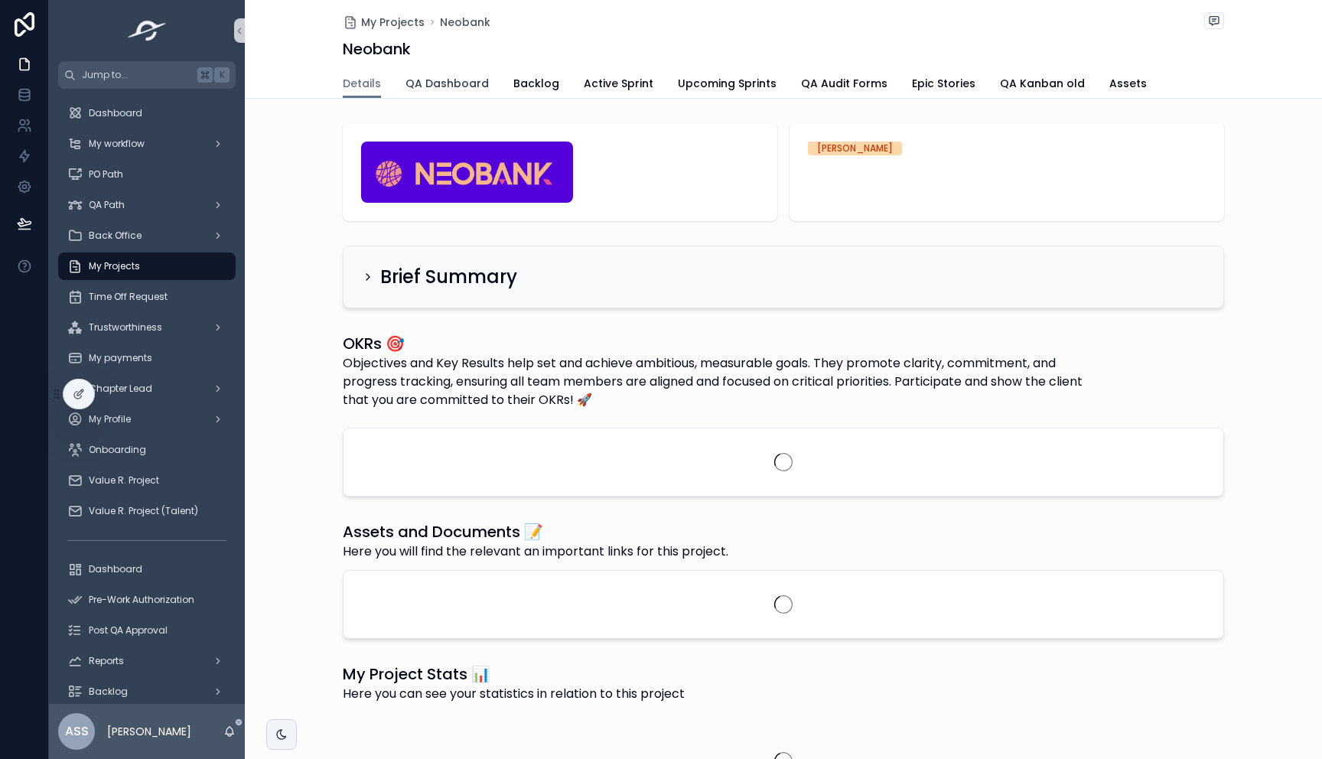
click at [429, 86] on span "QA Dashboard" at bounding box center [446, 83] width 83 height 15
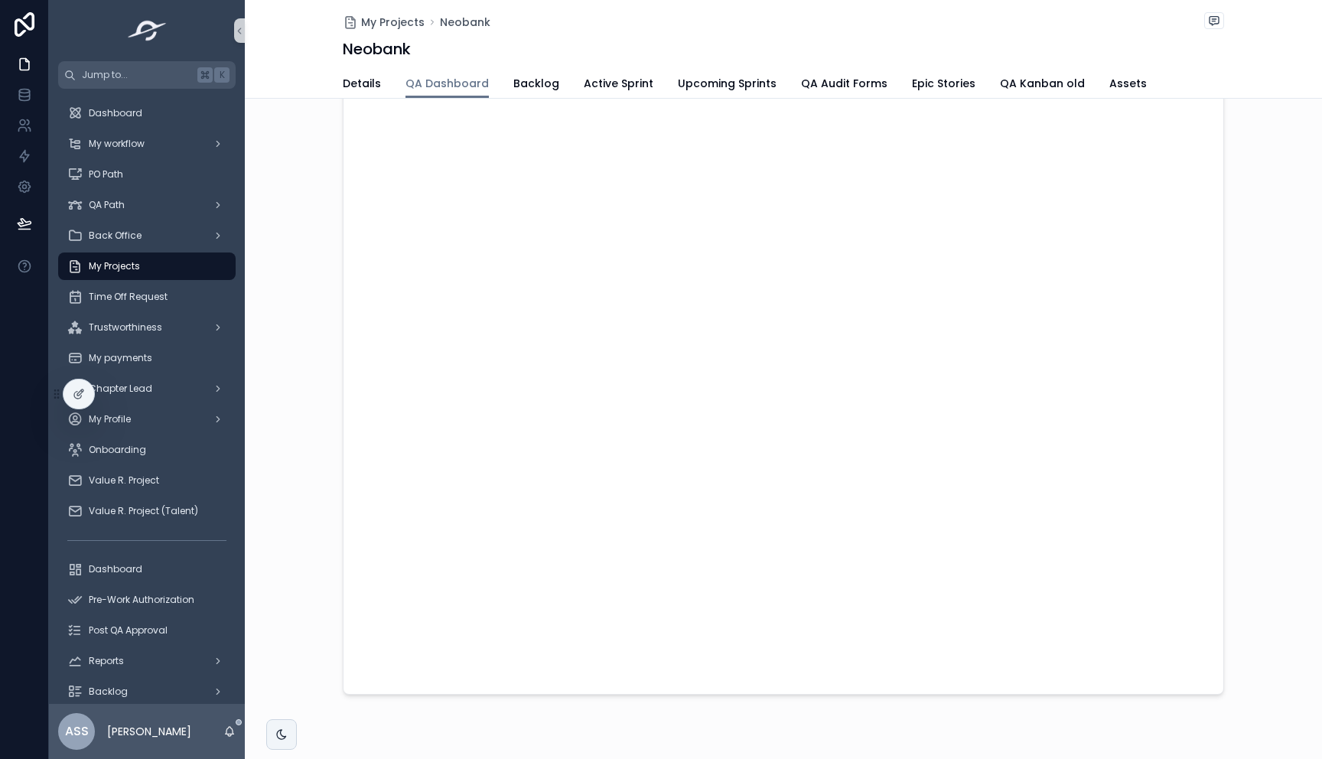
scroll to position [208, 0]
